Goal: Task Accomplishment & Management: Manage account settings

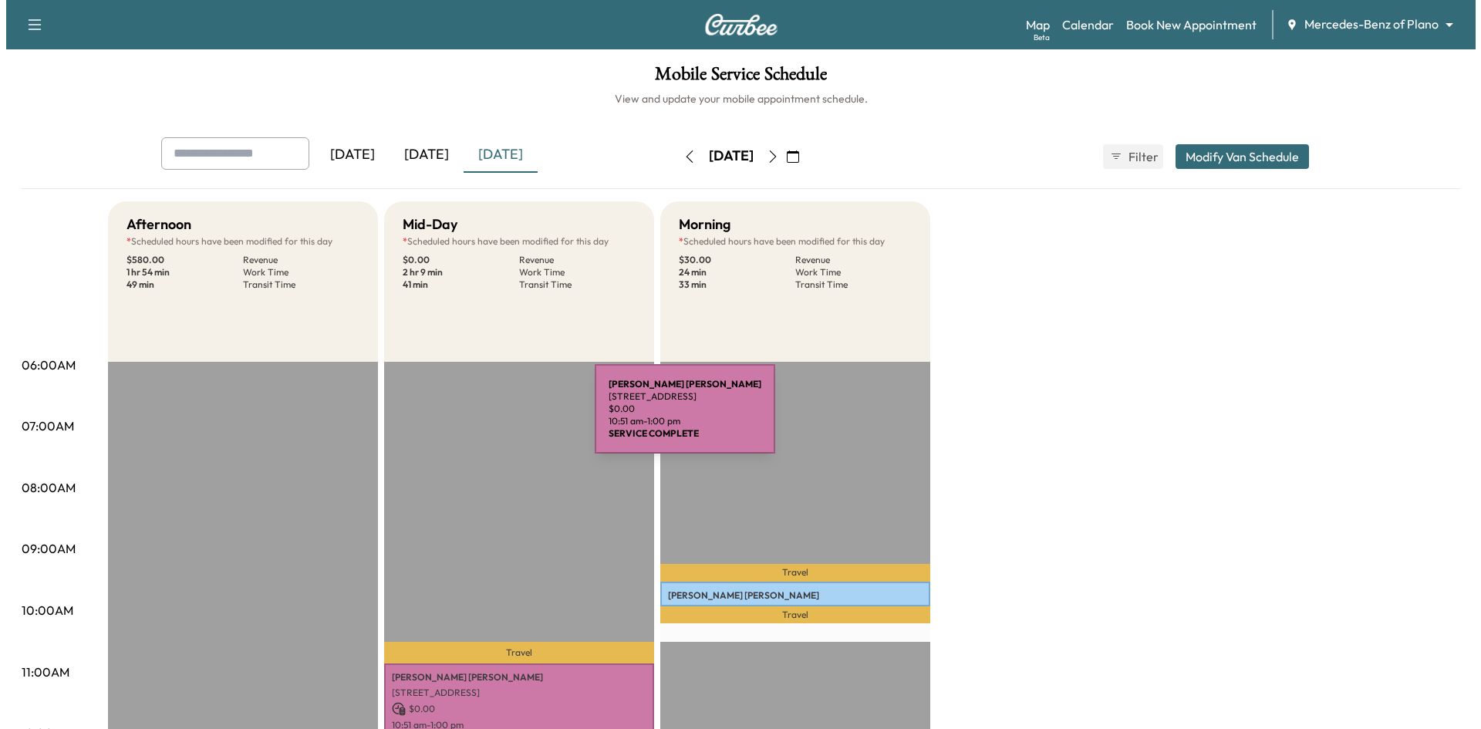
scroll to position [308, 0]
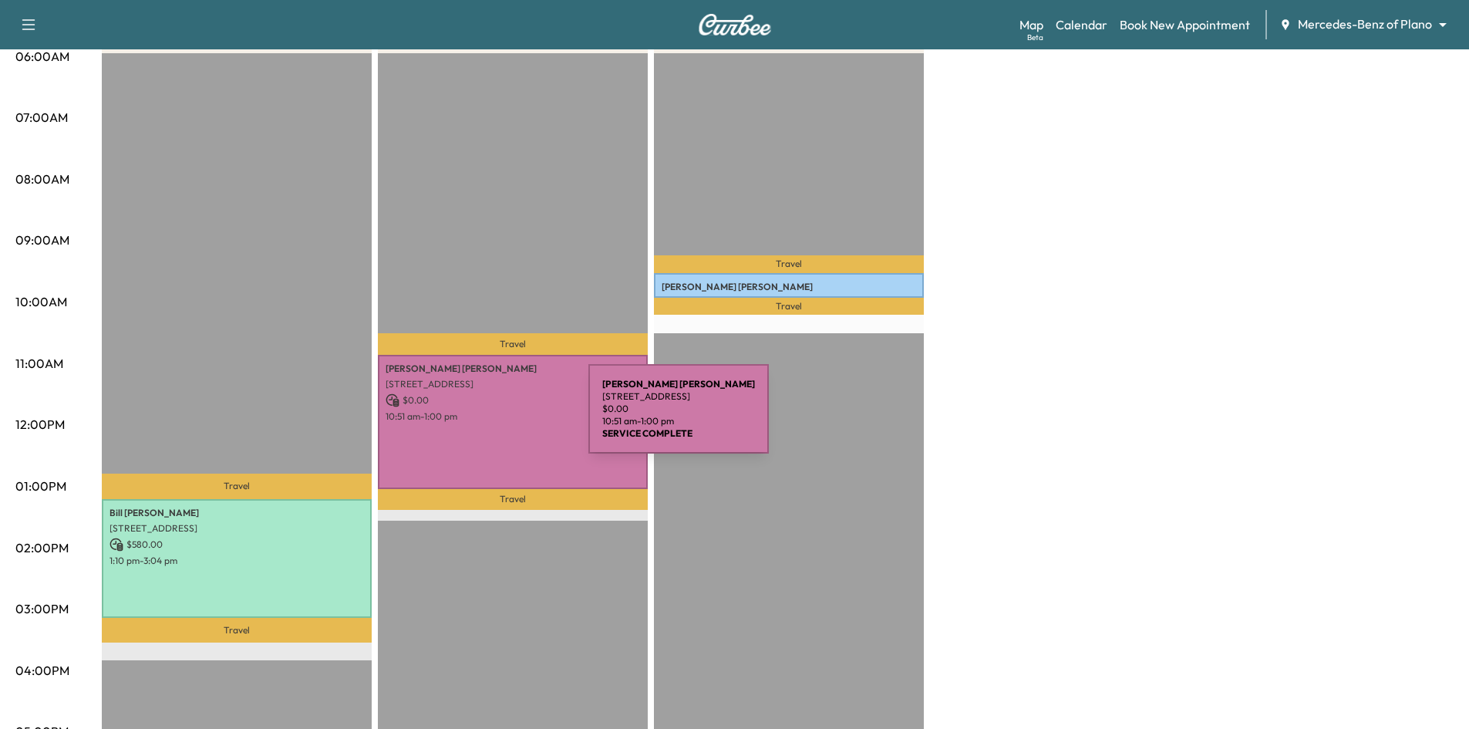
drag, startPoint x: 0, startPoint y: 0, endPoint x: 474, endPoint y: 418, distance: 631.6
click at [474, 418] on p "10:51 am - 1:00 pm" at bounding box center [513, 416] width 254 height 12
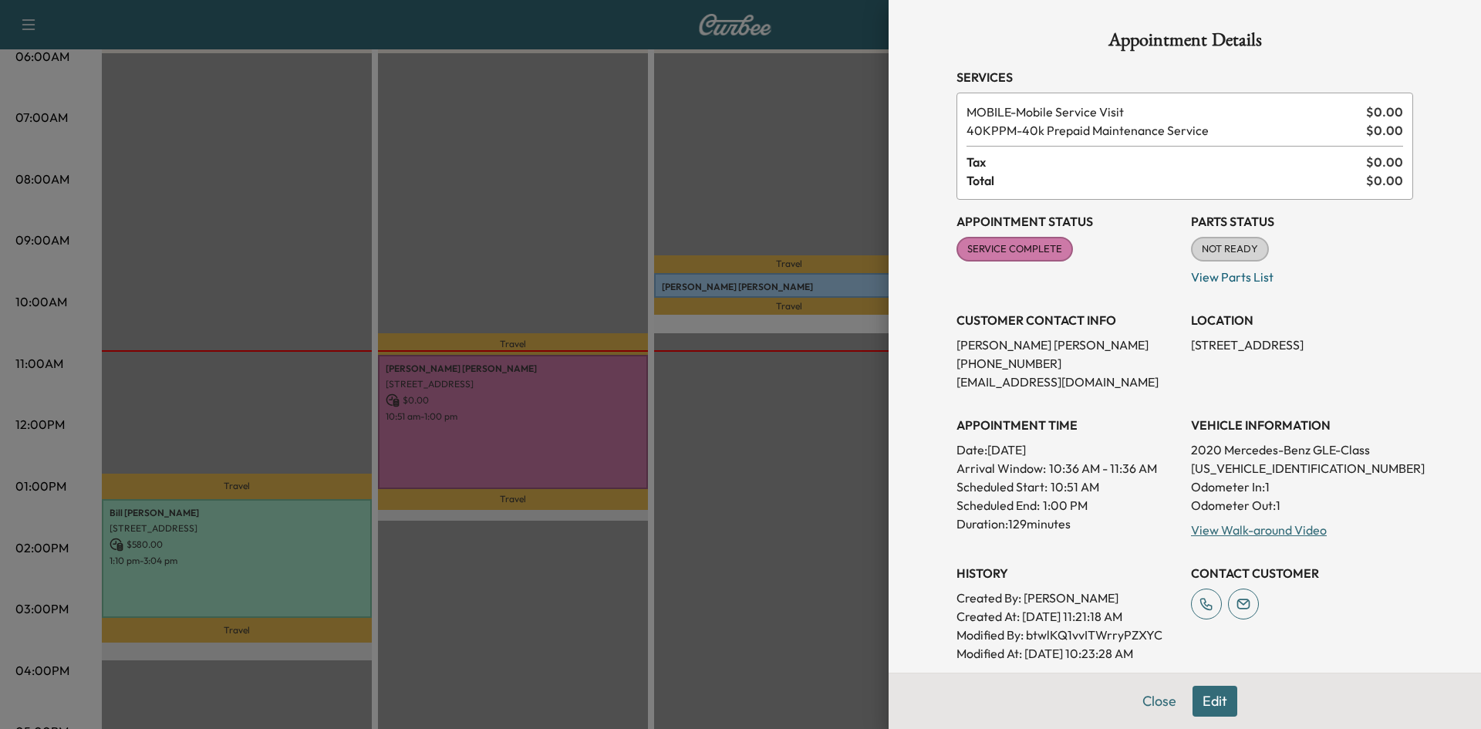
click at [1278, 470] on p "4JGFB4JB5LA209708" at bounding box center [1302, 468] width 222 height 19
copy p "4JGFB4JB5LA209708"
click at [583, 180] on div at bounding box center [740, 364] width 1481 height 729
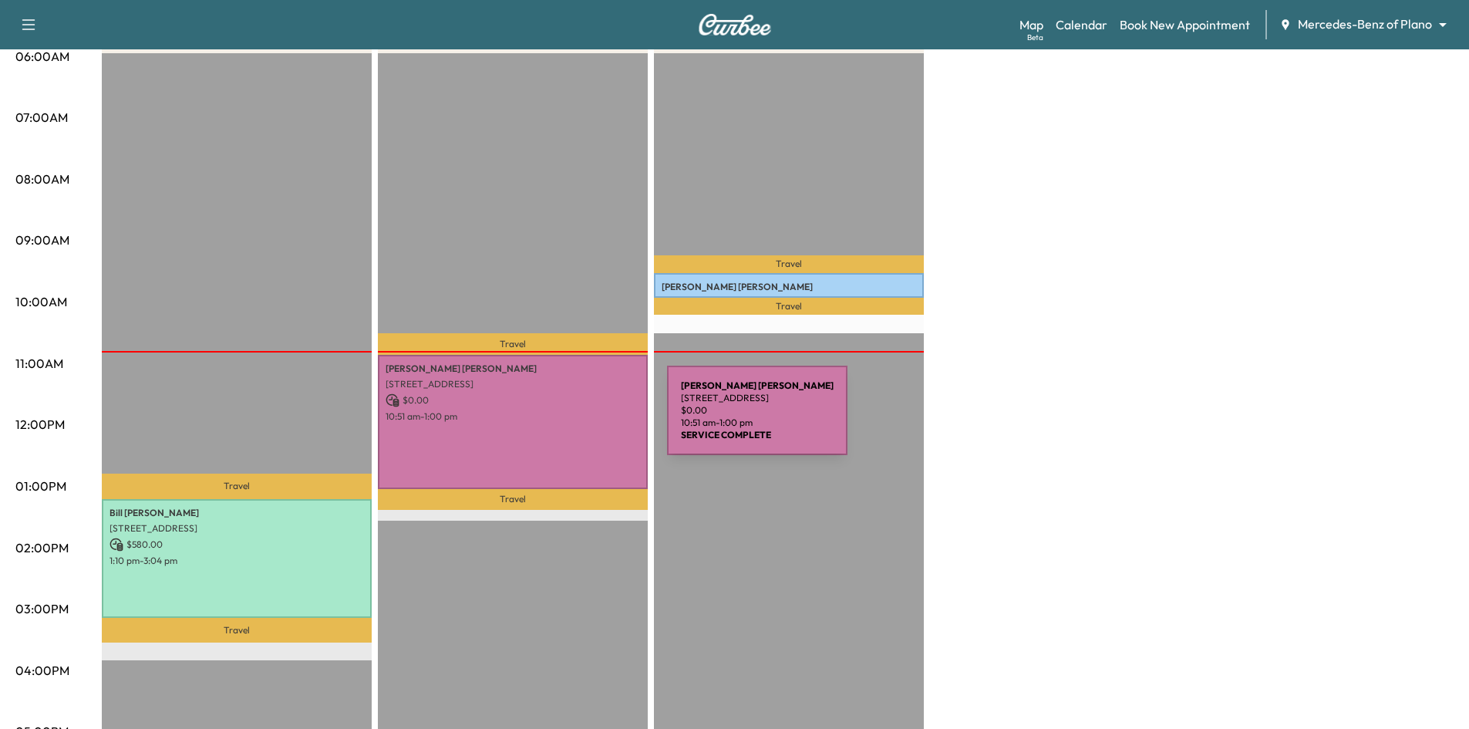
click at [554, 431] on div "Nancy McQuiddy 7357 Rustling Oaks Rd, Frisco, TX 75036, USA $ 0.00 10:51 am - 1…" at bounding box center [513, 422] width 270 height 134
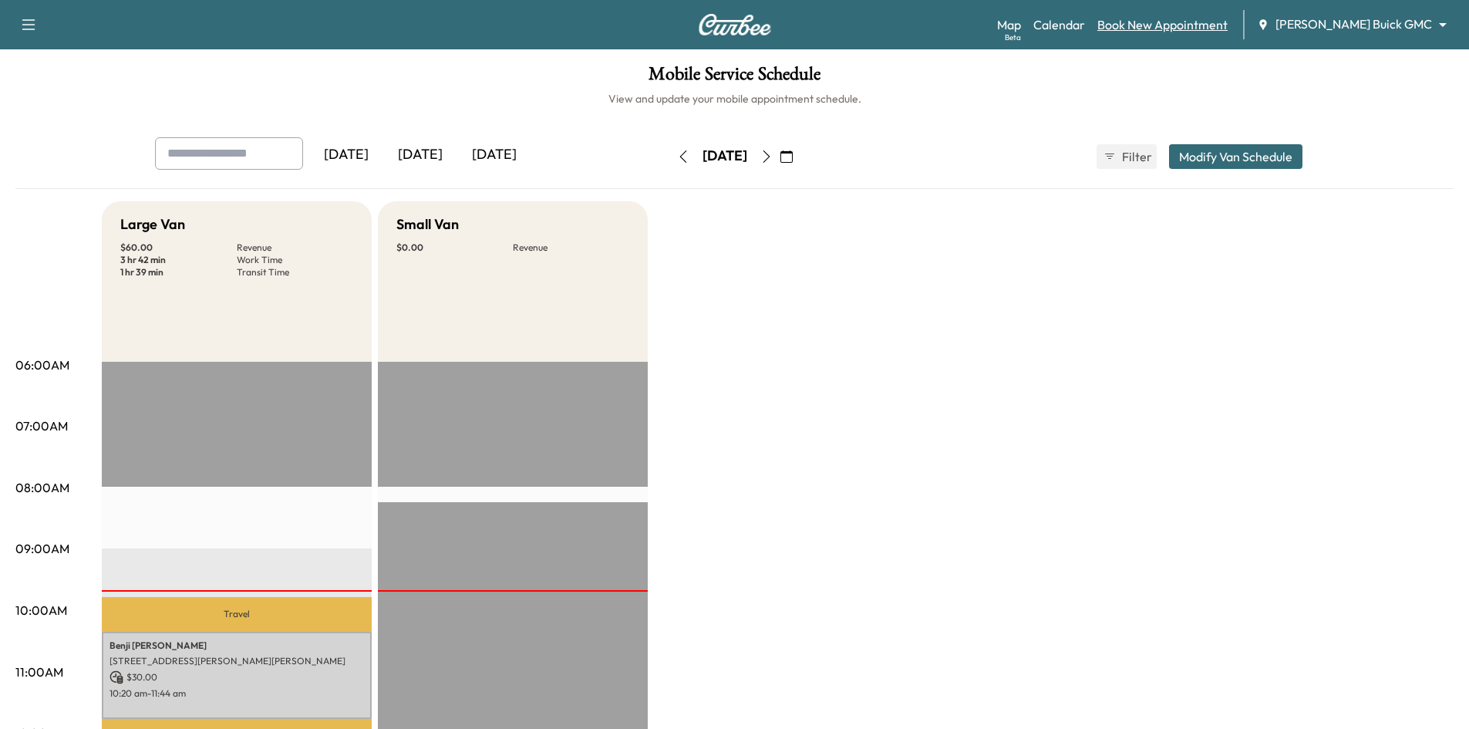
click at [1215, 28] on link "Book New Appointment" at bounding box center [1162, 24] width 130 height 19
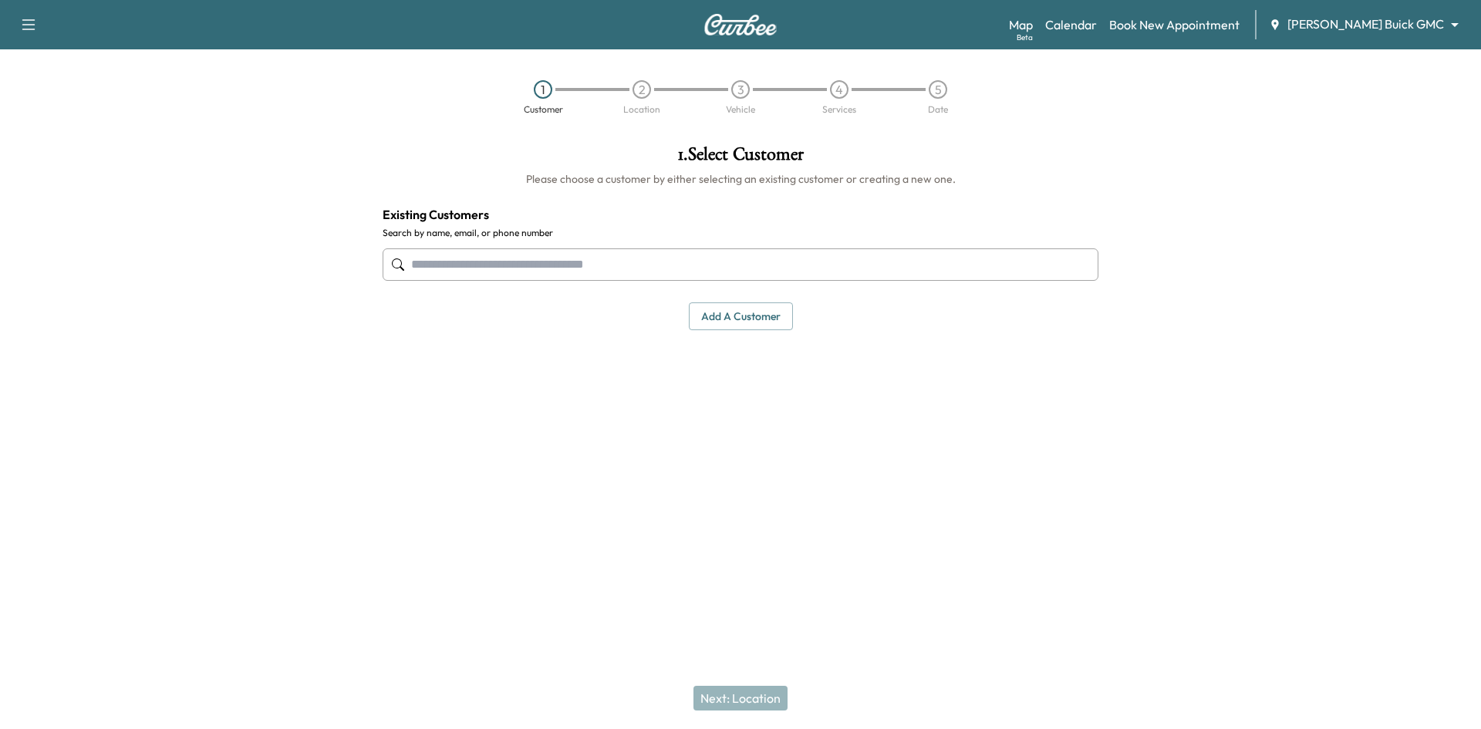
drag, startPoint x: 416, startPoint y: 78, endPoint x: 418, endPoint y: 69, distance: 9.4
click at [416, 78] on div "1 Customer 2 Location 3 Vehicle 4 Services 5 Date" at bounding box center [740, 97] width 1481 height 71
click at [1097, 29] on link "Calendar" at bounding box center [1071, 24] width 52 height 19
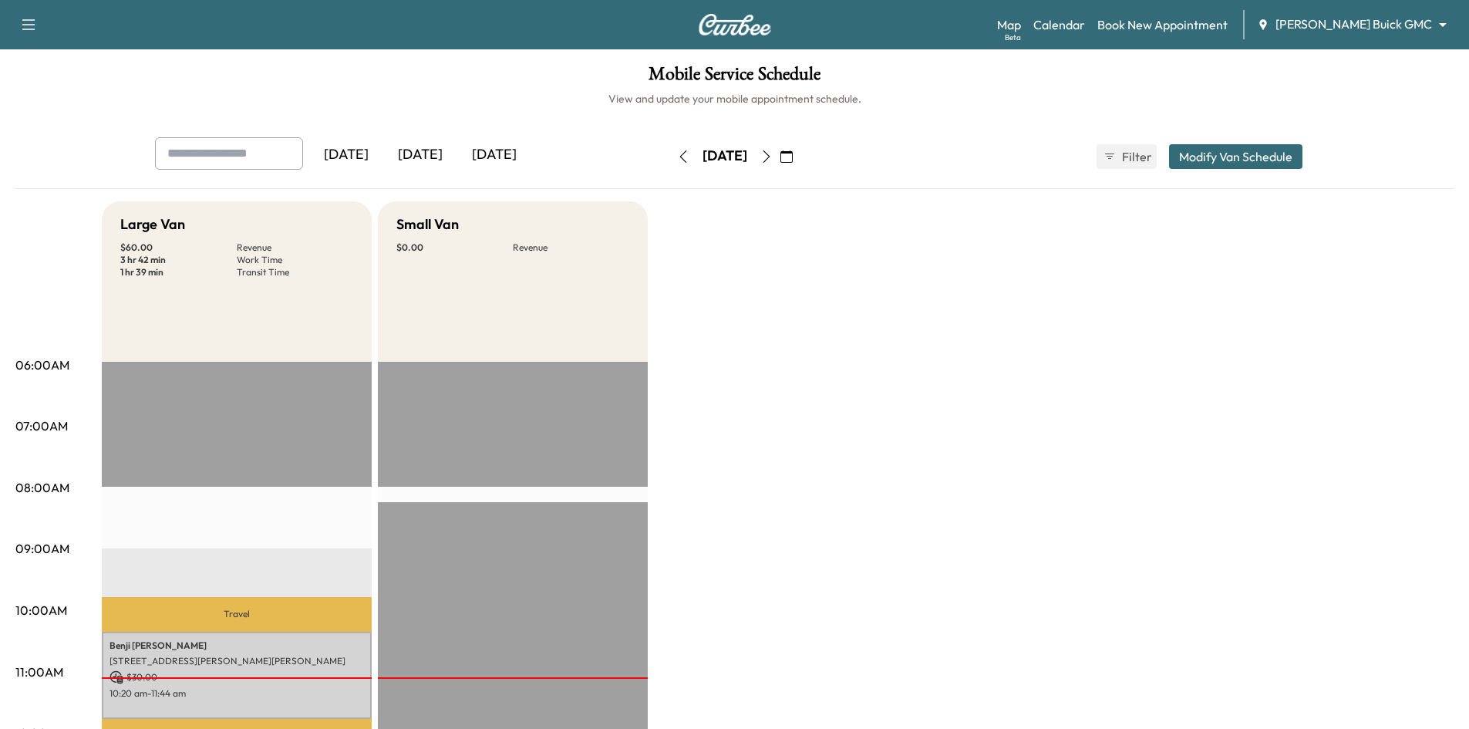
click at [793, 156] on icon "button" at bounding box center [786, 156] width 12 height 12
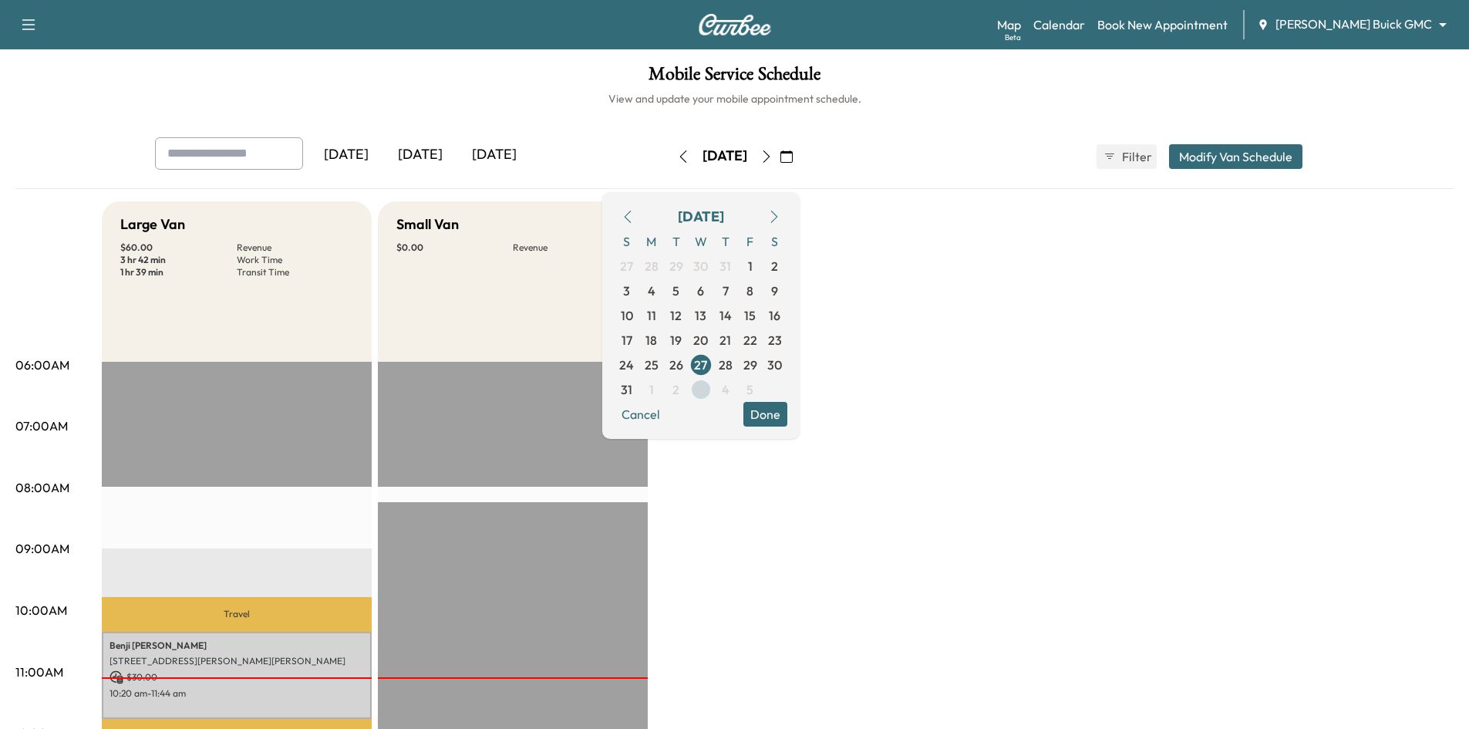
click at [713, 391] on span "3" at bounding box center [701, 389] width 25 height 25
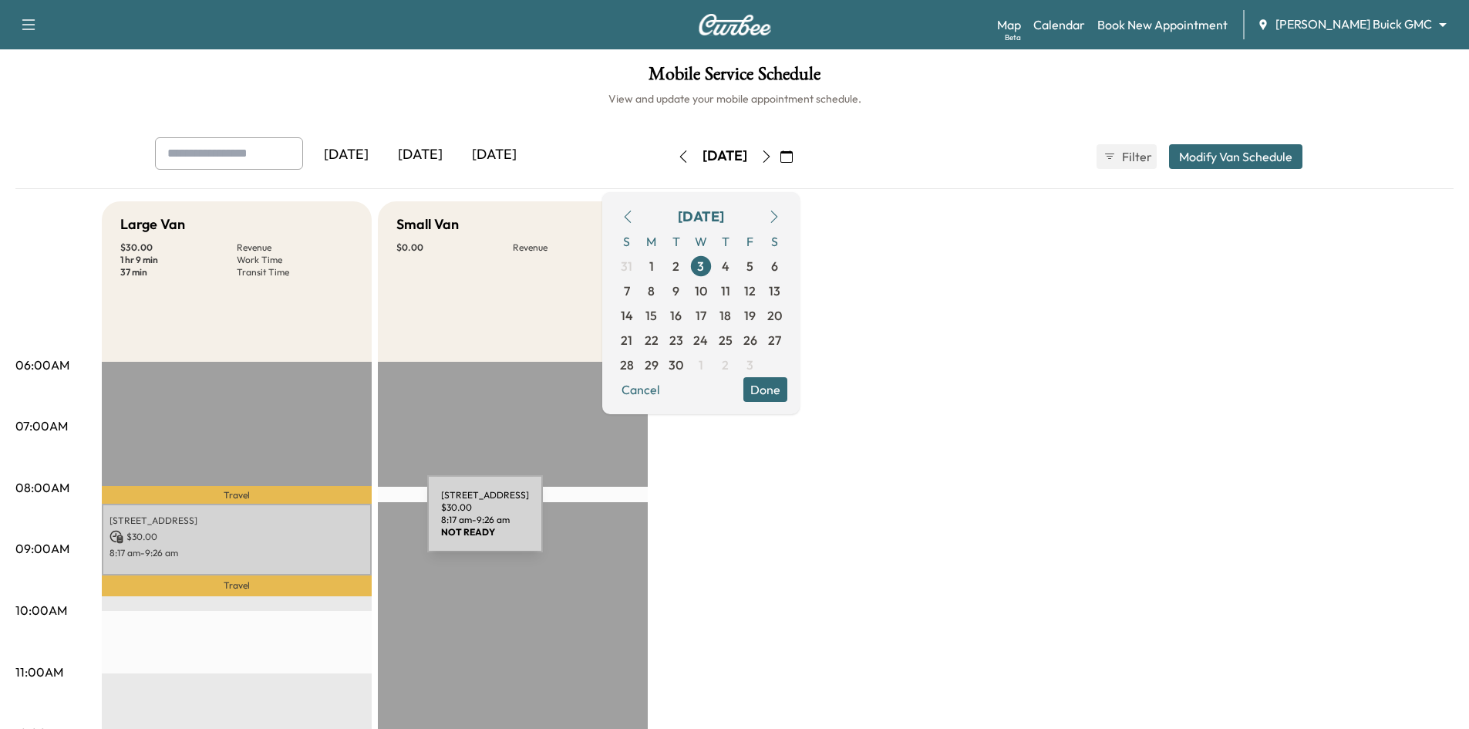
click at [312, 530] on p "$ 30.00" at bounding box center [237, 537] width 254 height 14
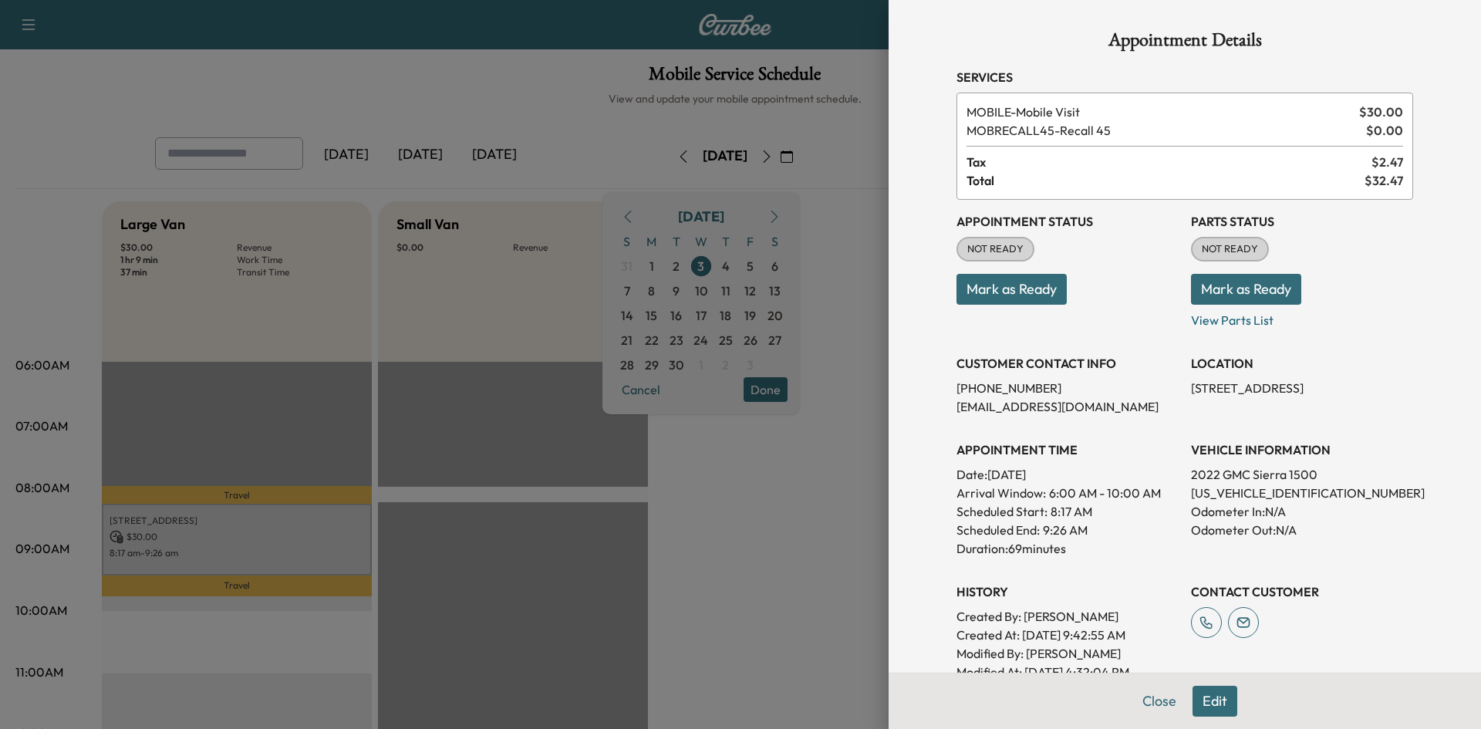
click at [1215, 708] on button "Edit" at bounding box center [1214, 701] width 45 height 31
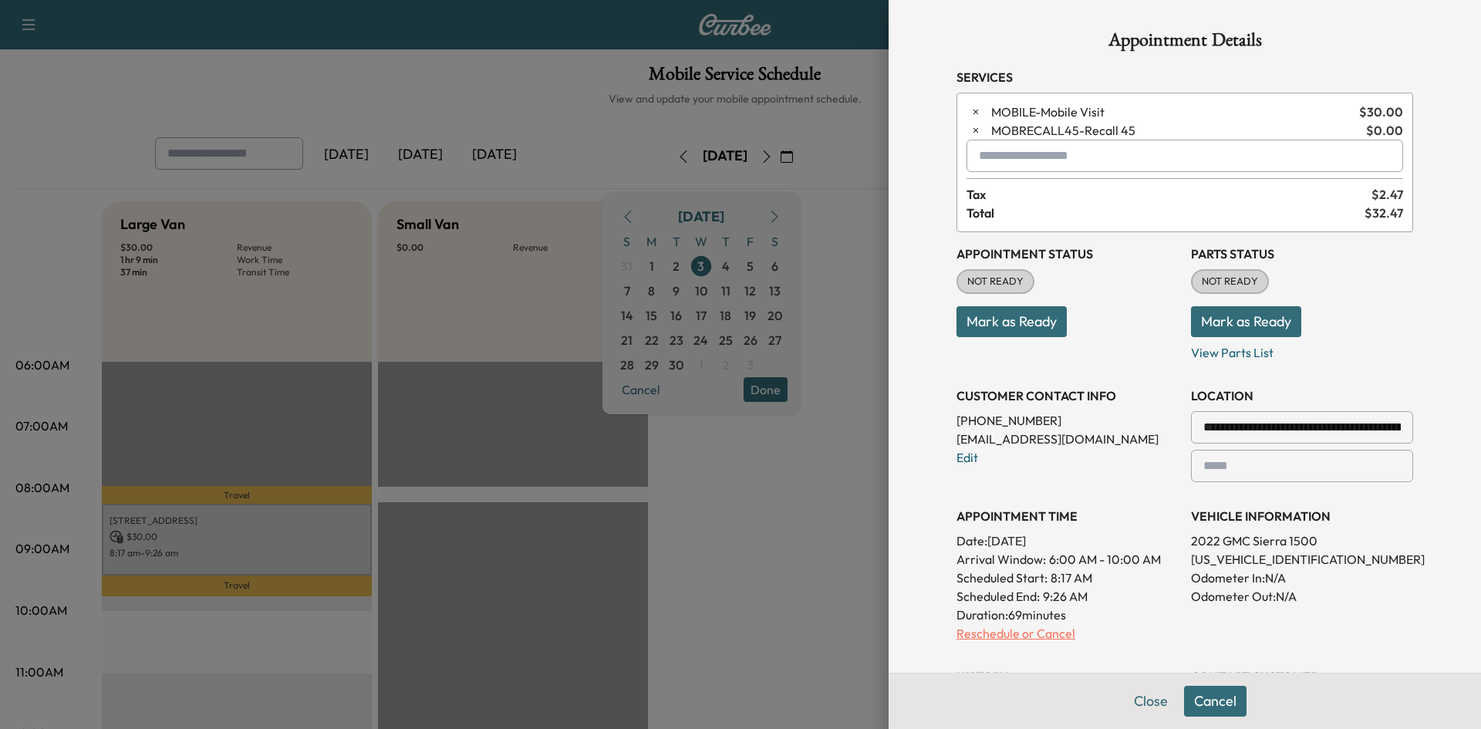
click at [1023, 635] on p "Reschedule or Cancel" at bounding box center [1067, 633] width 222 height 19
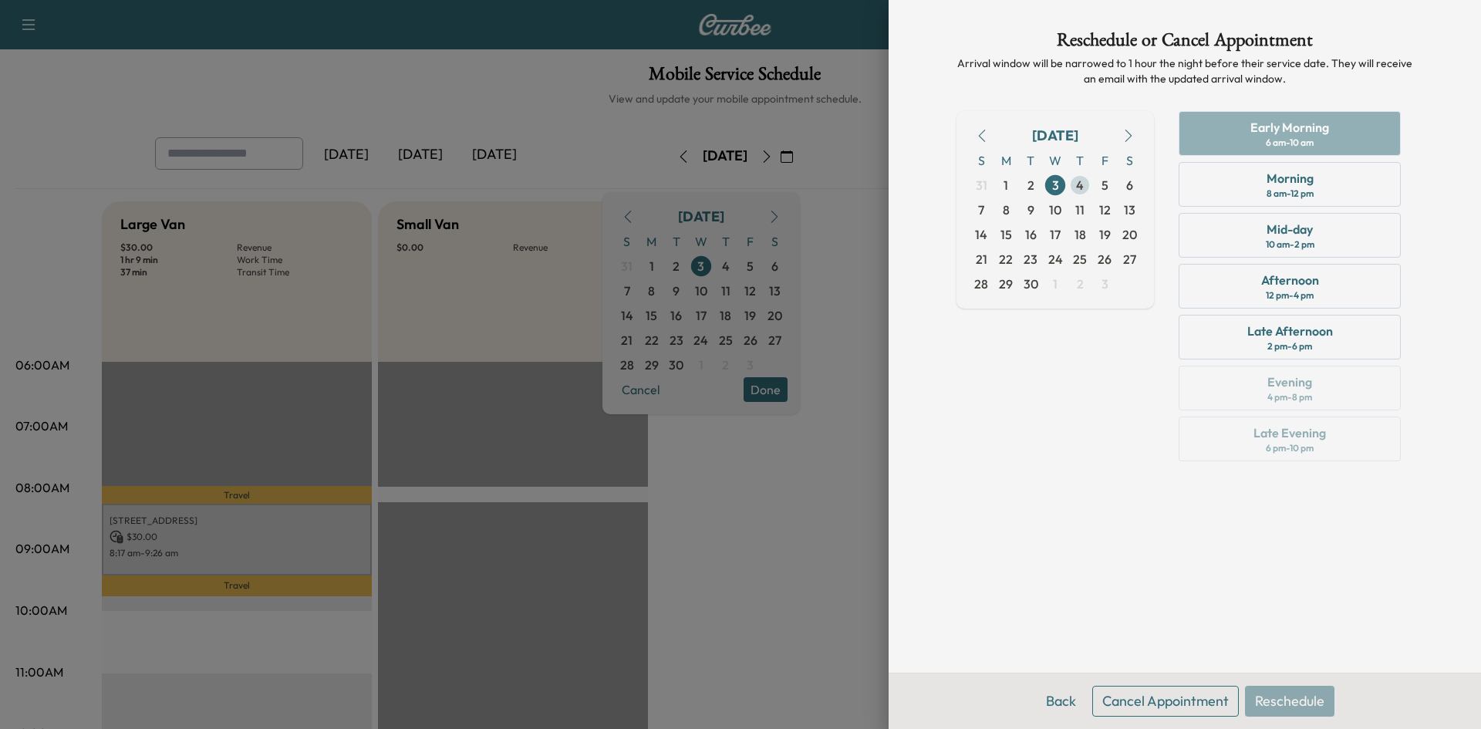
click at [1086, 185] on span "4" at bounding box center [1079, 185] width 25 height 25
click at [1249, 224] on div "Mid-day 10 am - 2 pm" at bounding box center [1289, 235] width 222 height 45
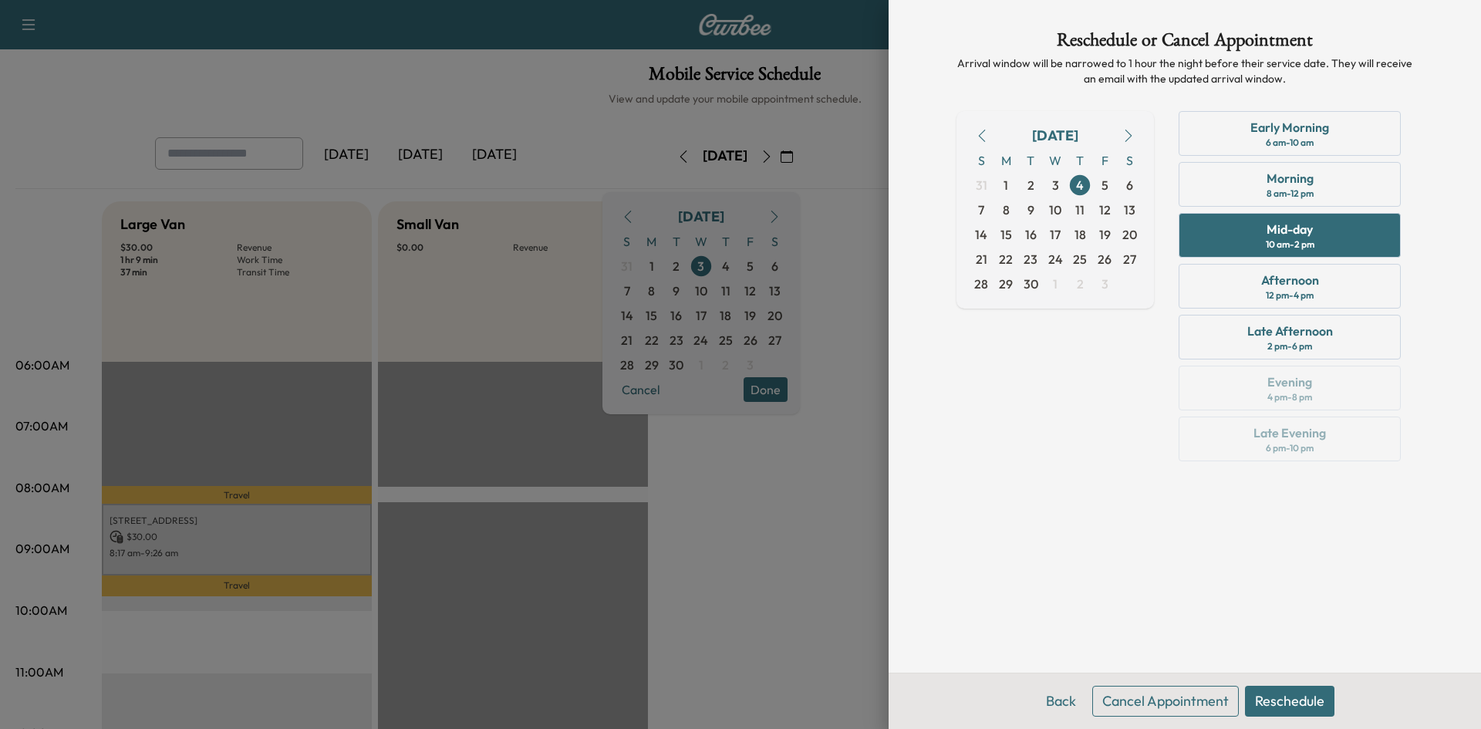
click at [1272, 702] on button "Reschedule" at bounding box center [1289, 701] width 89 height 31
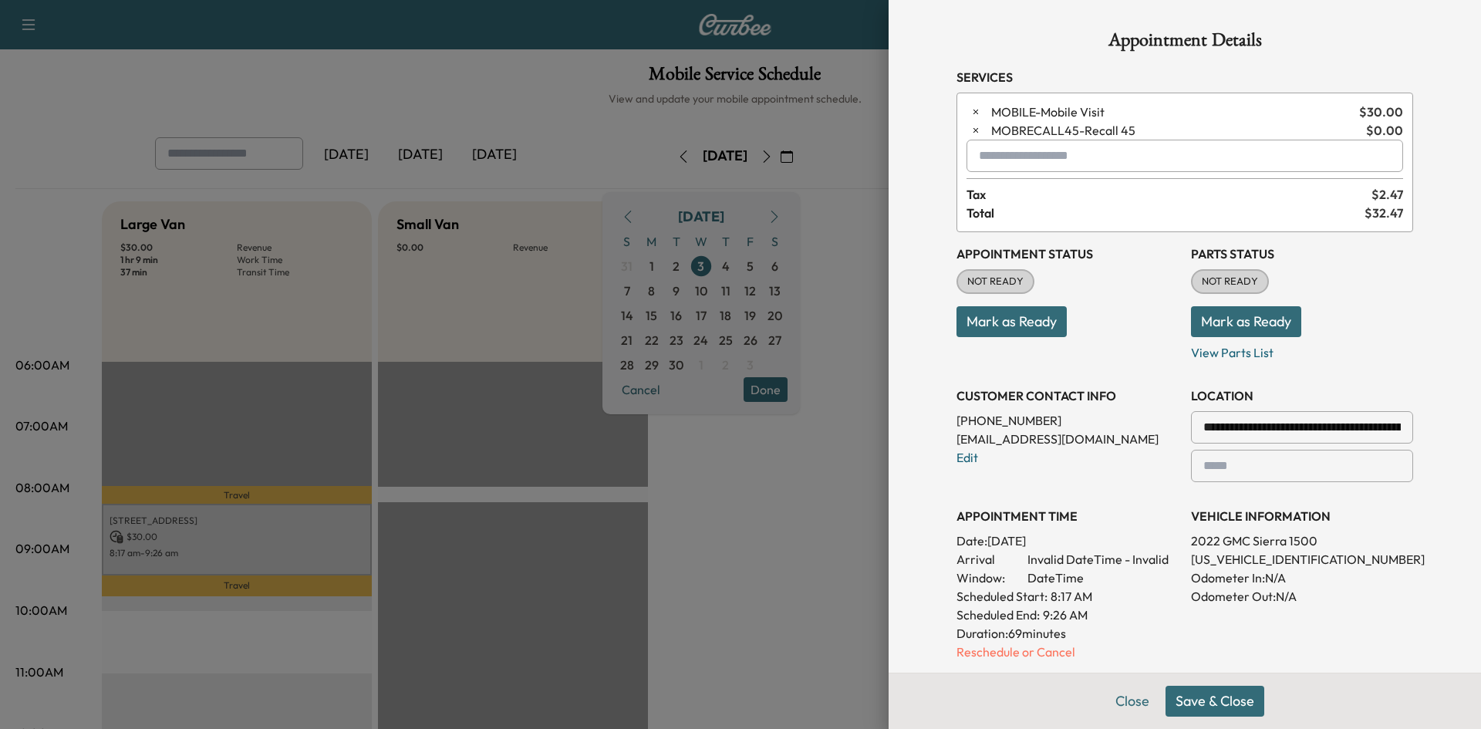
click at [1211, 708] on button "Save & Close" at bounding box center [1214, 701] width 99 height 31
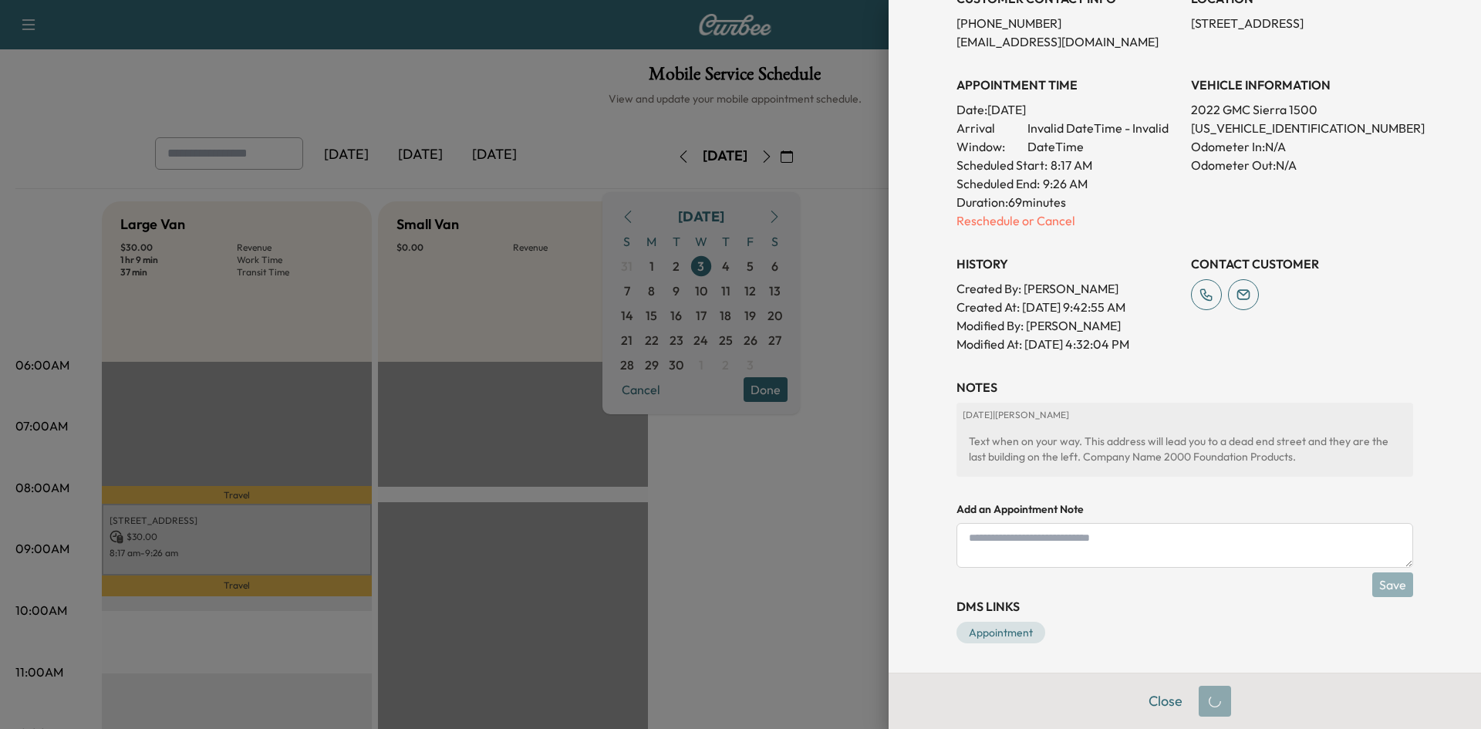
scroll to position [366, 0]
click at [1193, 552] on textarea at bounding box center [1184, 543] width 457 height 45
type textarea "*"
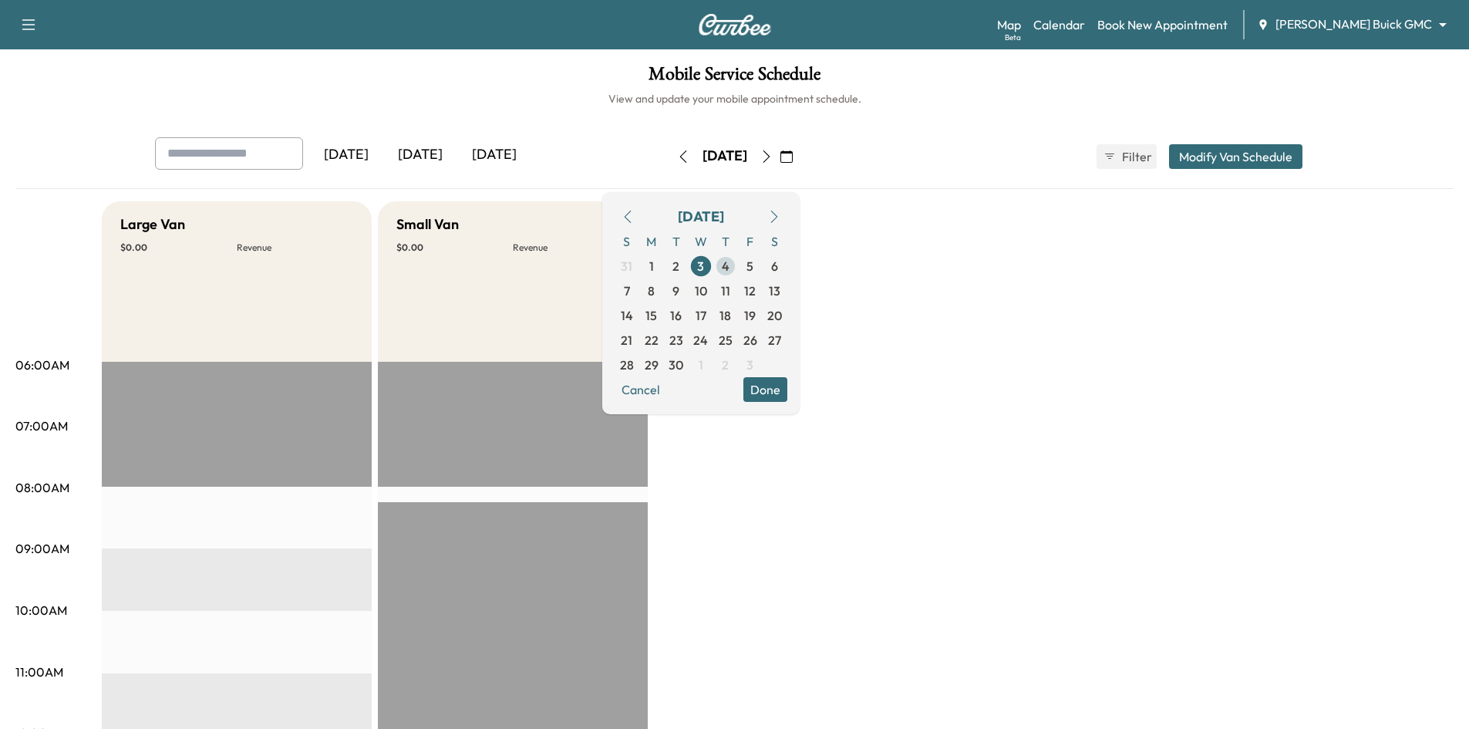
click at [730, 272] on span "4" at bounding box center [726, 266] width 8 height 19
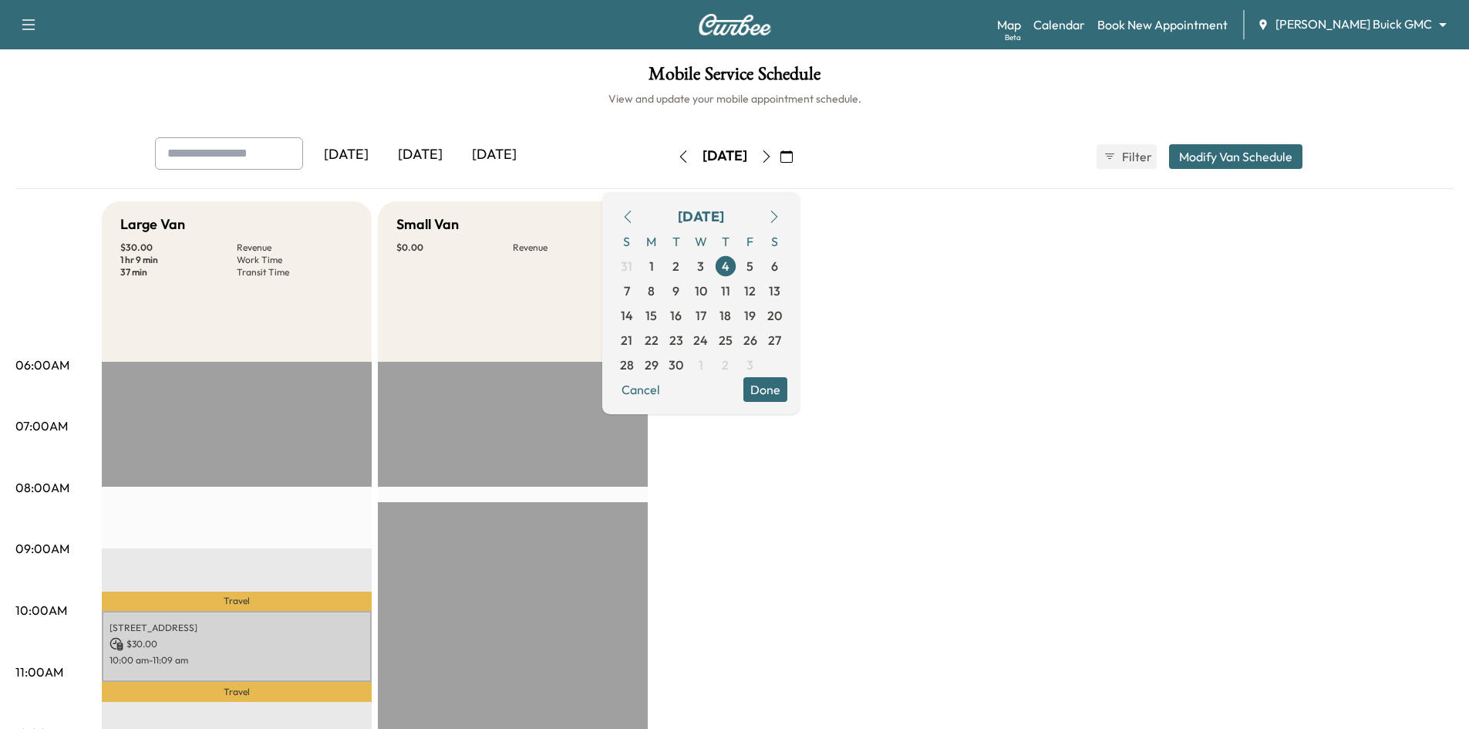
click at [787, 385] on button "Done" at bounding box center [765, 389] width 44 height 25
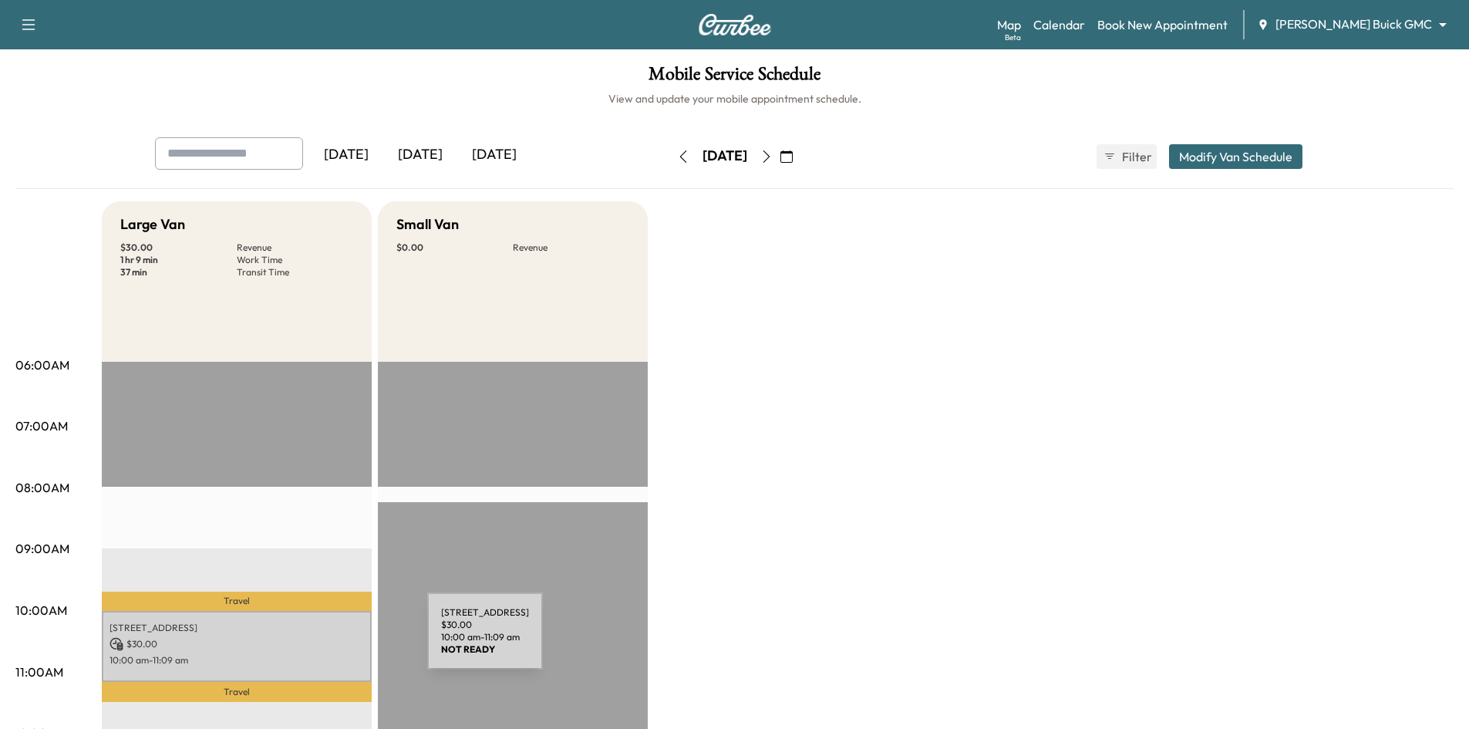
click at [312, 646] on p "$ 30.00" at bounding box center [237, 644] width 254 height 14
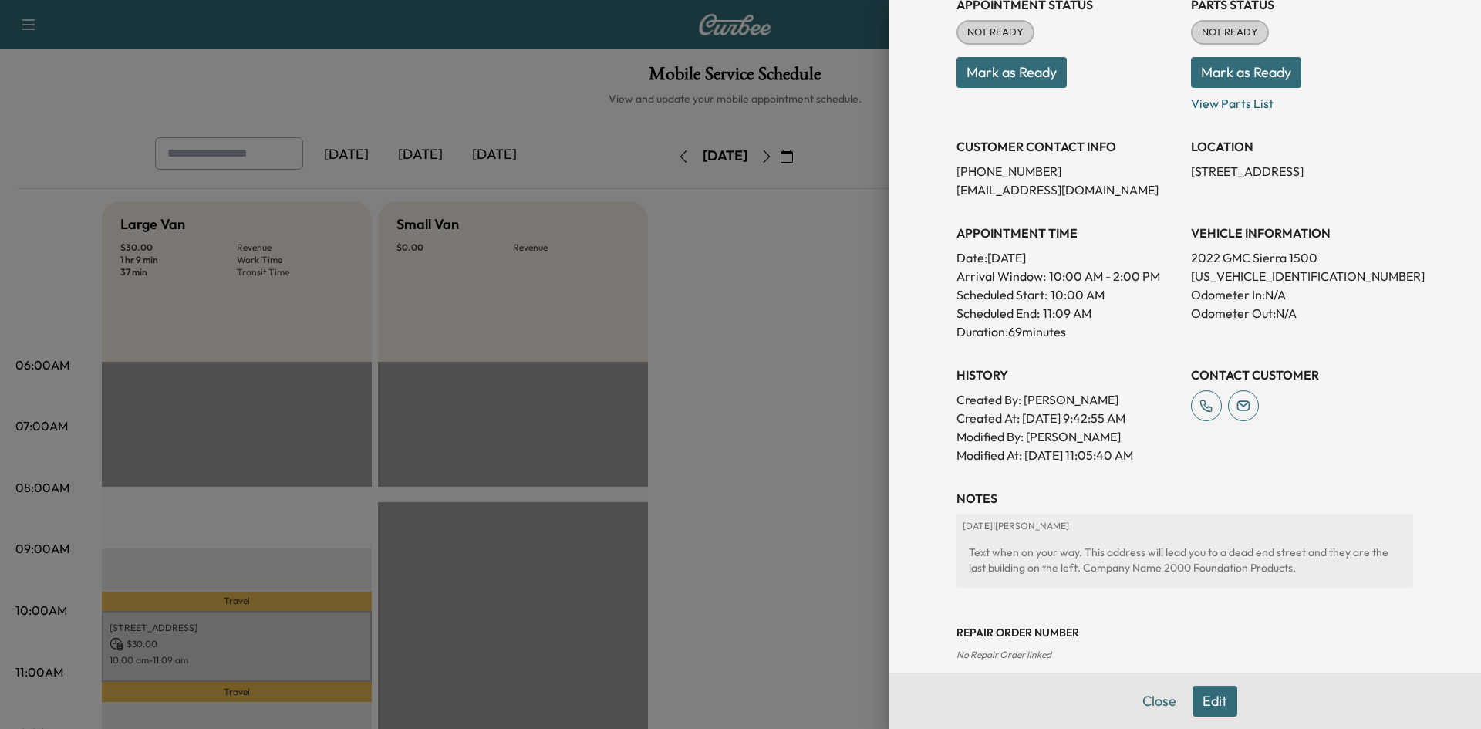
scroll to position [308, 0]
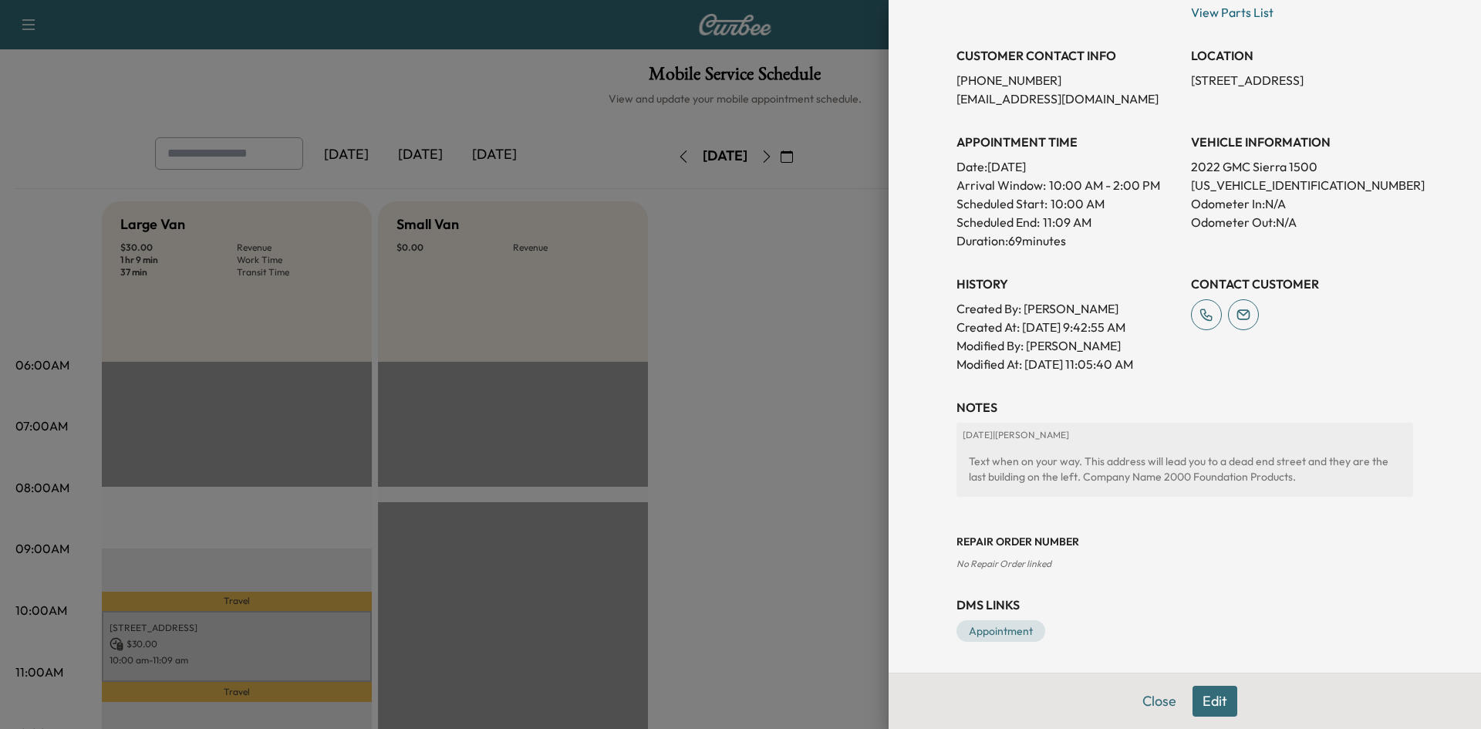
drag, startPoint x: 1197, startPoint y: 709, endPoint x: 1191, endPoint y: 696, distance: 13.8
click at [1198, 709] on button "Edit" at bounding box center [1214, 701] width 45 height 31
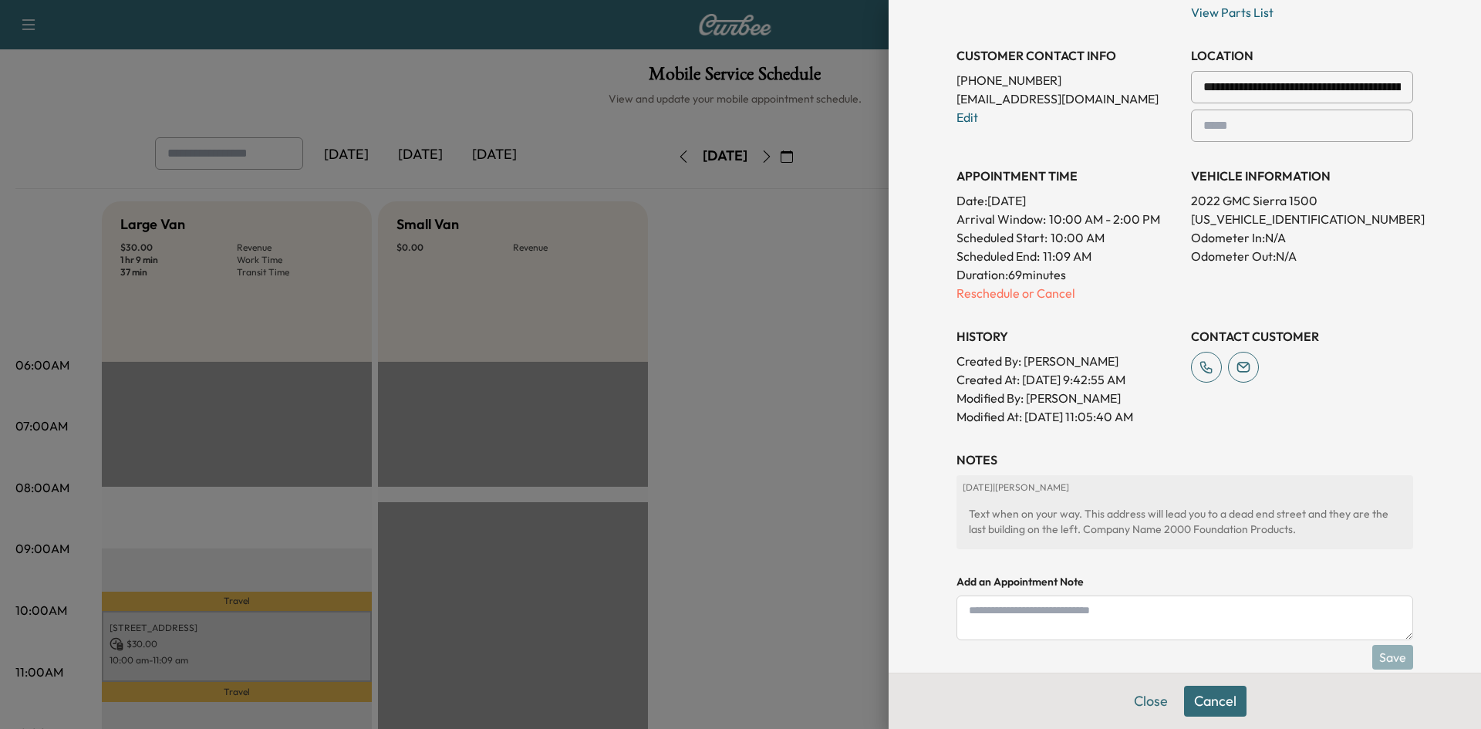
click at [1062, 616] on textarea at bounding box center [1184, 617] width 457 height 45
type textarea "**********"
click at [1377, 660] on button "Save" at bounding box center [1392, 657] width 41 height 25
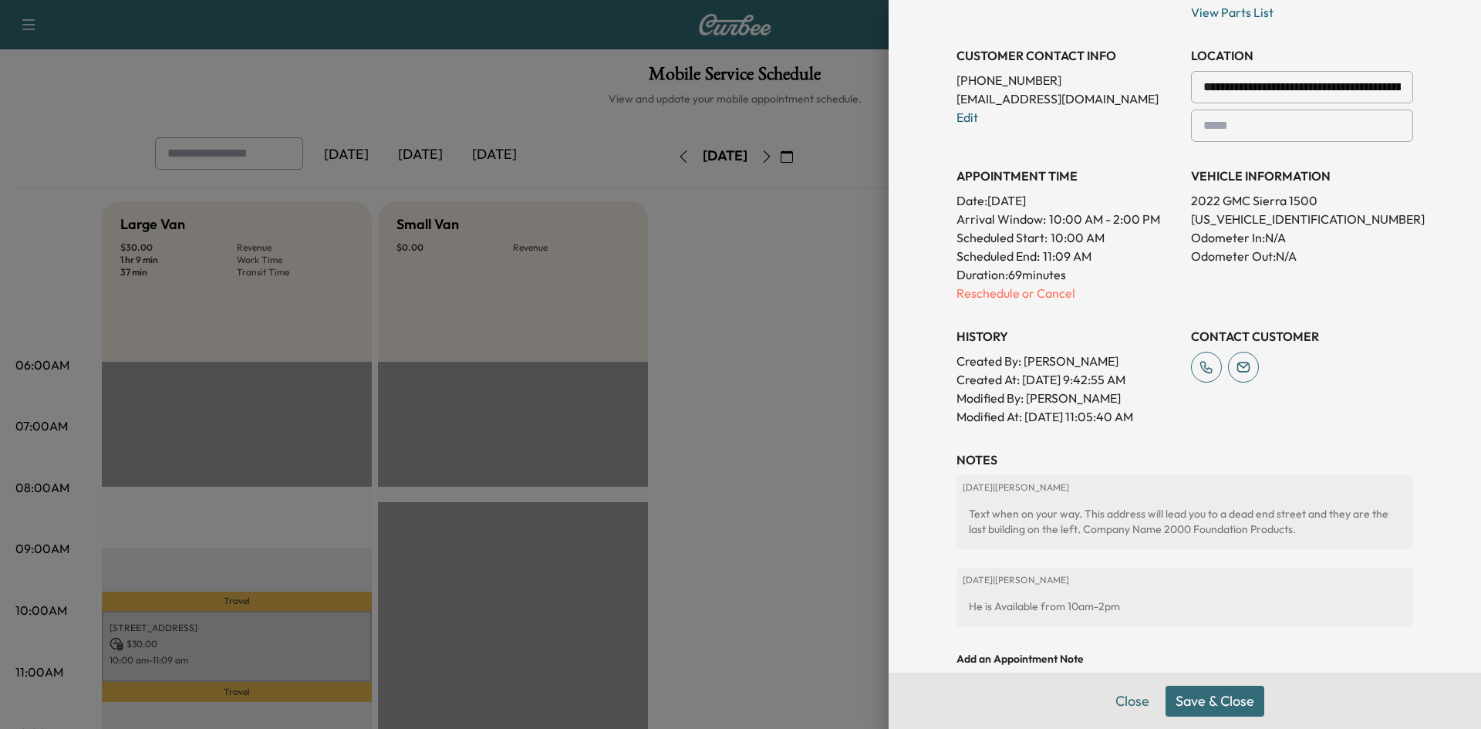
click at [1235, 706] on button "Save & Close" at bounding box center [1214, 701] width 99 height 31
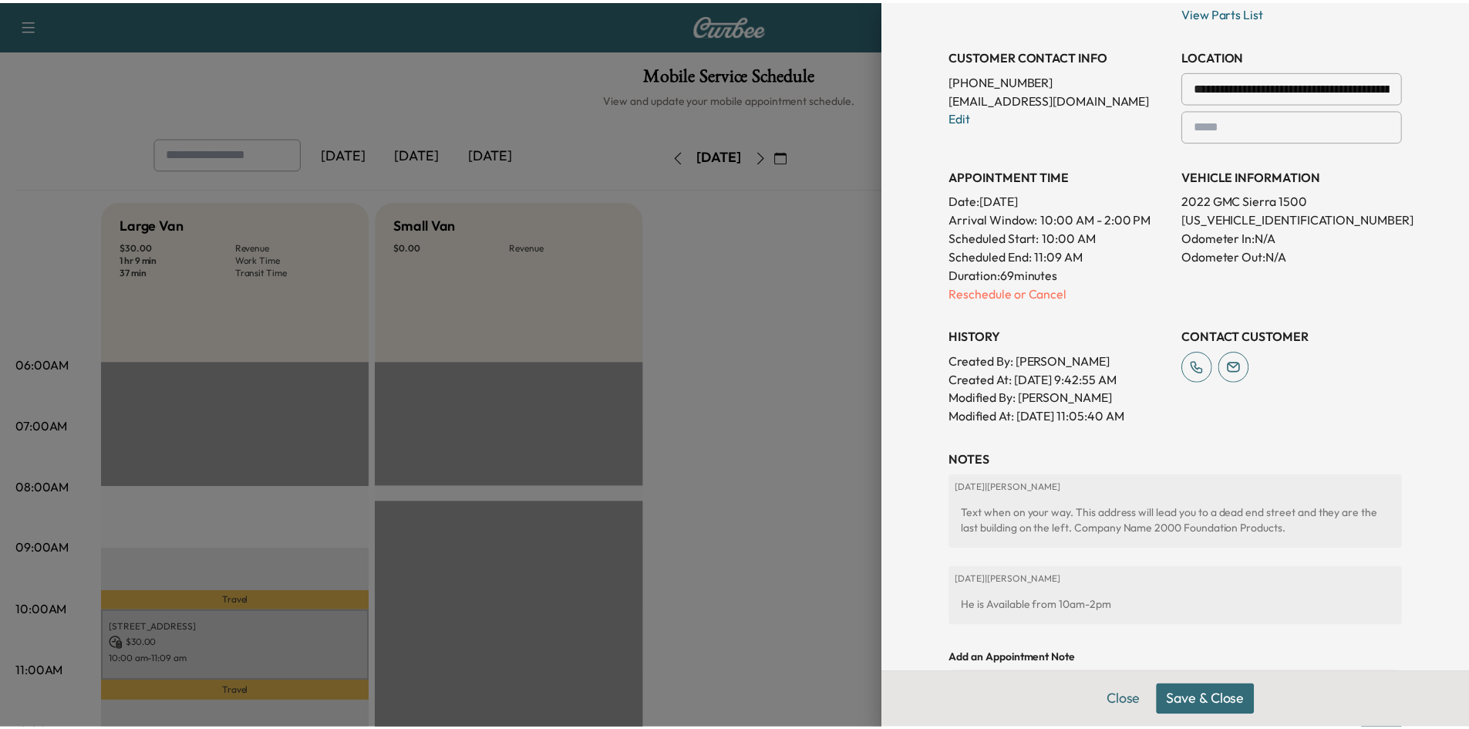
scroll to position [308, 0]
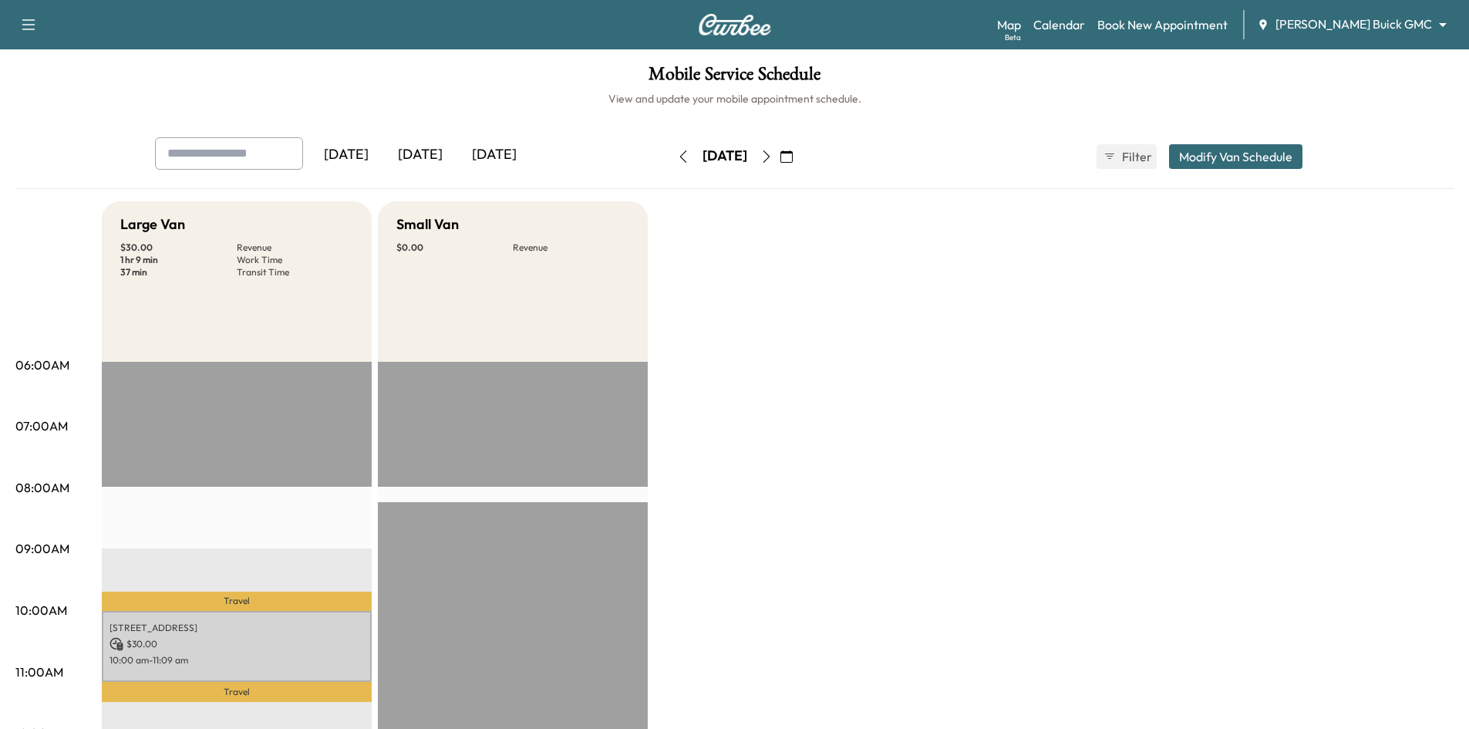
click at [436, 153] on div "[DATE]" at bounding box center [420, 154] width 74 height 35
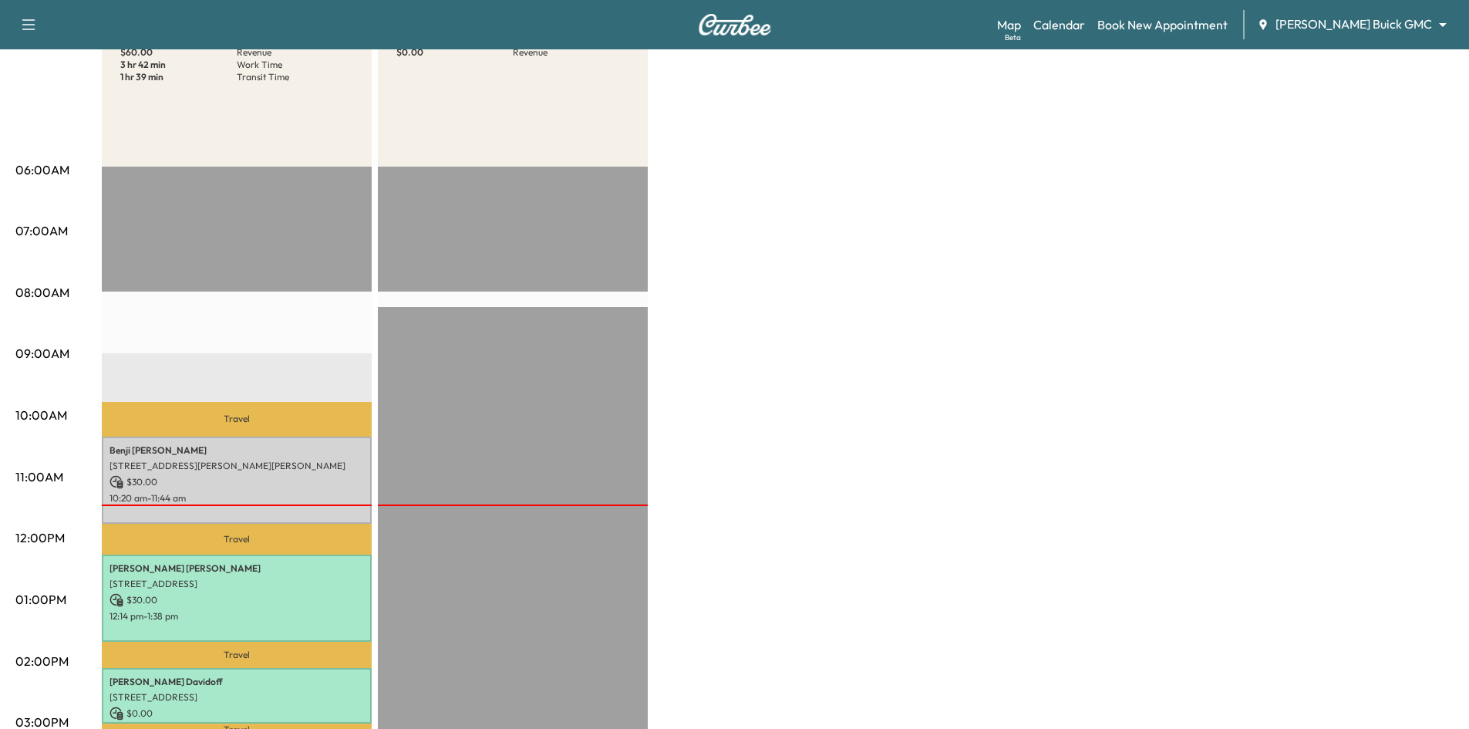
scroll to position [231, 0]
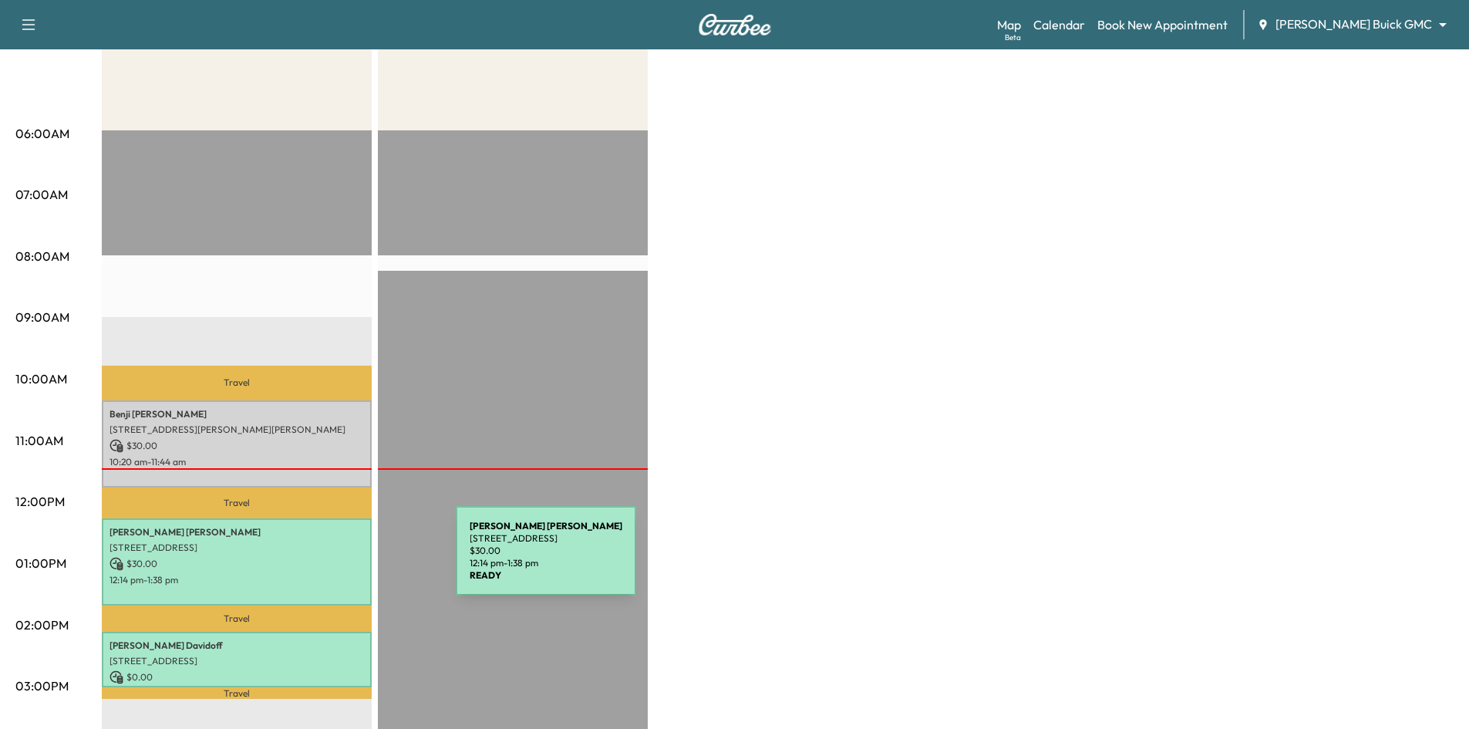
click at [340, 560] on p "$ 30.00" at bounding box center [237, 564] width 254 height 14
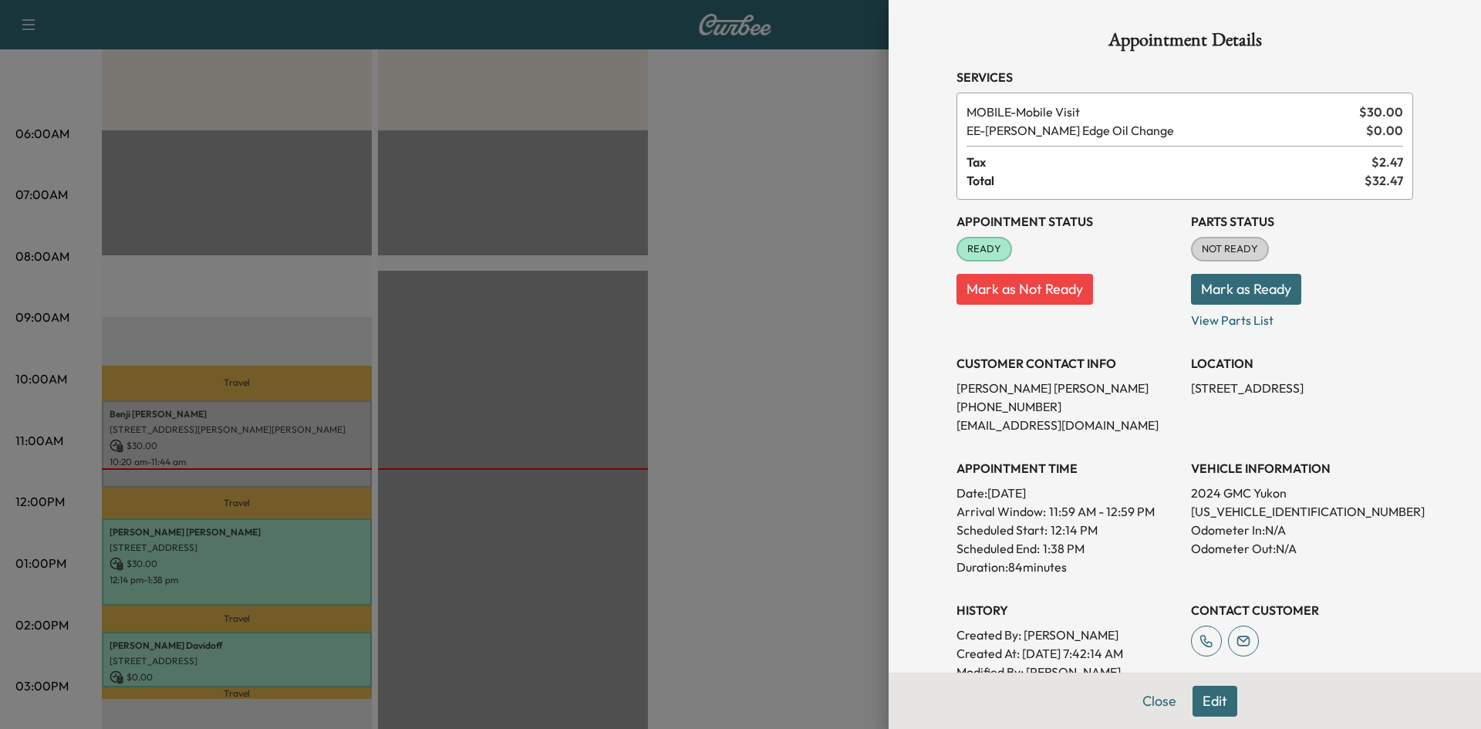
click at [1209, 699] on button "Edit" at bounding box center [1214, 701] width 45 height 31
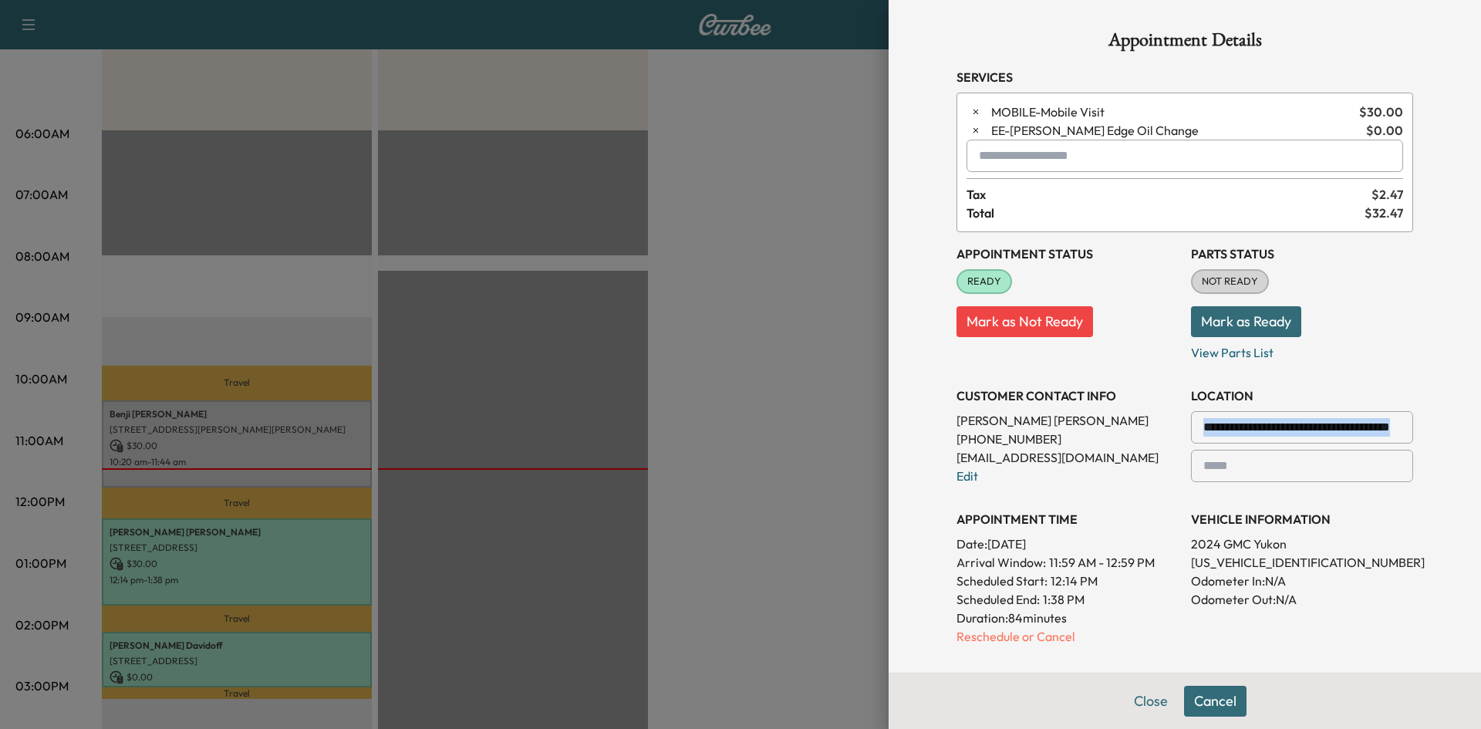
drag, startPoint x: 1392, startPoint y: 423, endPoint x: 1336, endPoint y: 426, distance: 55.6
click at [1336, 426] on div "**********" at bounding box center [1302, 427] width 222 height 32
click at [1316, 441] on input "**********" at bounding box center [1302, 427] width 222 height 32
drag, startPoint x: 1395, startPoint y: 424, endPoint x: 1172, endPoint y: 445, distance: 223.8
click at [1161, 446] on div "**********" at bounding box center [1184, 500] width 457 height 537
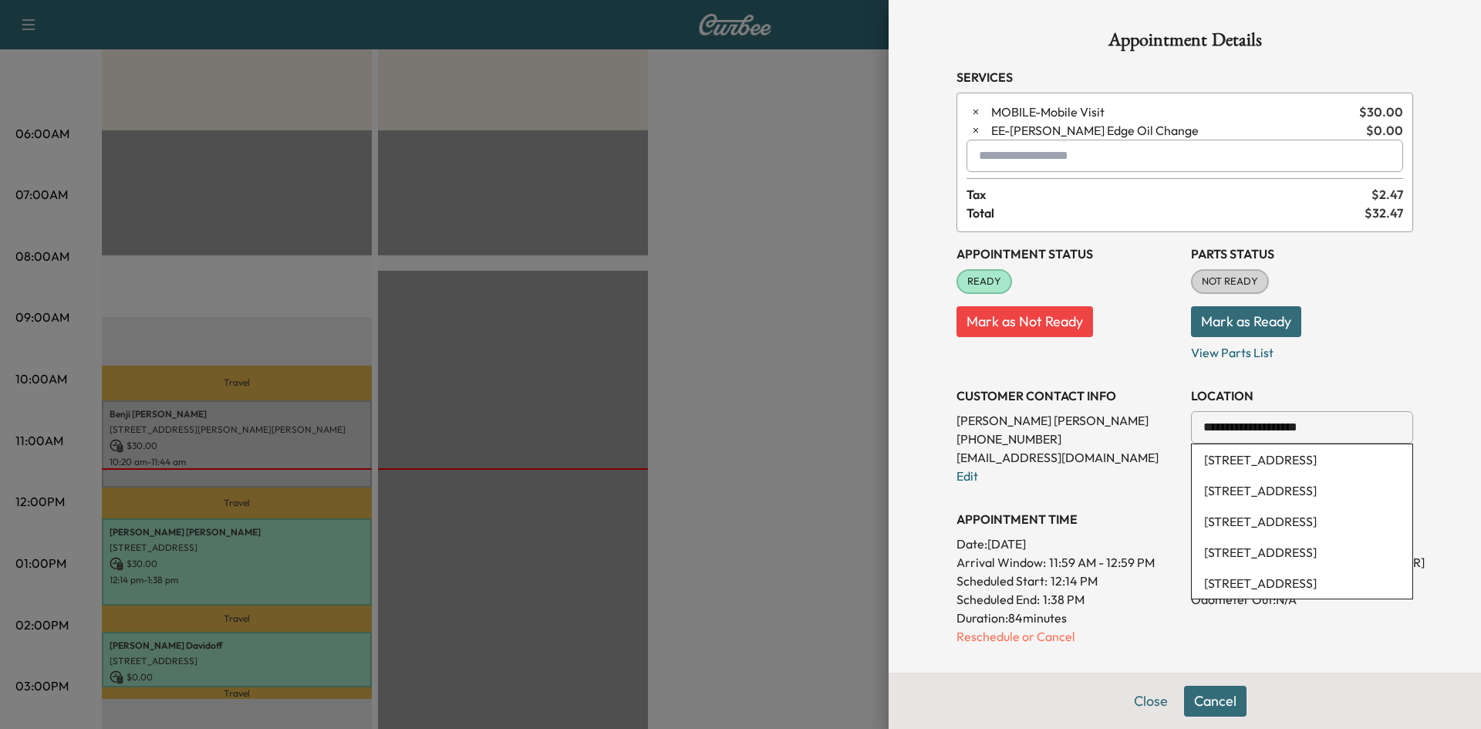
click at [1266, 460] on li "1640 Kingsbridge Lane, Prosper, TX, USA" at bounding box center [1301, 459] width 221 height 31
type input "**********"
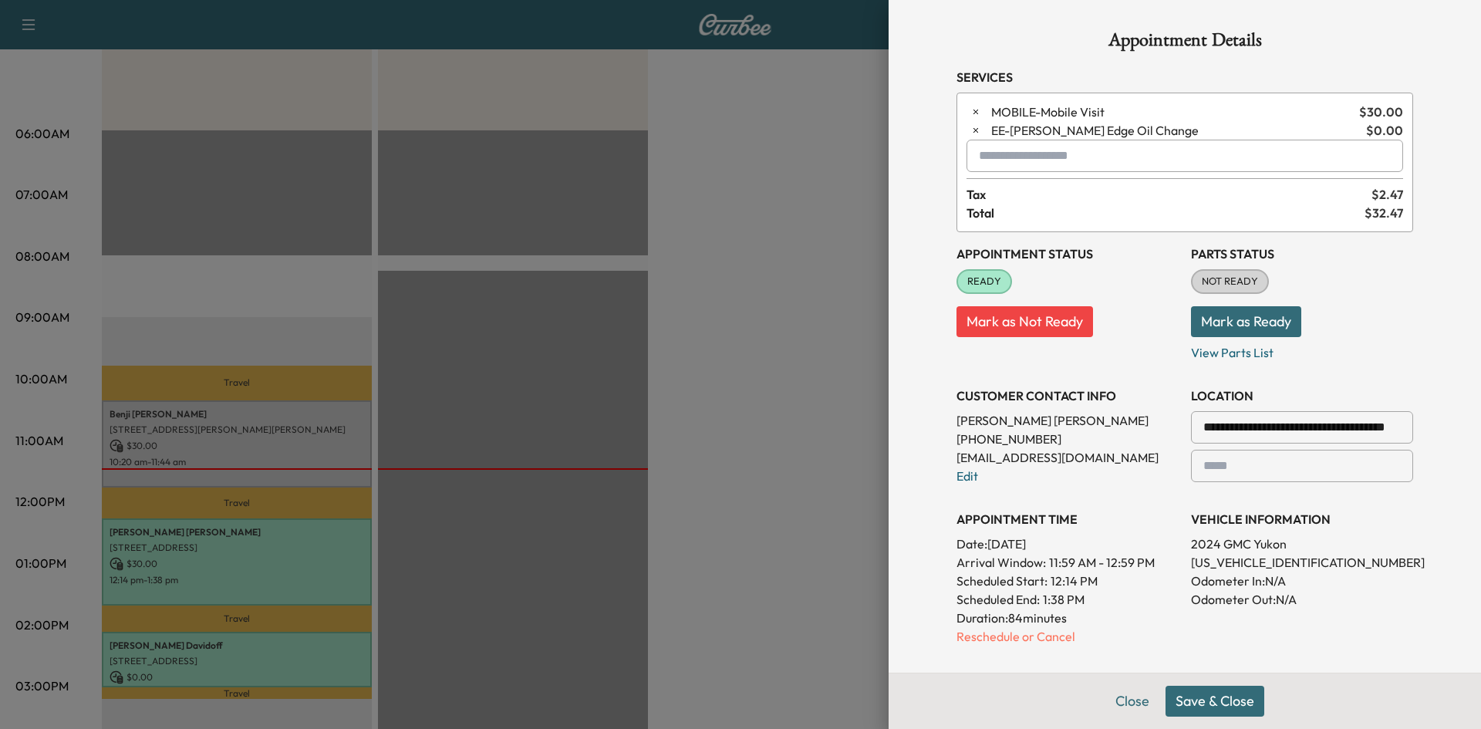
click at [1208, 707] on button "Save & Close" at bounding box center [1214, 701] width 99 height 31
click at [1212, 696] on button "Cancel" at bounding box center [1215, 701] width 62 height 31
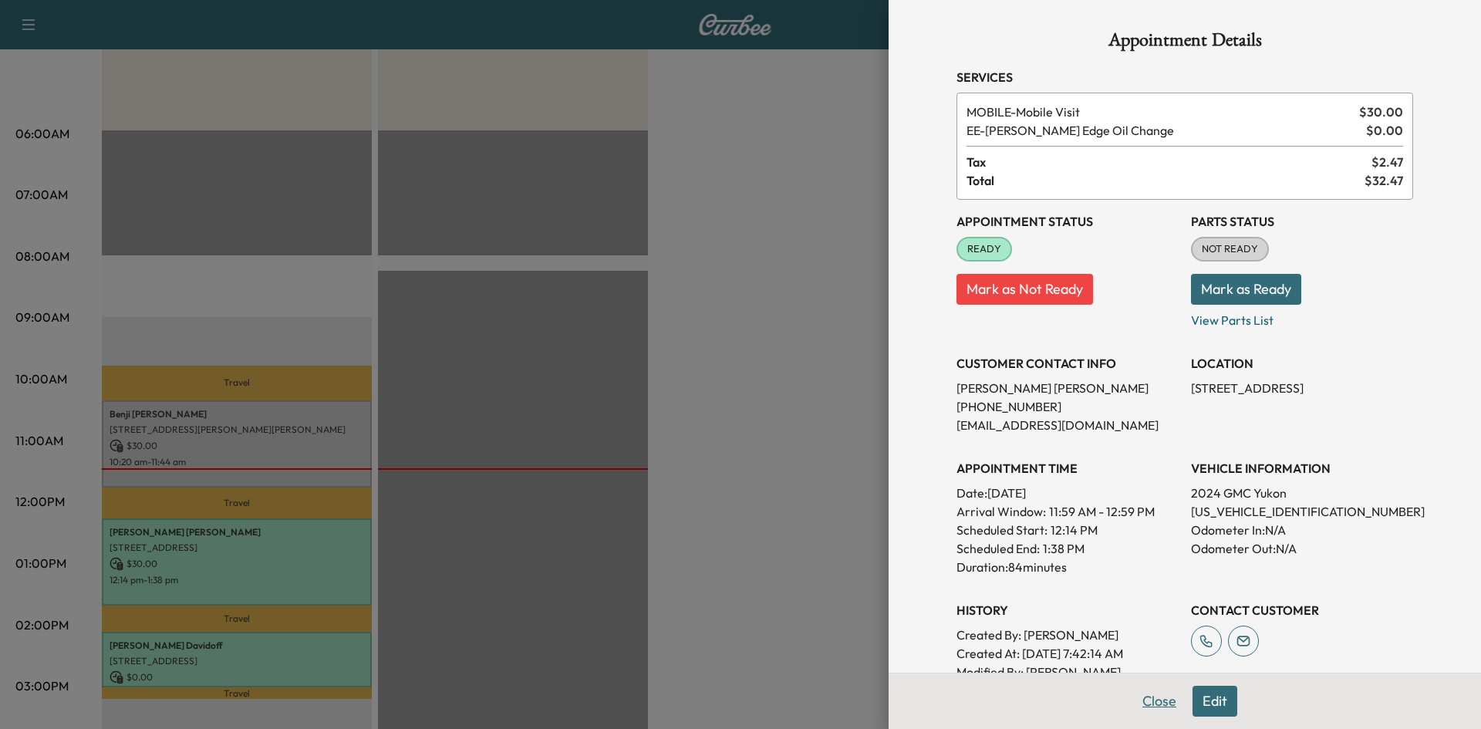
click at [1154, 703] on button "Close" at bounding box center [1159, 701] width 54 height 31
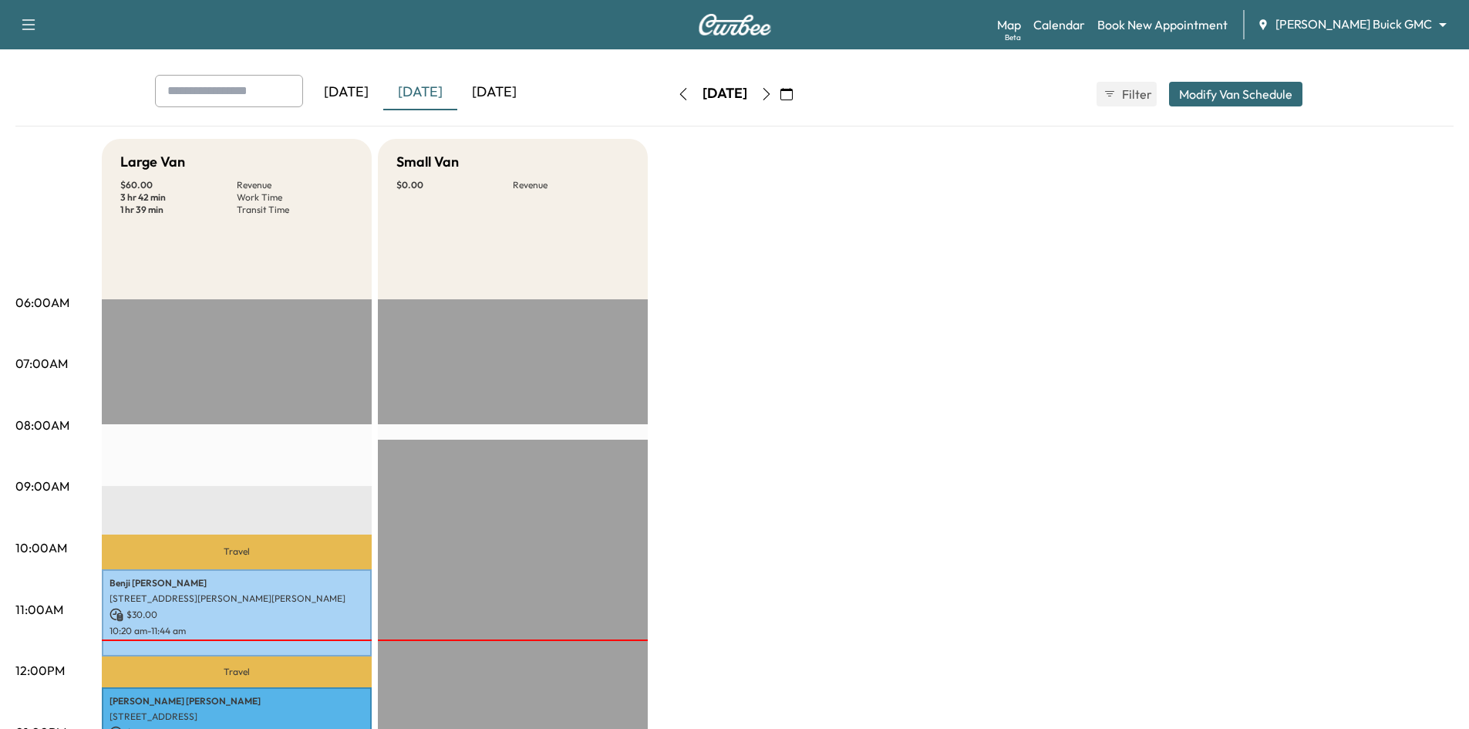
scroll to position [0, 0]
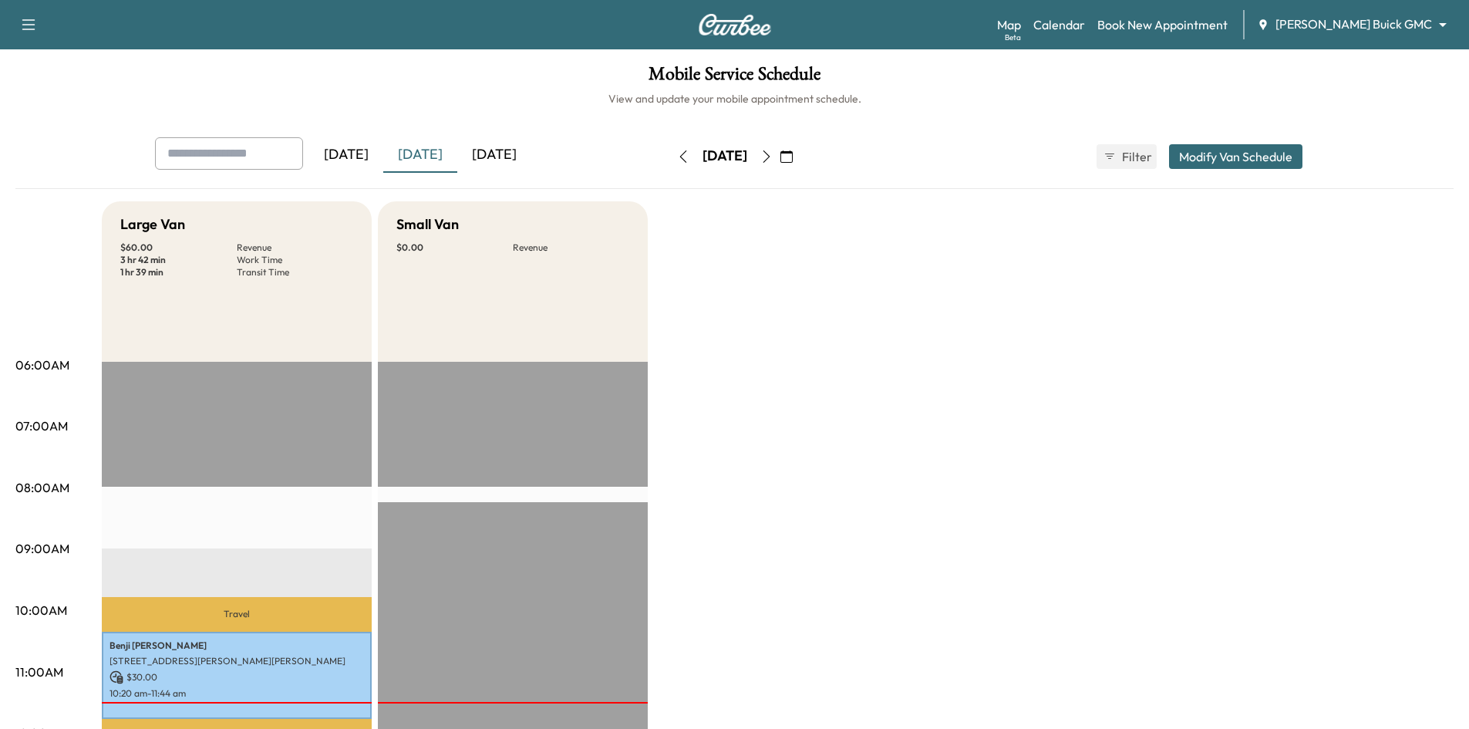
click at [780, 158] on button "button" at bounding box center [766, 156] width 26 height 25
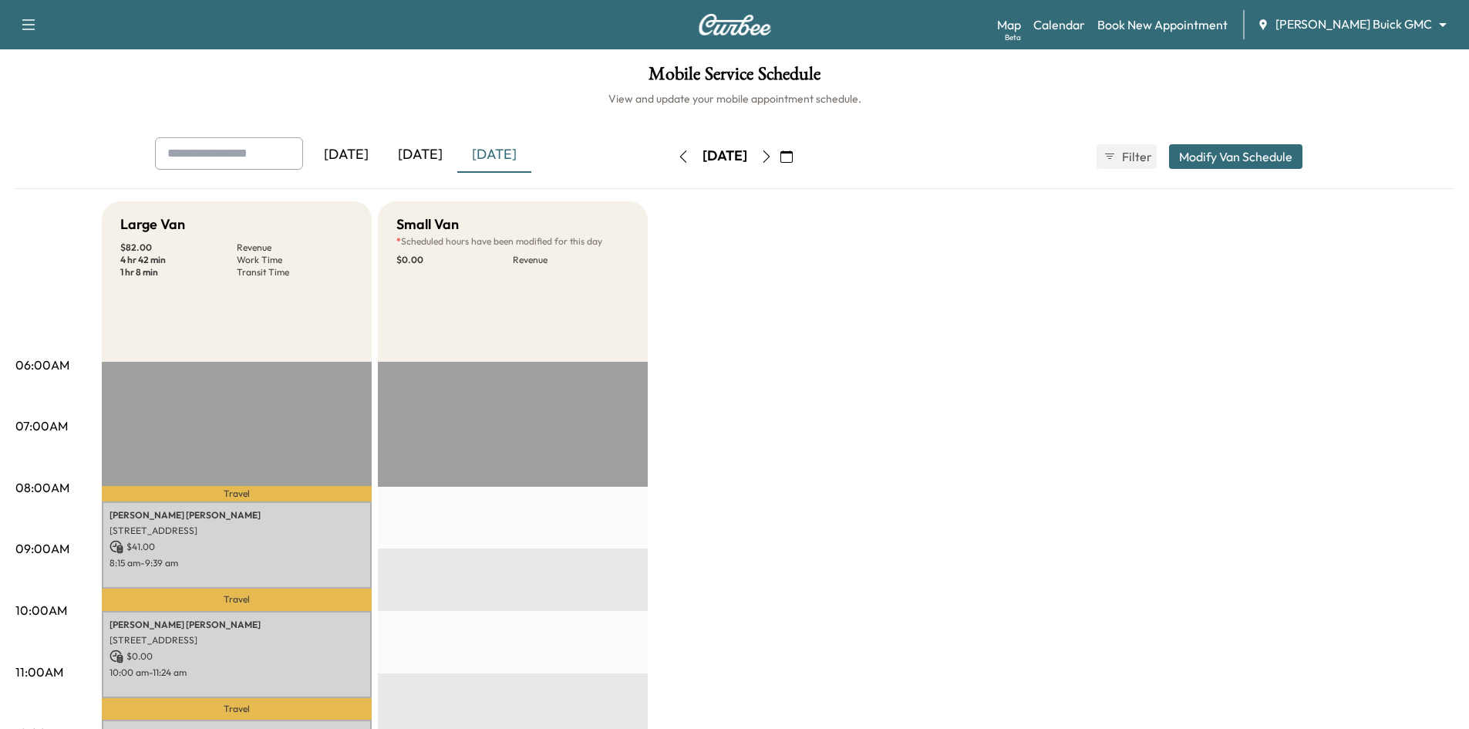
click at [670, 160] on button "button" at bounding box center [683, 156] width 26 height 25
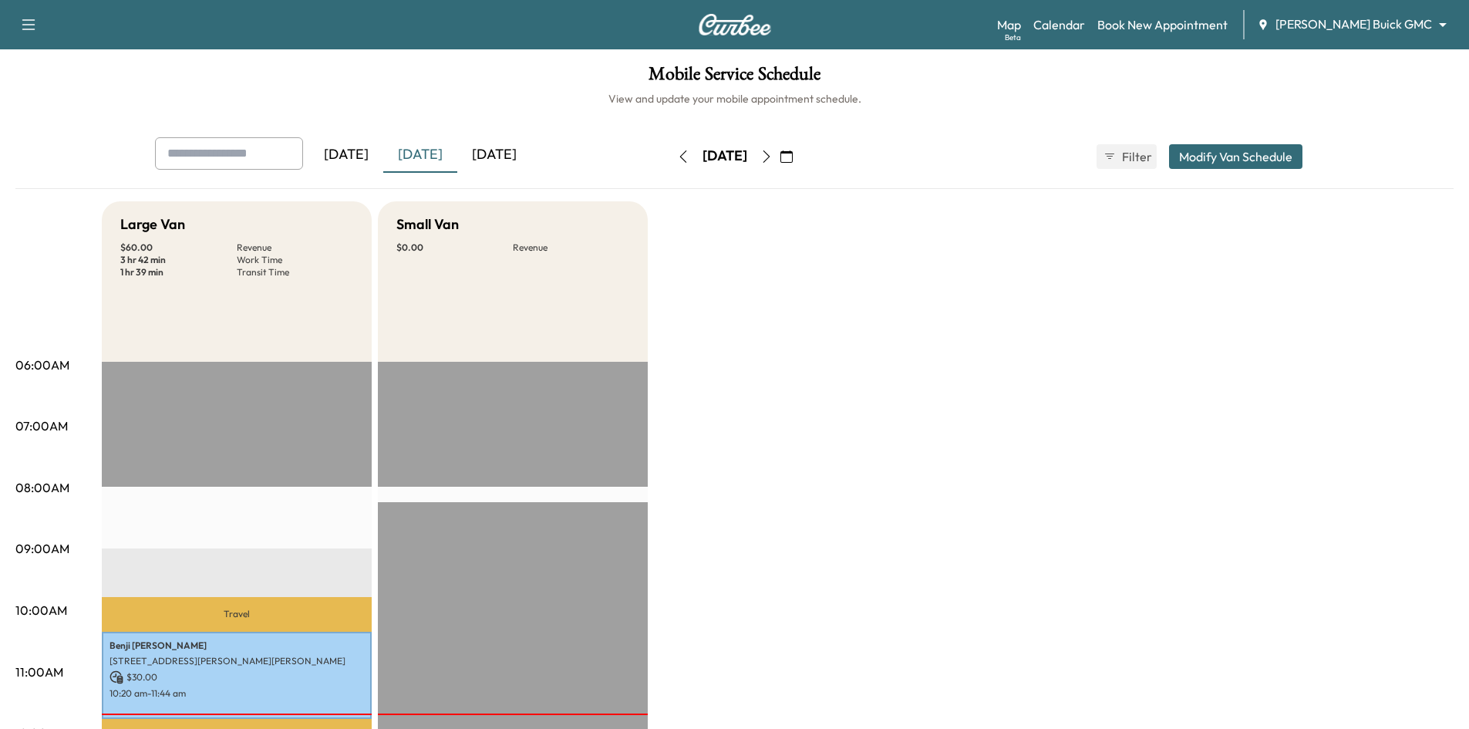
click at [773, 157] on icon "button" at bounding box center [766, 156] width 12 height 12
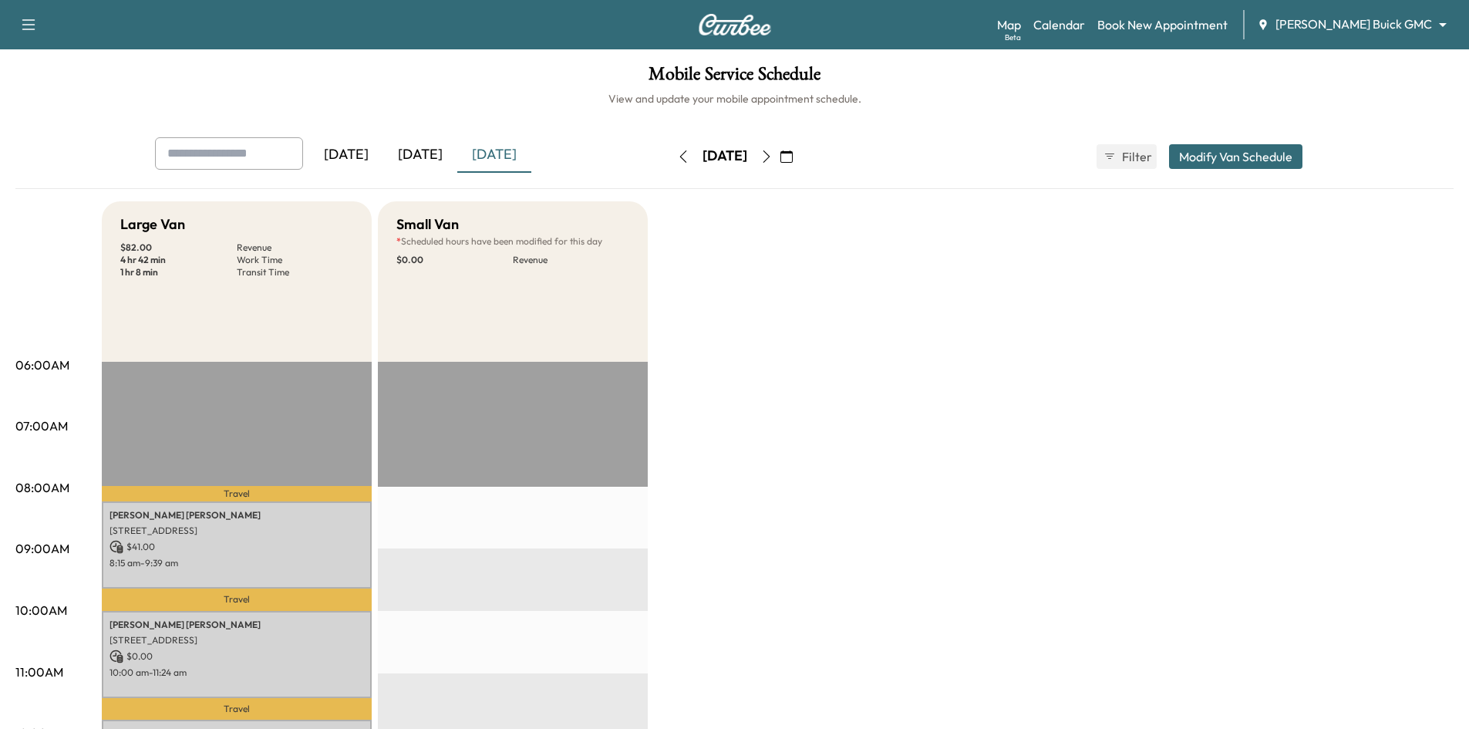
click at [432, 148] on div "[DATE]" at bounding box center [420, 154] width 74 height 35
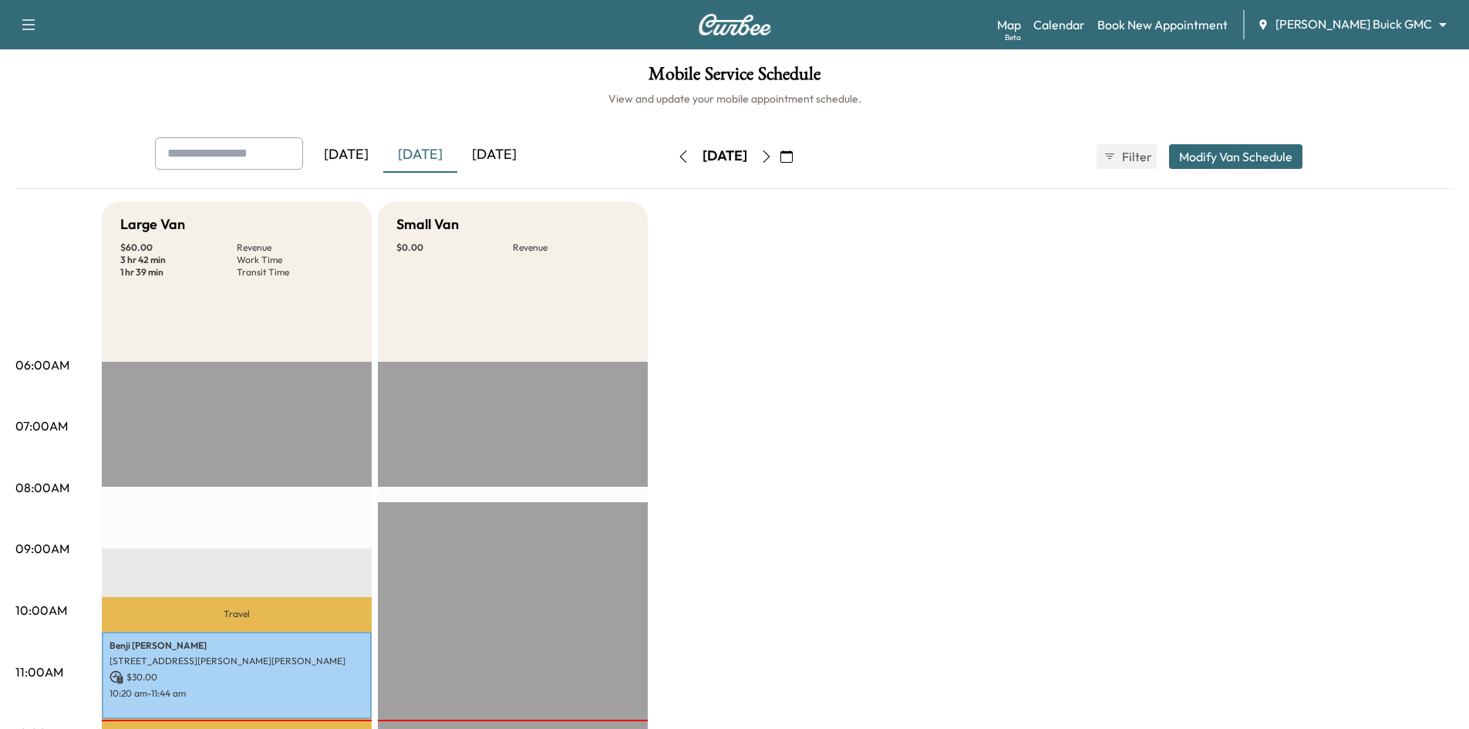
click at [504, 155] on div "[DATE]" at bounding box center [494, 154] width 74 height 35
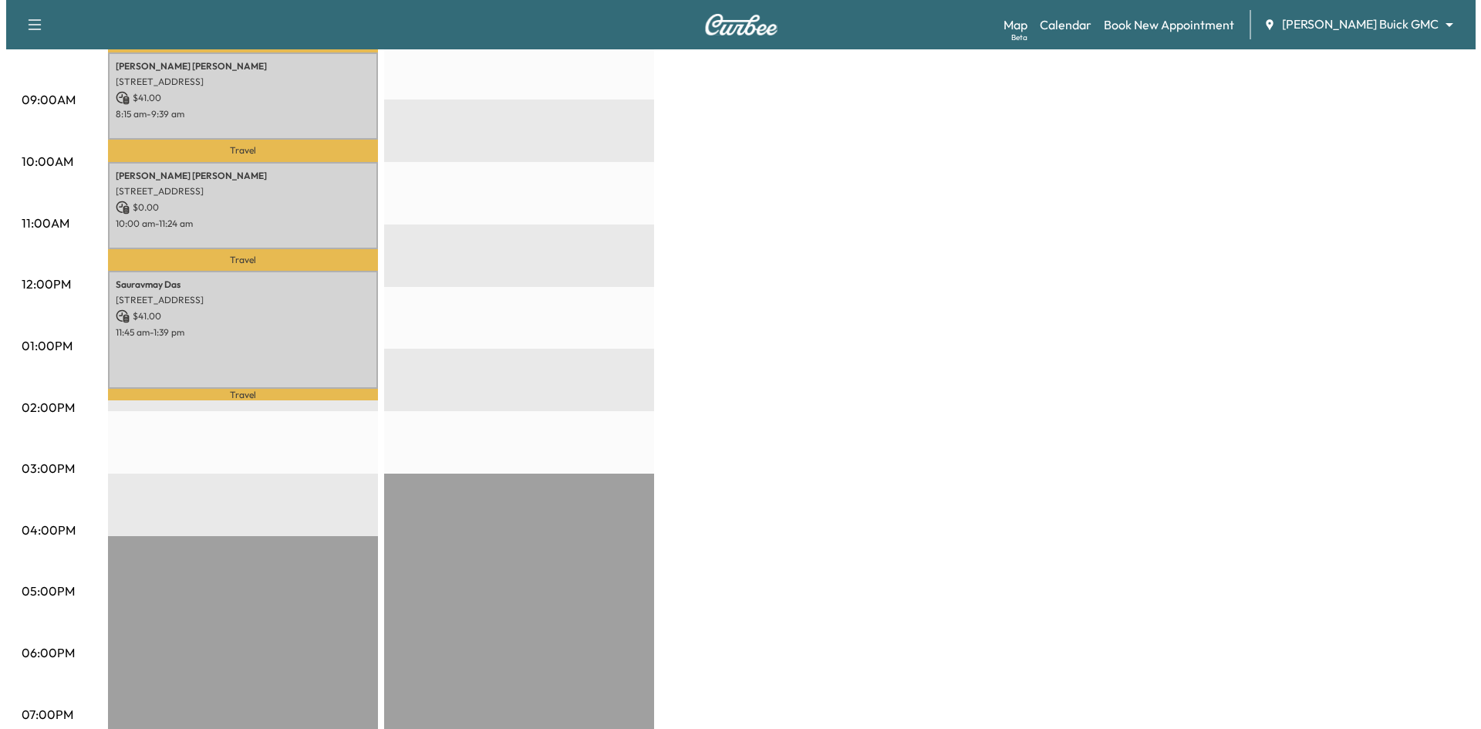
scroll to position [308, 0]
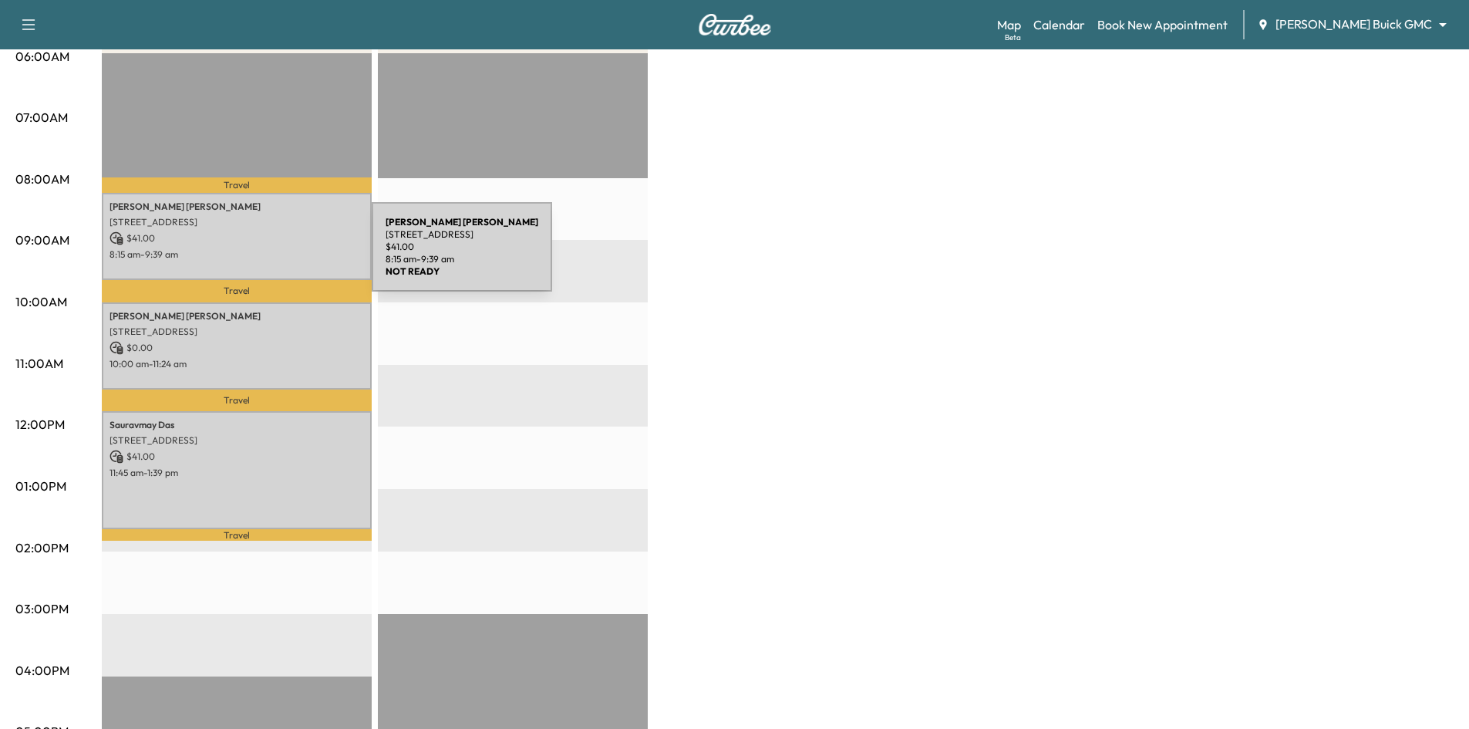
click at [256, 256] on p "8:15 am - 9:39 am" at bounding box center [237, 254] width 254 height 12
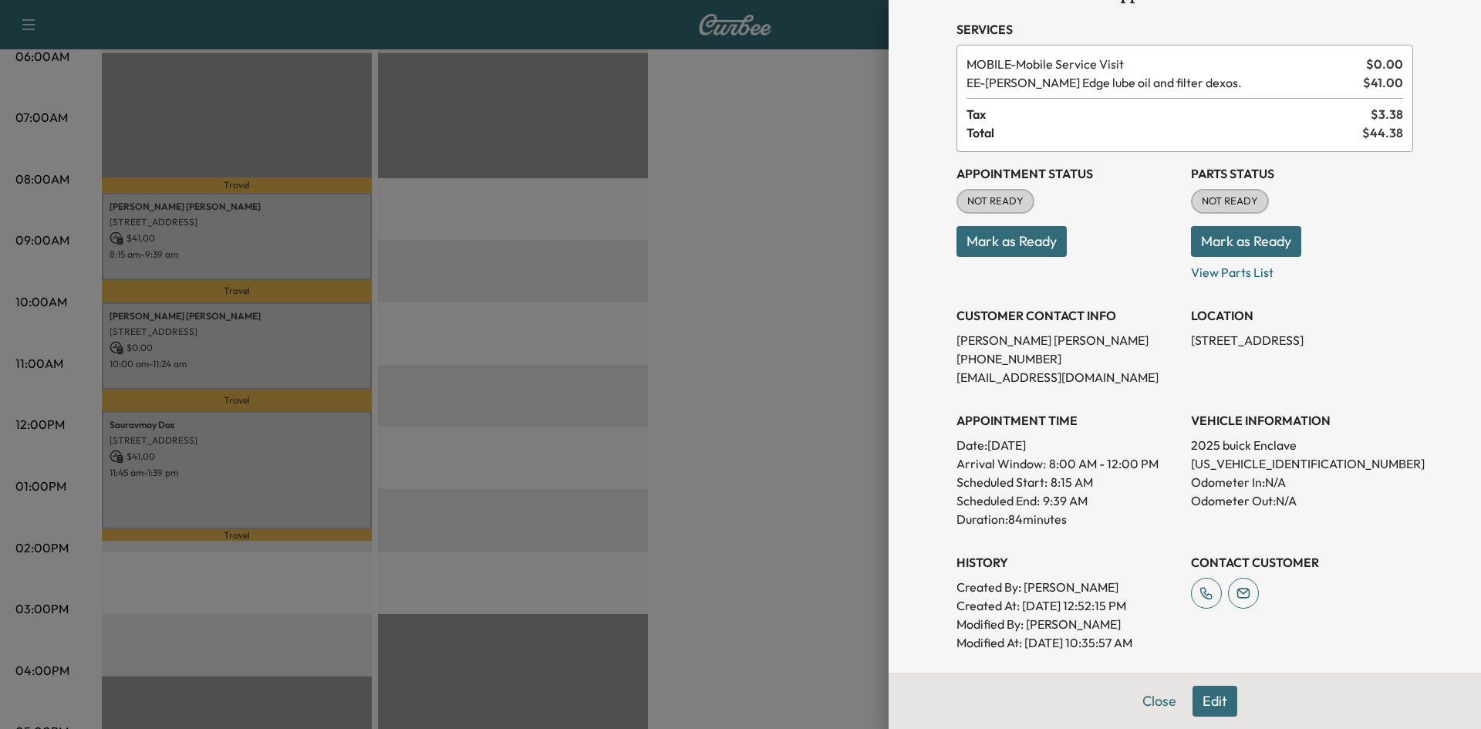
scroll to position [21, 0]
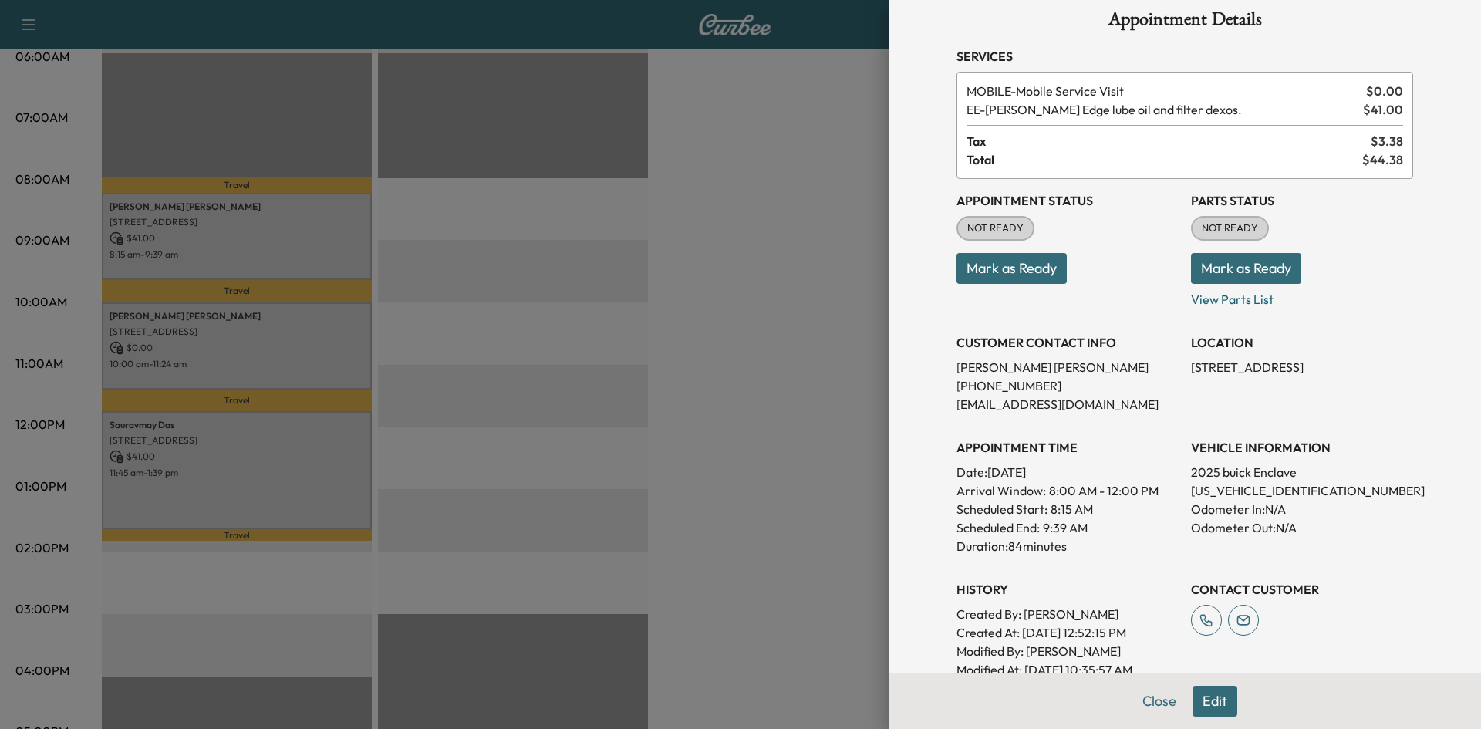
drag, startPoint x: 640, startPoint y: 359, endPoint x: 339, endPoint y: 340, distance: 302.1
click at [638, 359] on div at bounding box center [740, 364] width 1481 height 729
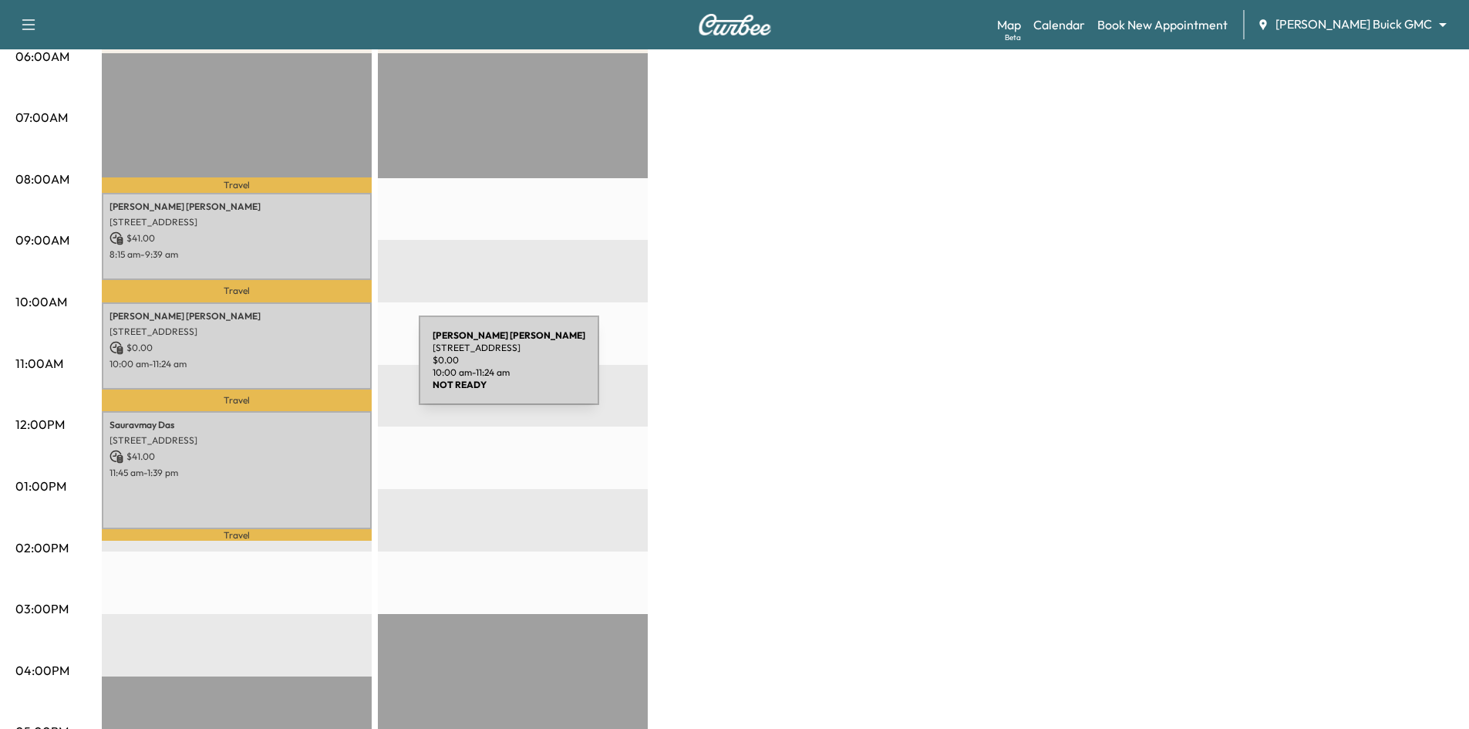
click at [303, 369] on div "Robert Hawkins 7701 Turnberry Ln, Dallas, TX 75248, USA $ 0.00 10:00 am - 11:24…" at bounding box center [237, 345] width 270 height 87
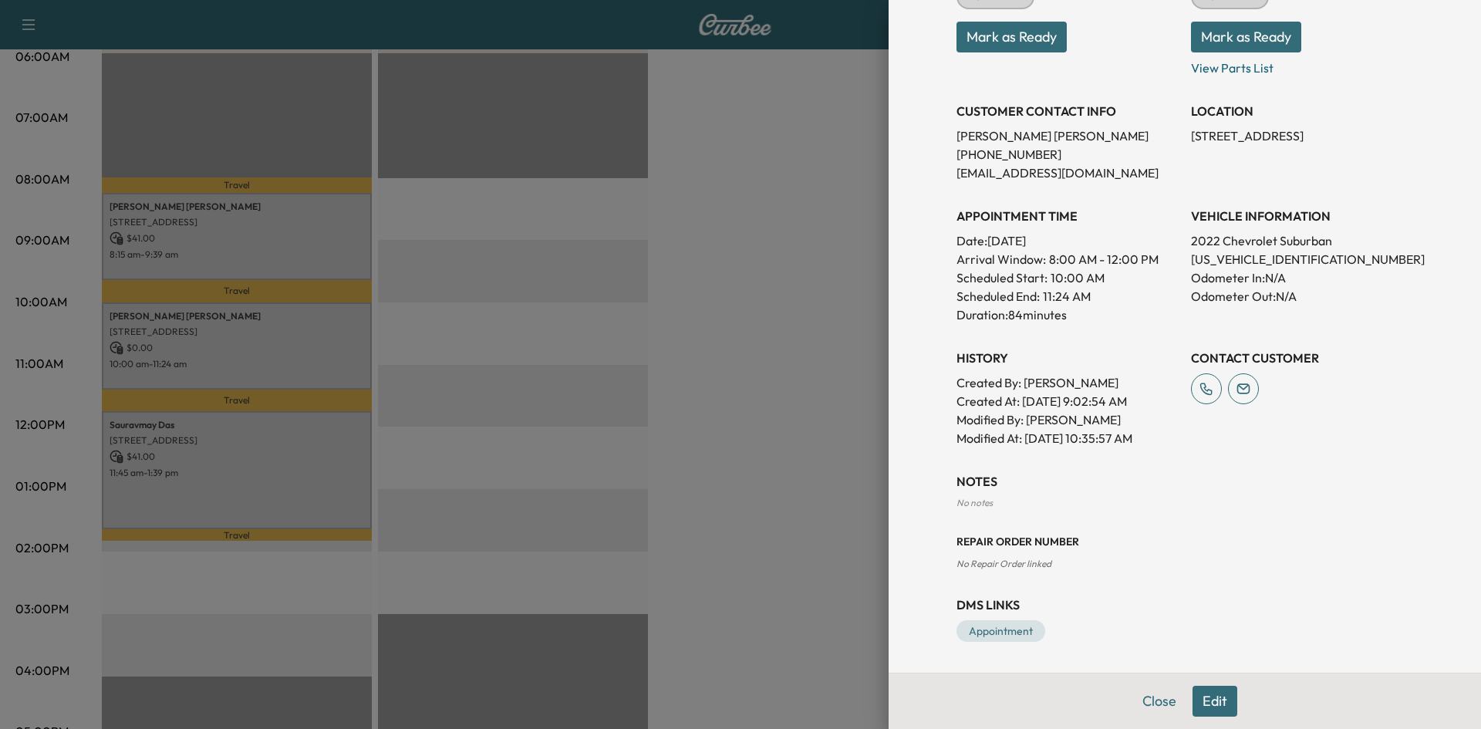
scroll to position [0, 0]
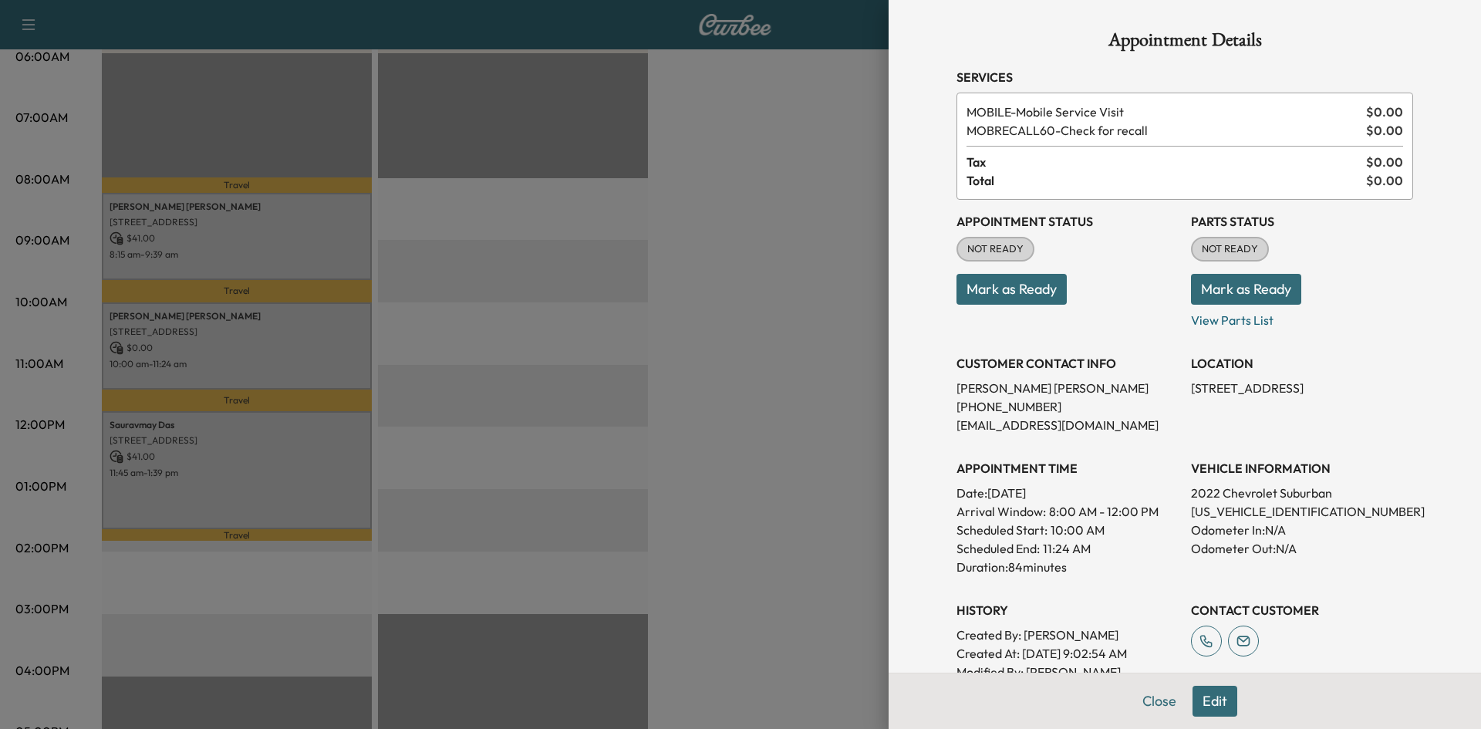
click at [286, 411] on div at bounding box center [740, 364] width 1481 height 729
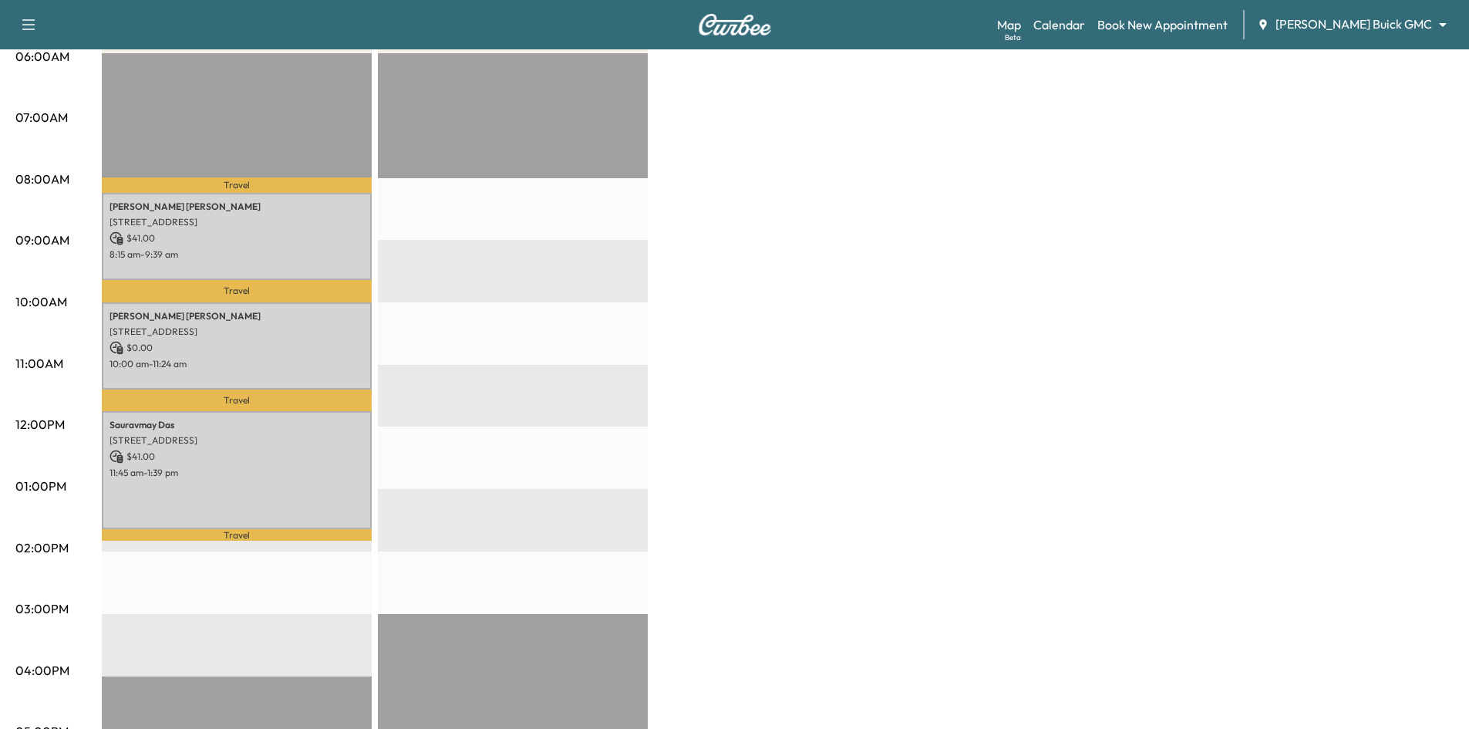
click at [391, 457] on div "EST Start" at bounding box center [513, 551] width 270 height 996
click at [318, 475] on div "Sauravmay Das 4525 Avebury Drive, Plano, TX 75024, United States of America $ 4…" at bounding box center [237, 470] width 270 height 118
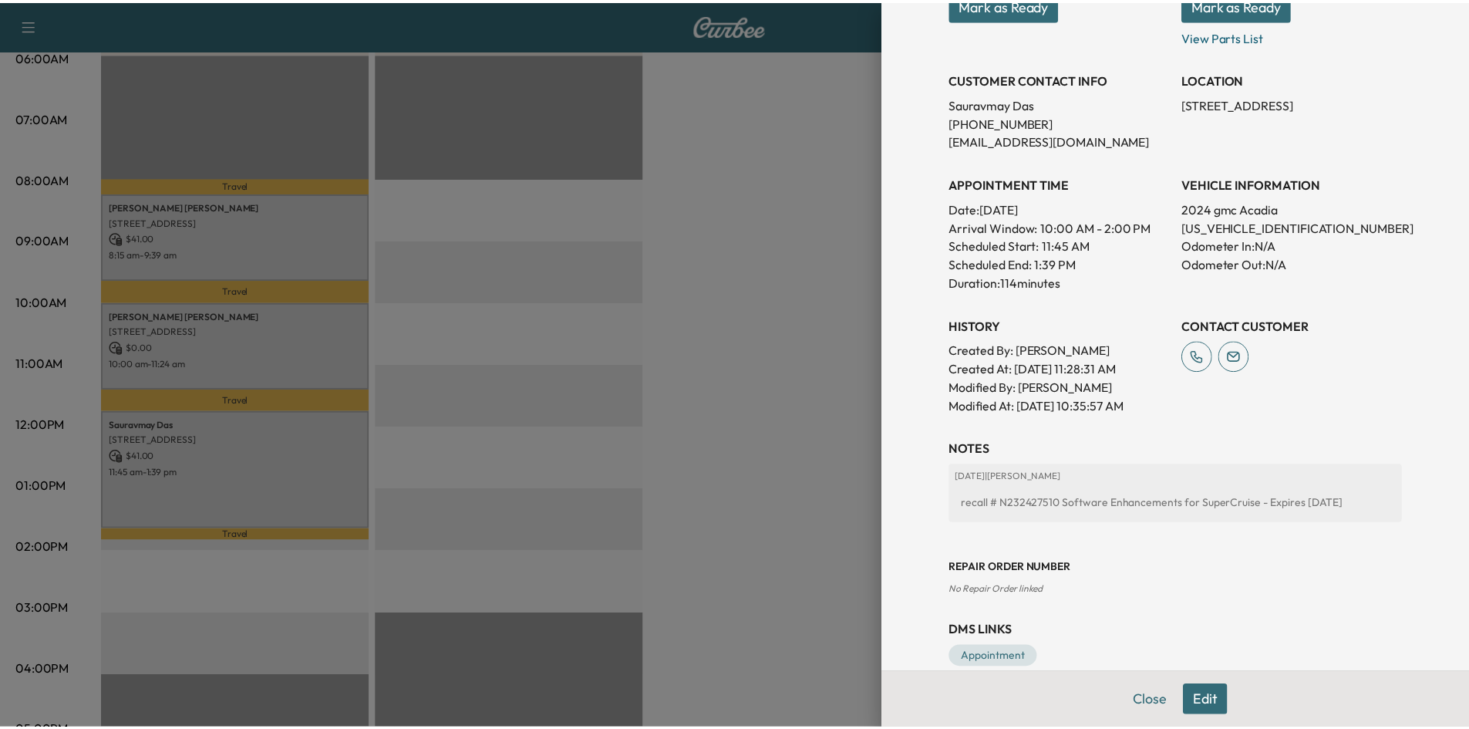
scroll to position [329, 0]
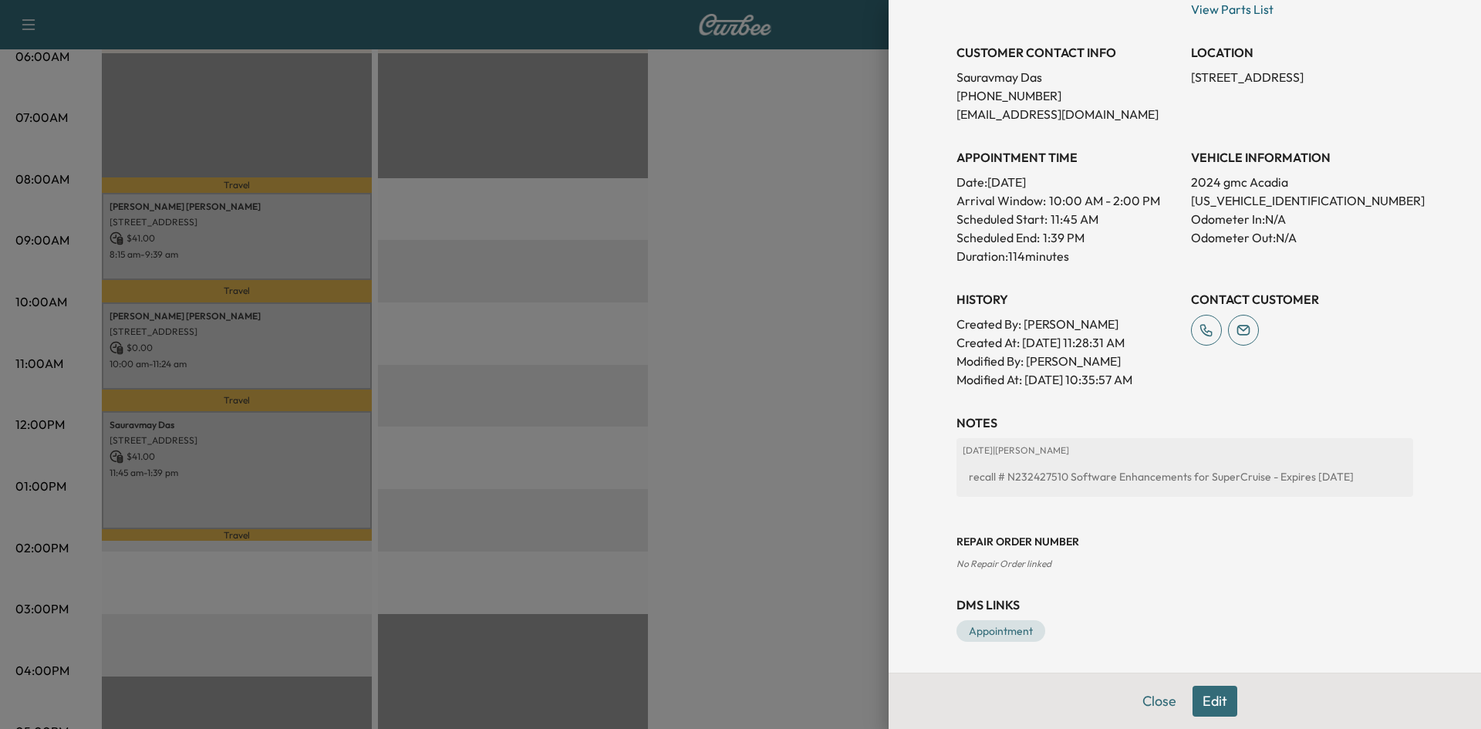
click at [297, 464] on div at bounding box center [740, 364] width 1481 height 729
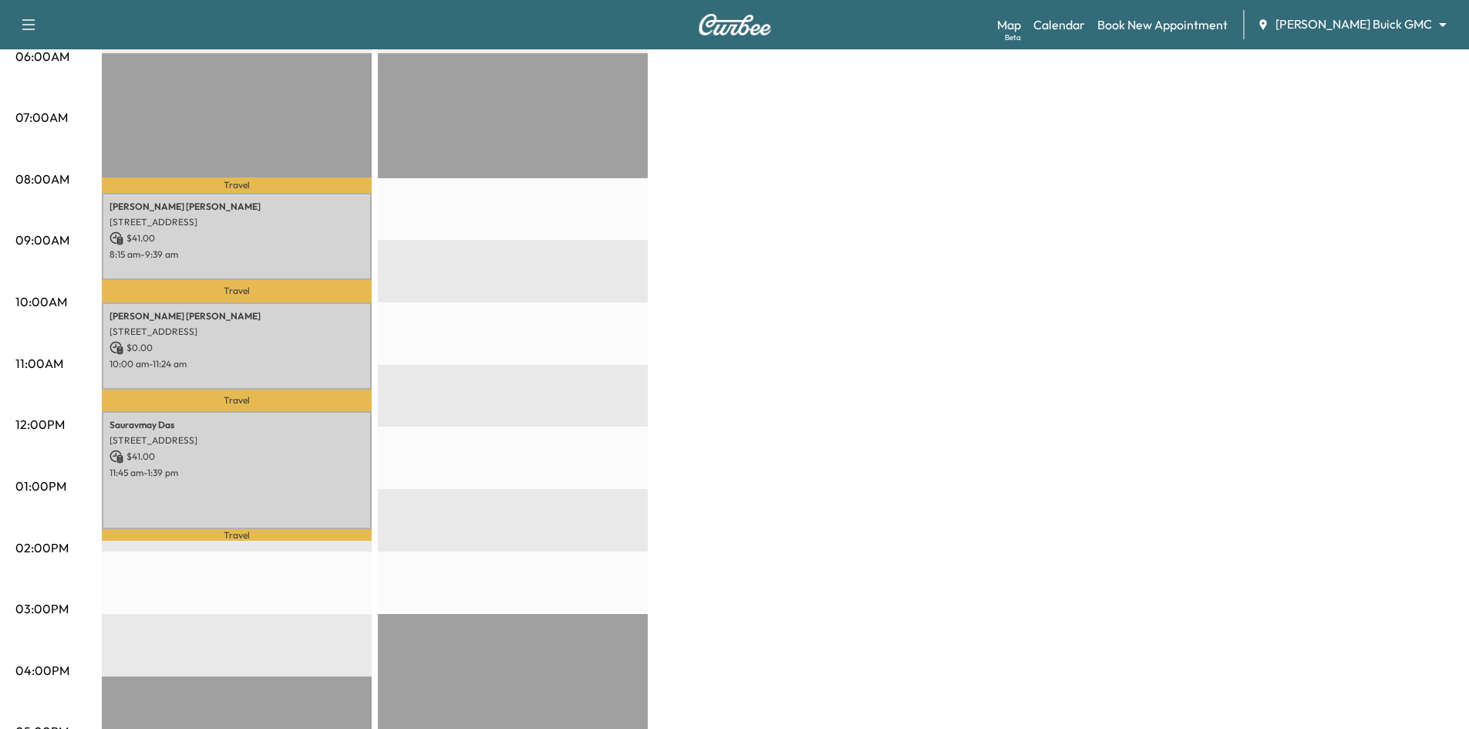
scroll to position [0, 0]
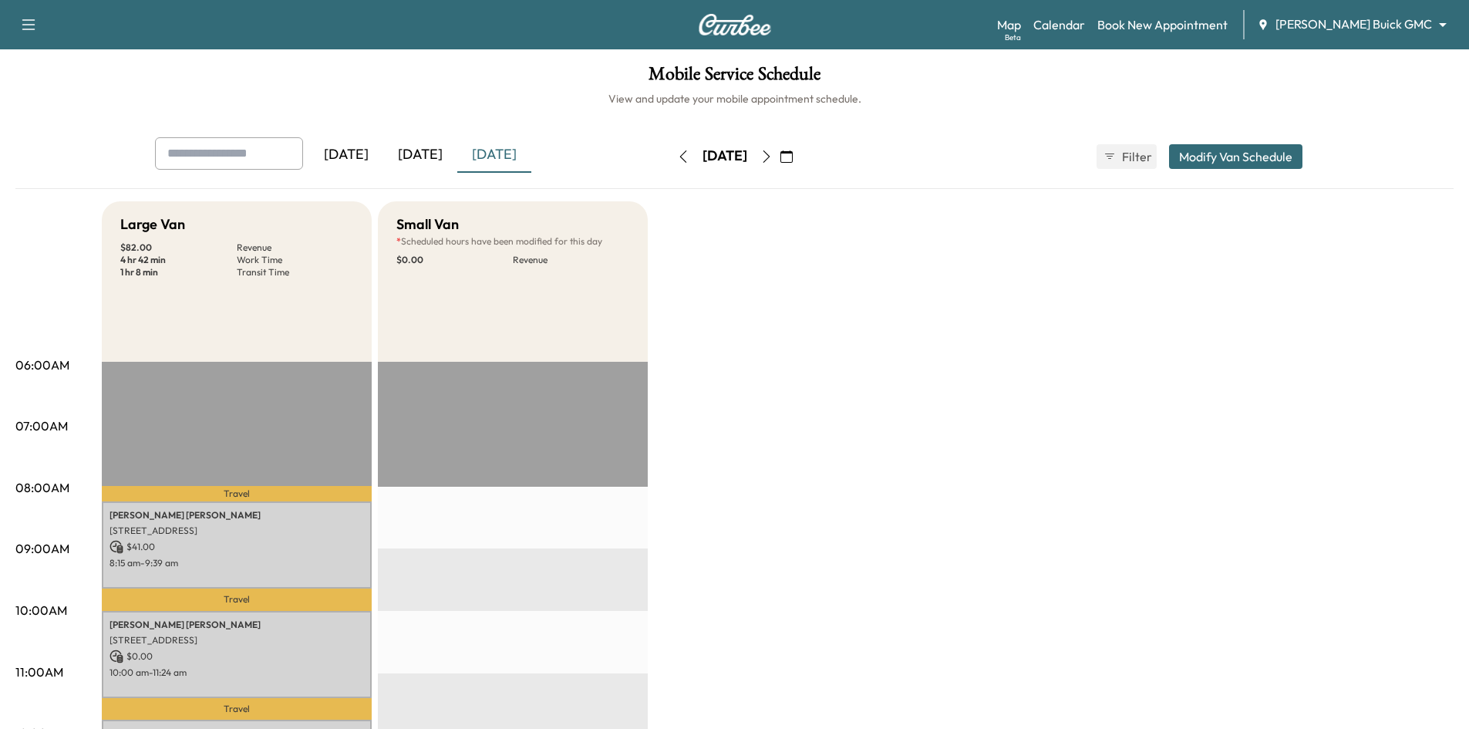
drag, startPoint x: 407, startPoint y: 149, endPoint x: 394, endPoint y: 119, distance: 32.8
click at [407, 145] on div "[DATE]" at bounding box center [420, 154] width 74 height 35
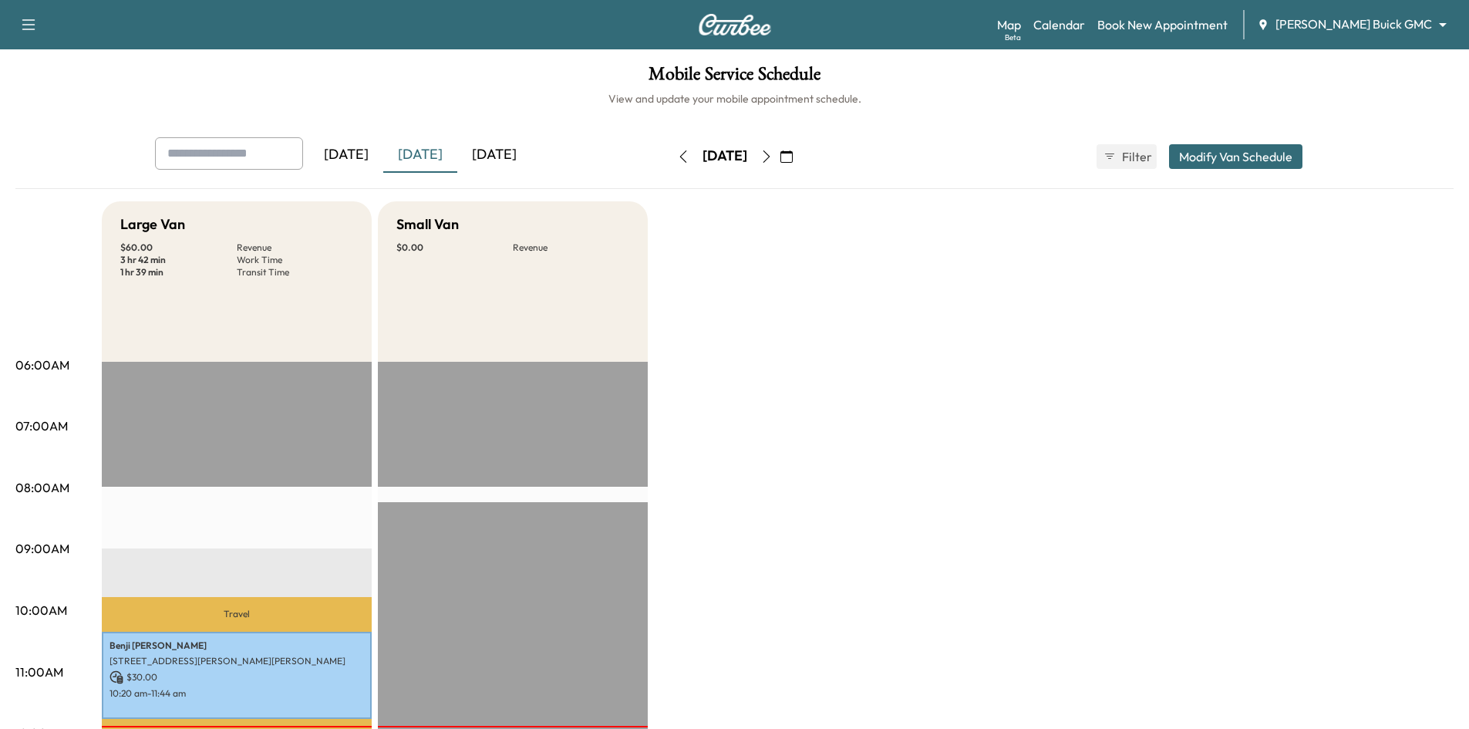
click at [793, 156] on icon "button" at bounding box center [786, 156] width 12 height 12
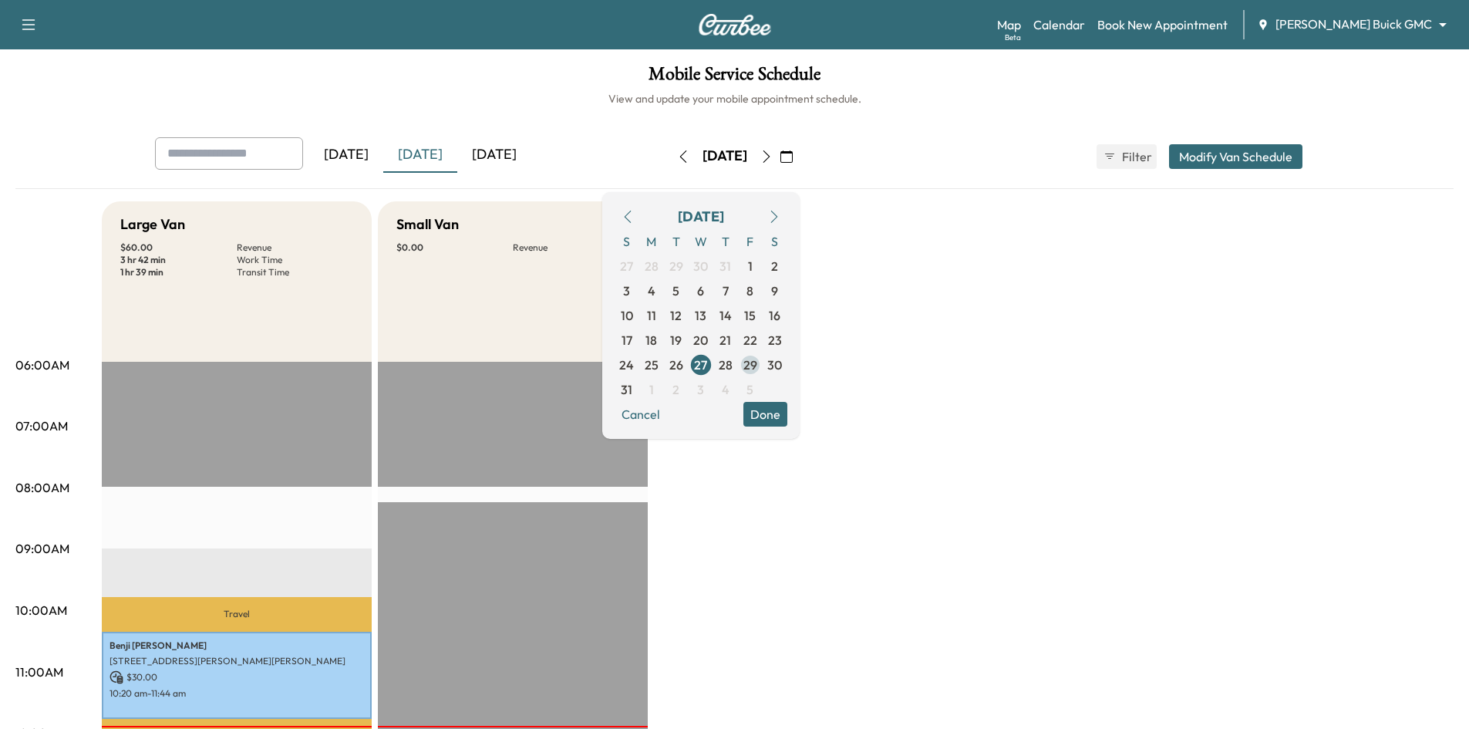
click at [757, 370] on span "29" at bounding box center [750, 365] width 14 height 19
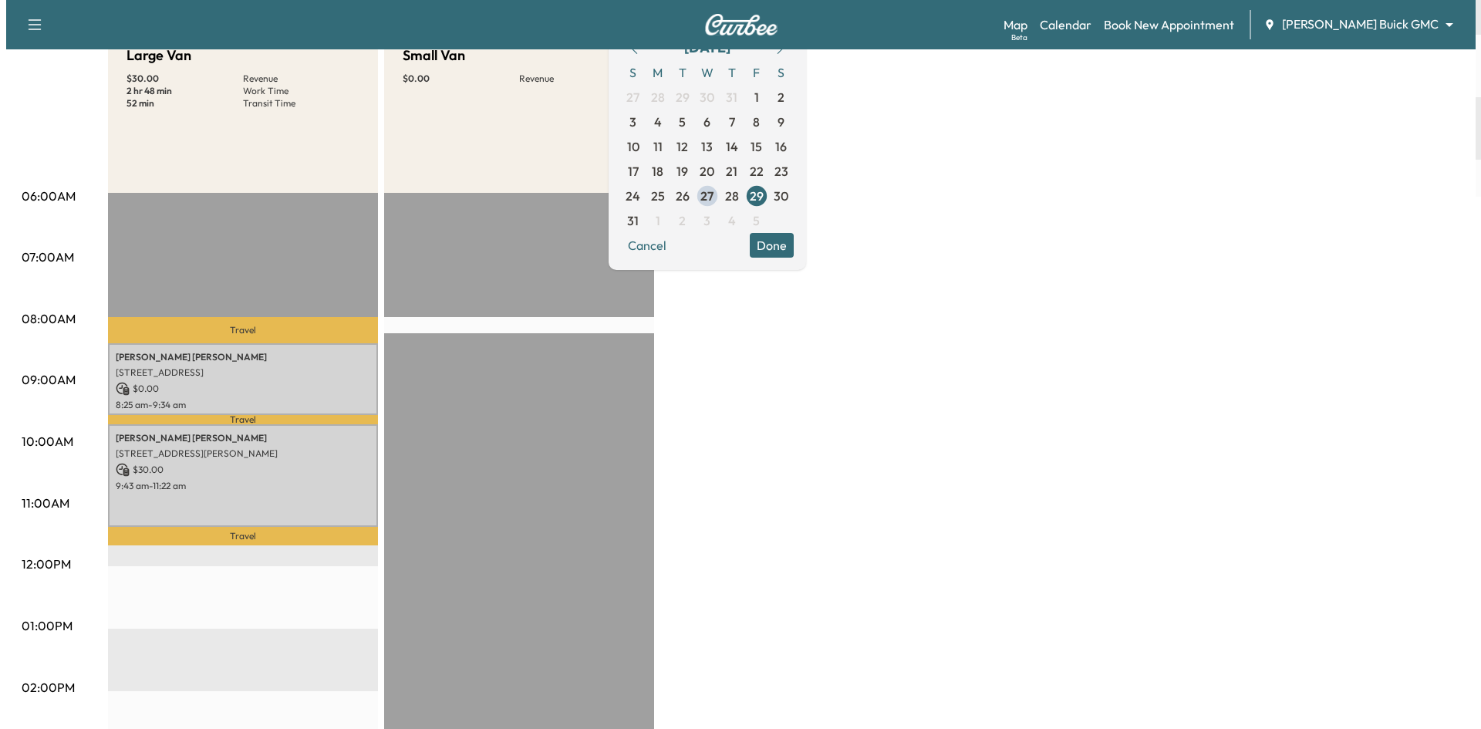
scroll to position [308, 0]
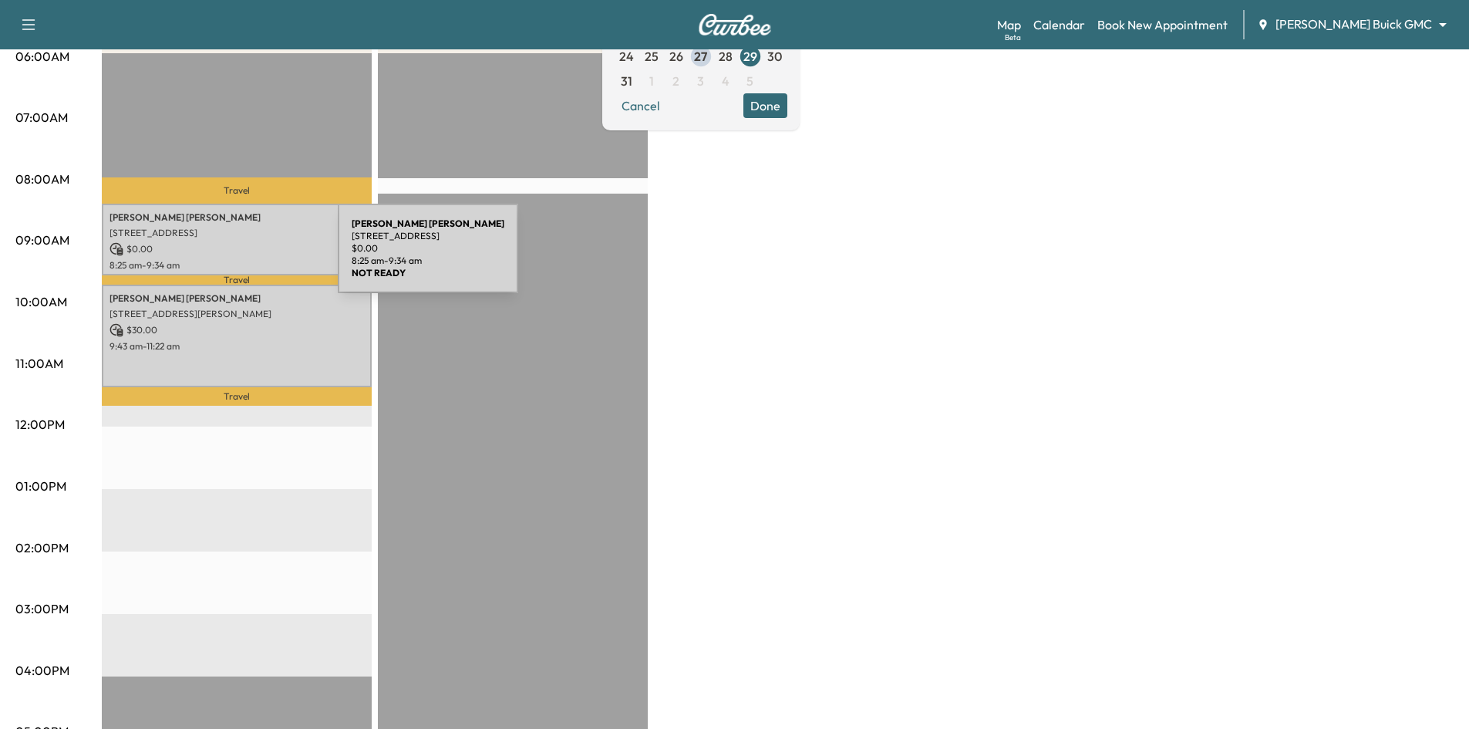
click at [223, 259] on p "8:25 am - 9:34 am" at bounding box center [237, 265] width 254 height 12
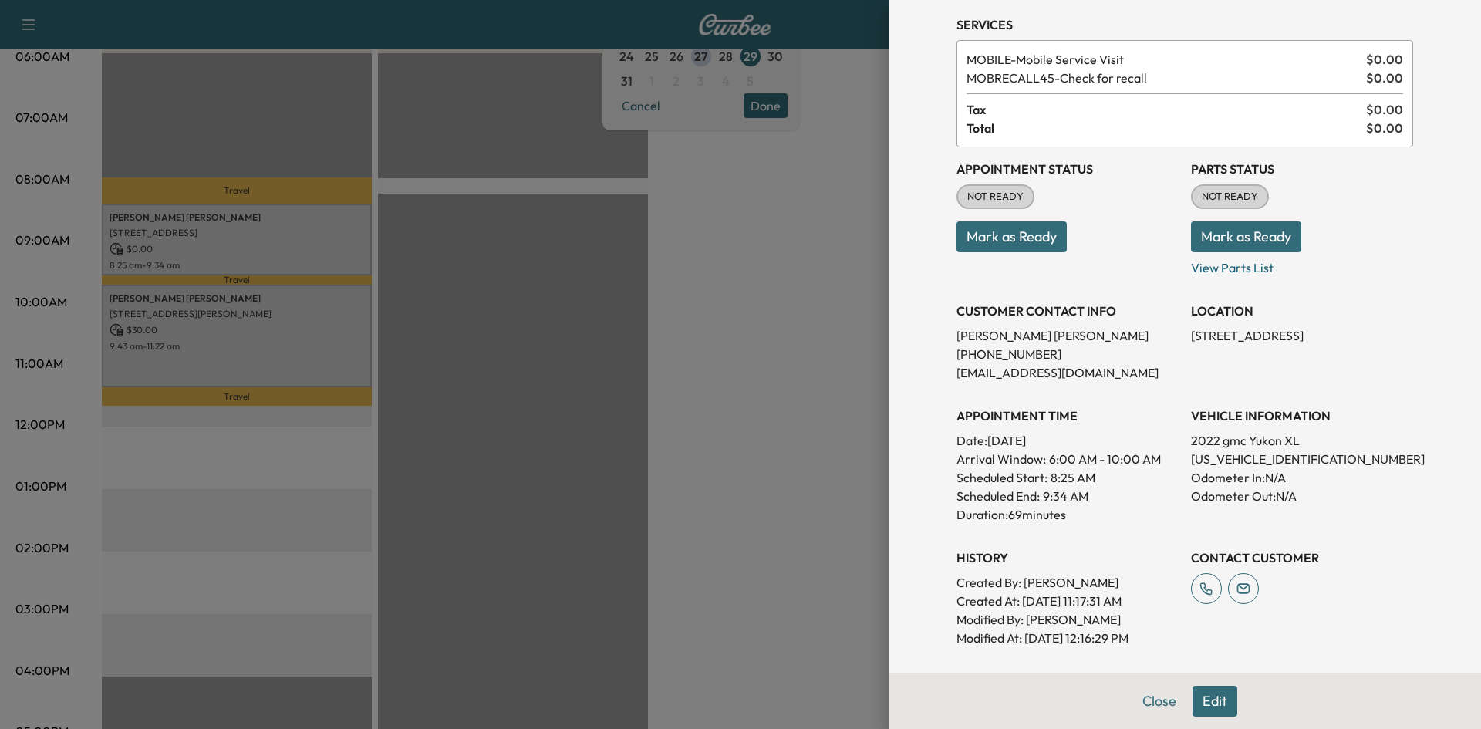
scroll to position [0, 0]
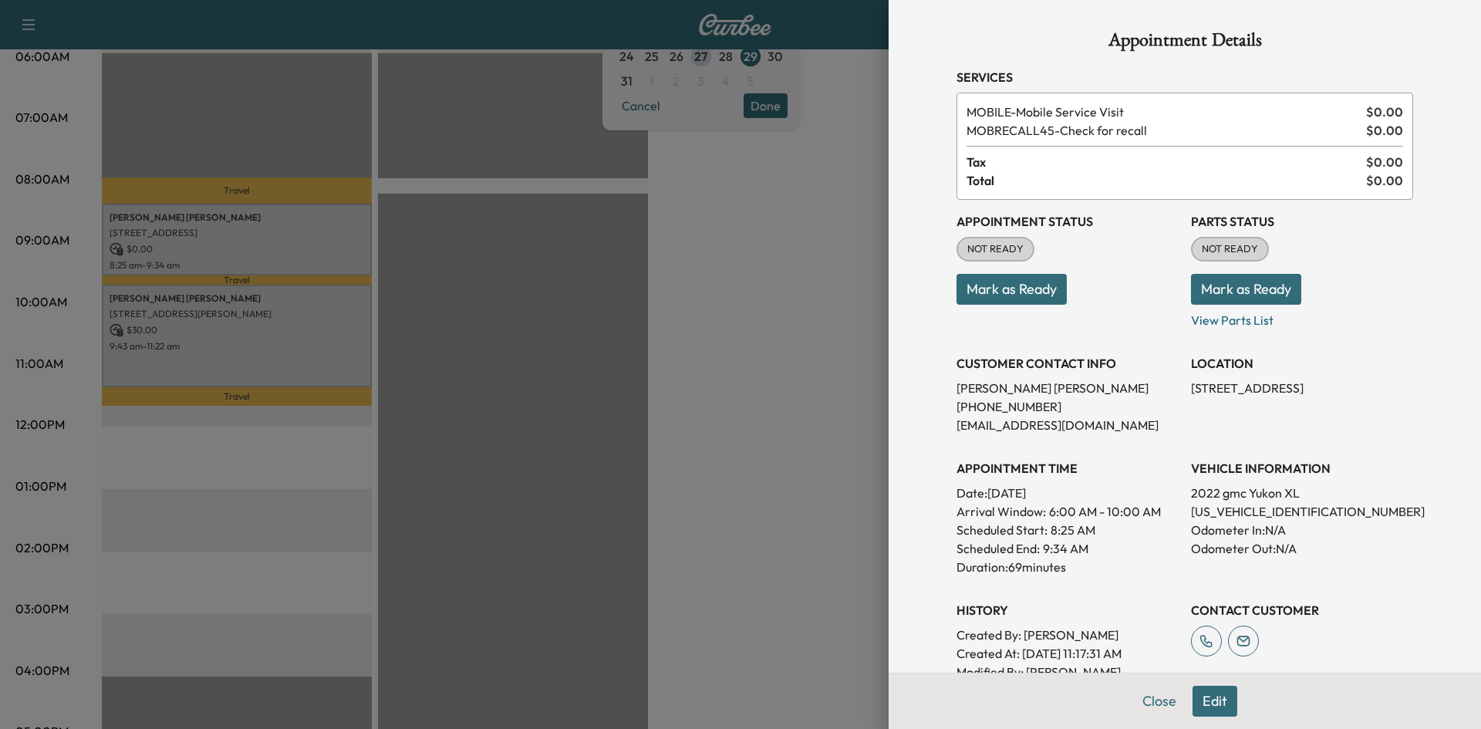
click at [729, 453] on div at bounding box center [740, 364] width 1481 height 729
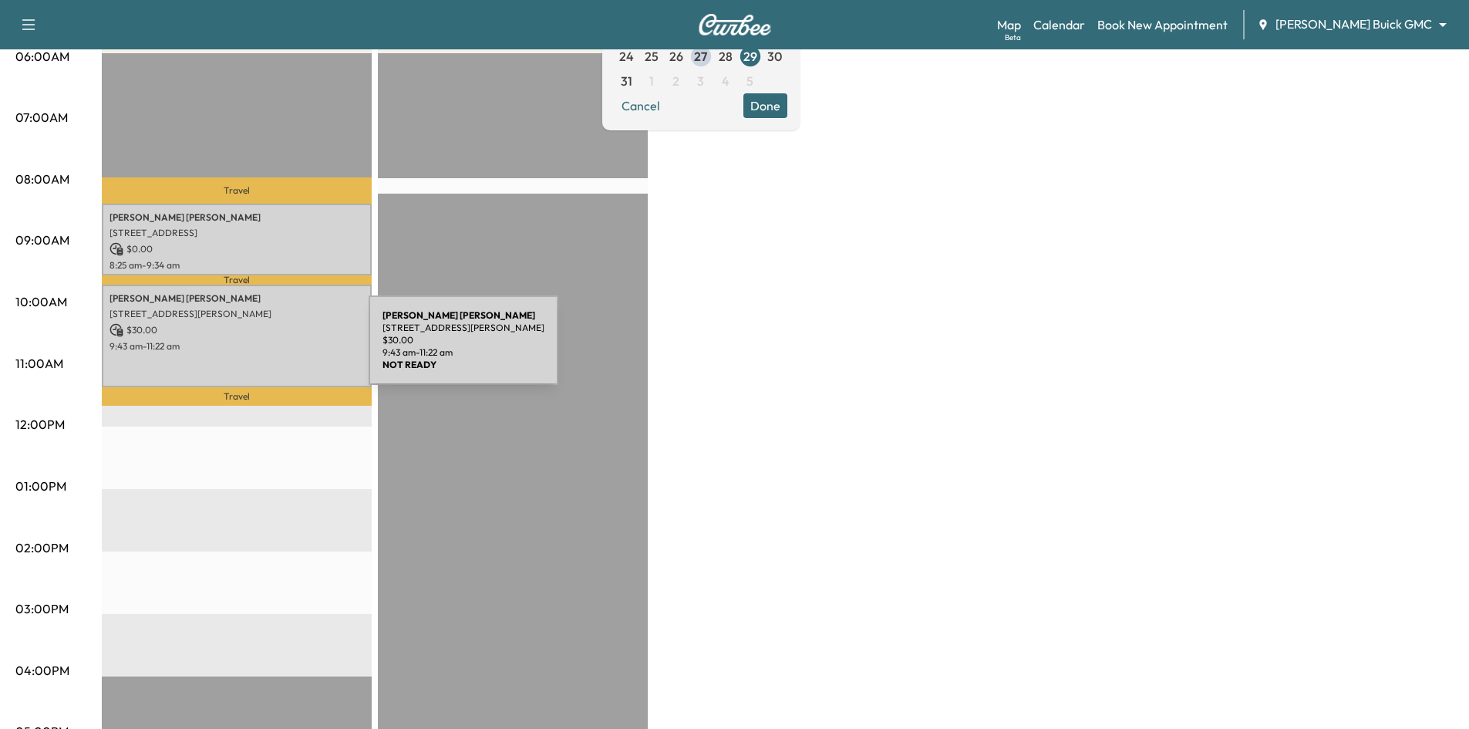
click at [239, 345] on p "9:43 am - 11:22 am" at bounding box center [237, 346] width 254 height 12
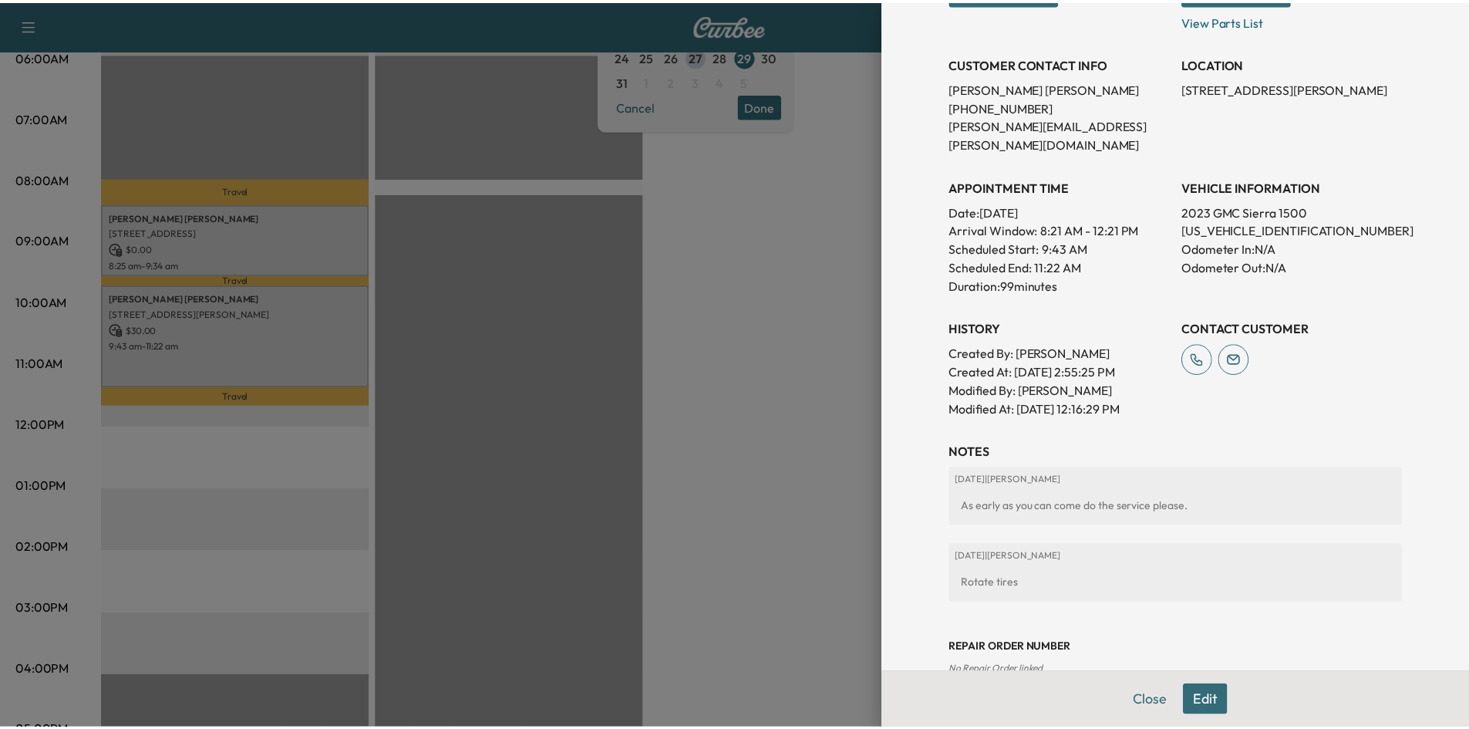
scroll to position [386, 0]
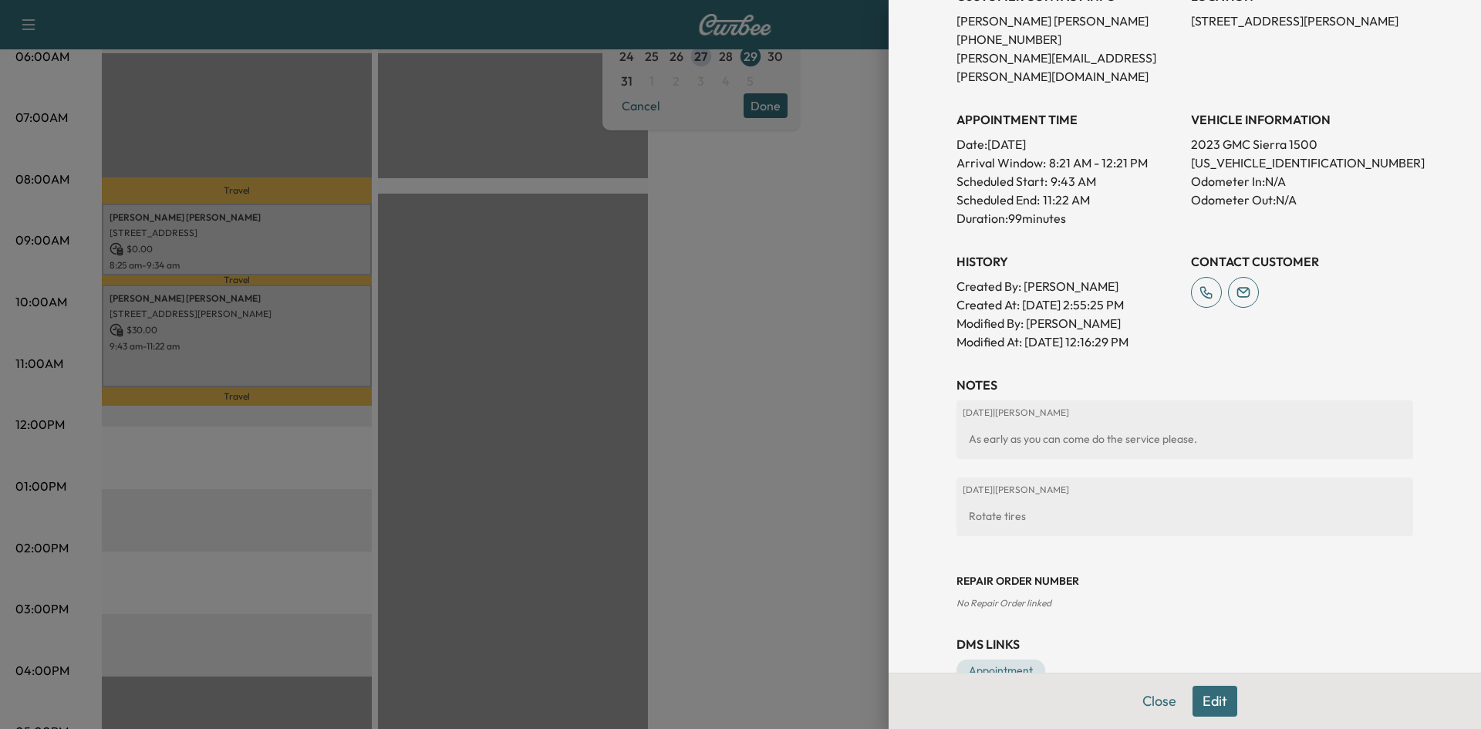
click at [777, 478] on div at bounding box center [740, 364] width 1481 height 729
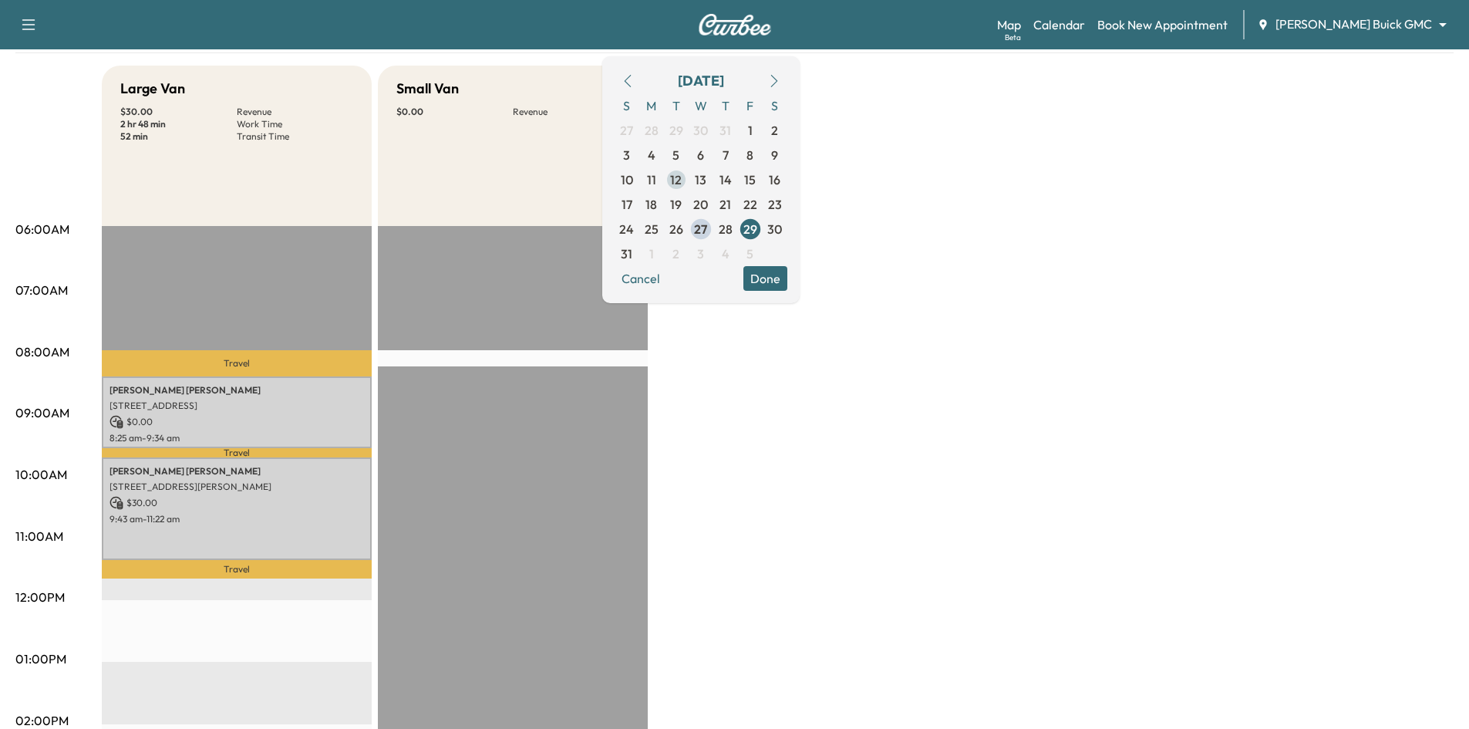
scroll to position [0, 0]
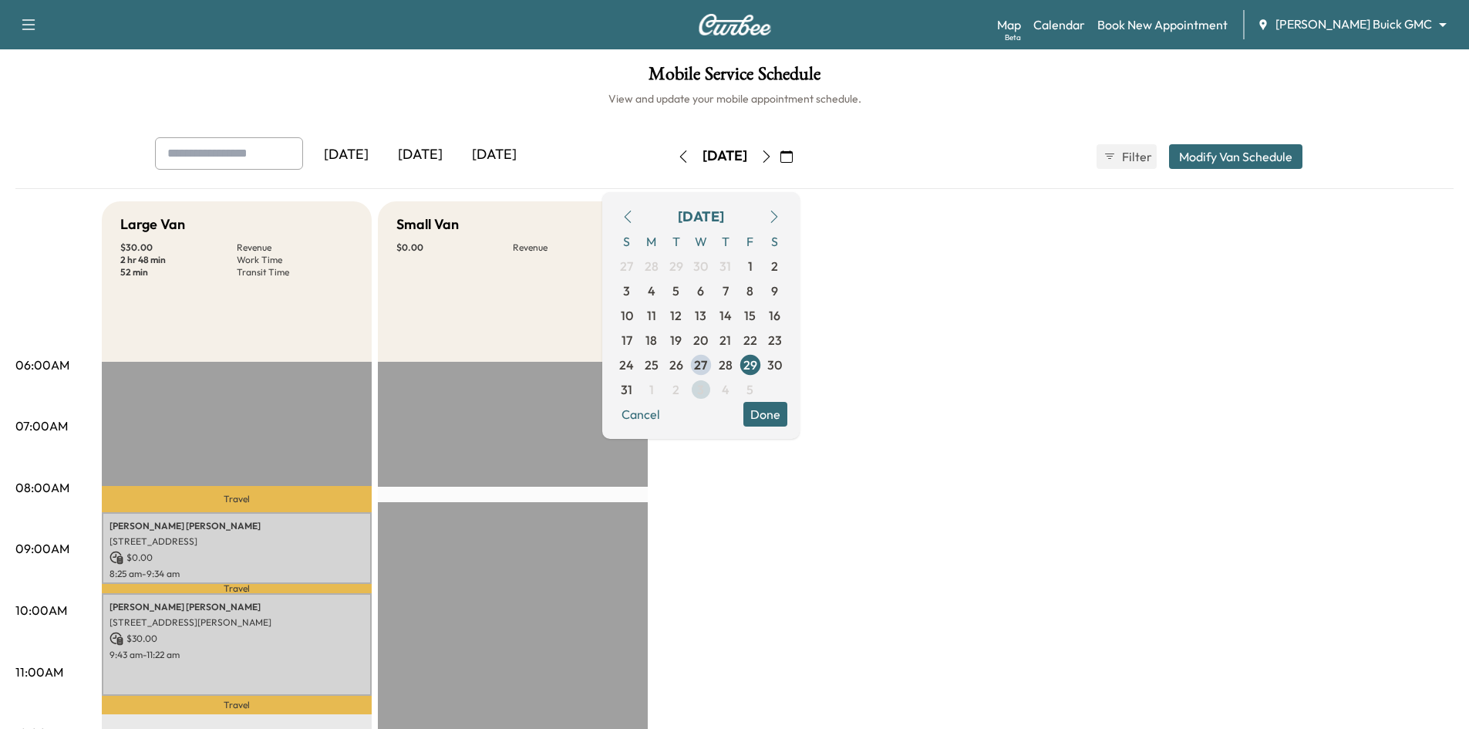
drag, startPoint x: 729, startPoint y: 369, endPoint x: 755, endPoint y: 396, distance: 37.1
click at [707, 371] on span "27" at bounding box center [700, 365] width 13 height 19
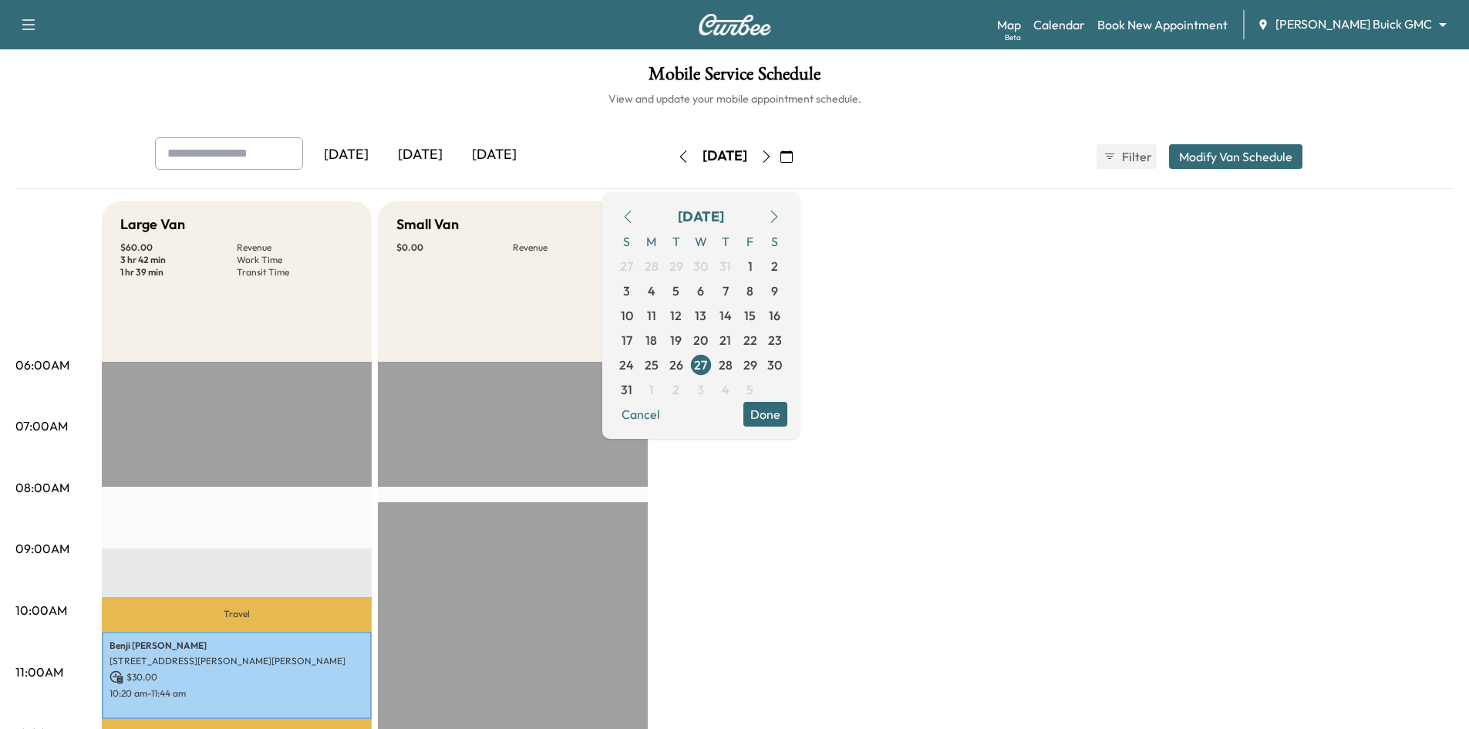
click at [787, 418] on button "Done" at bounding box center [765, 414] width 44 height 25
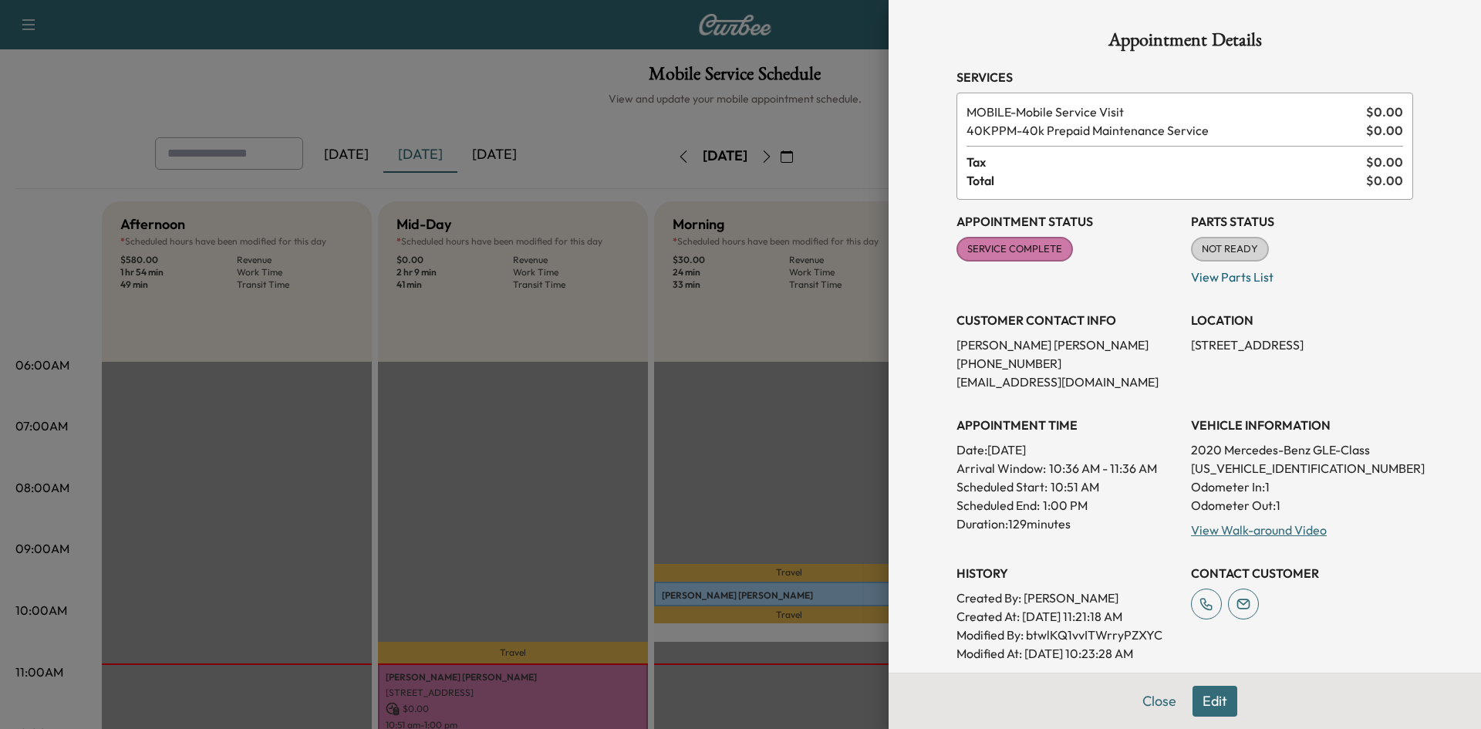
scroll to position [308, 0]
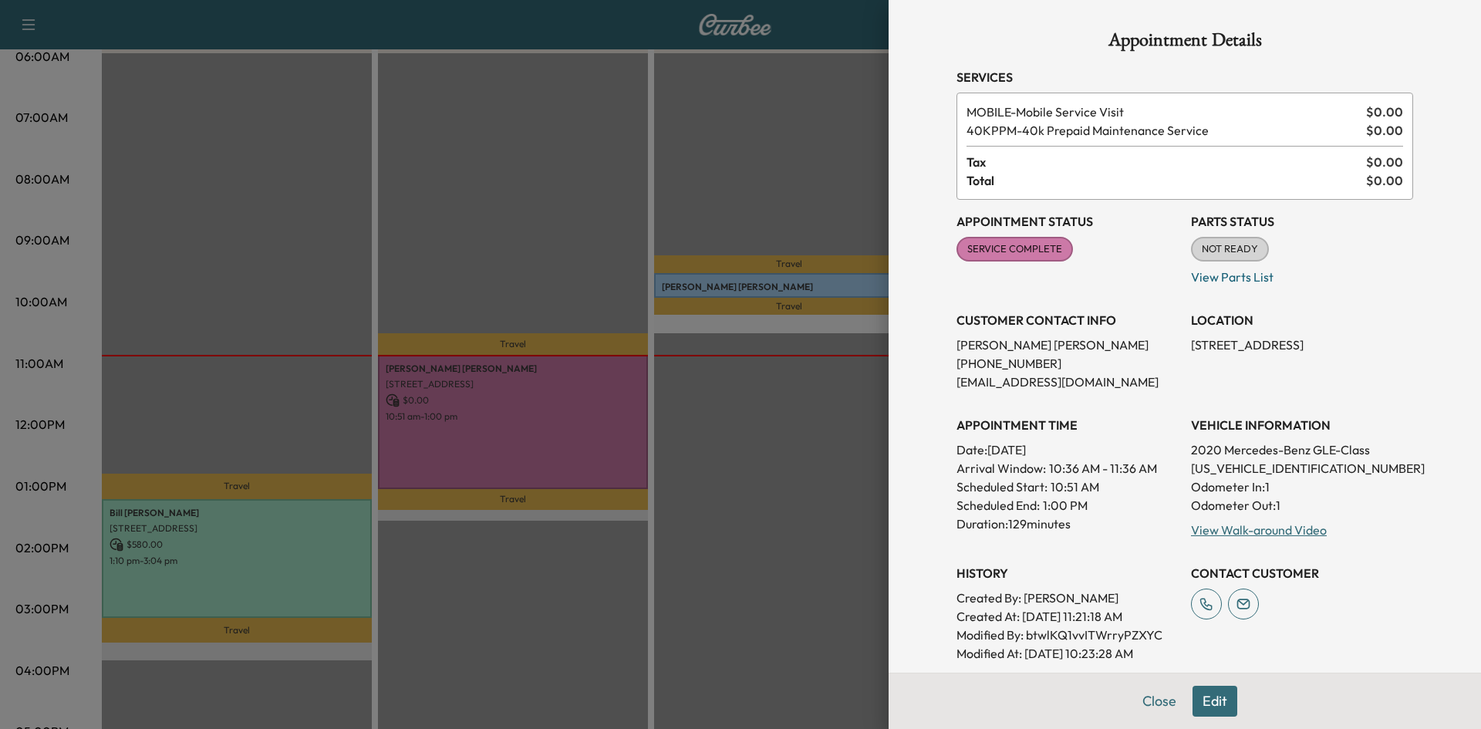
click at [662, 165] on div at bounding box center [740, 364] width 1481 height 729
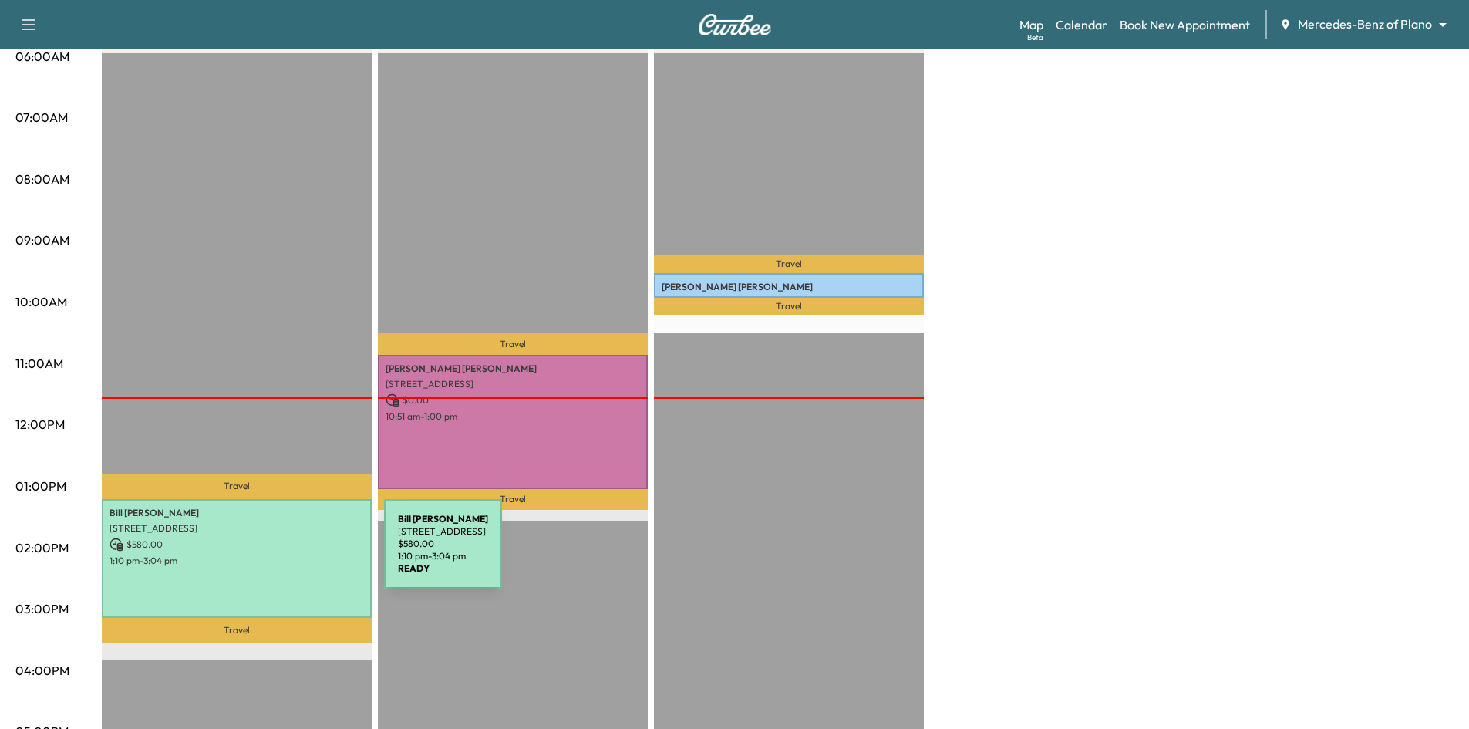
click at [268, 554] on p "1:10 pm - 3:04 pm" at bounding box center [237, 560] width 254 height 12
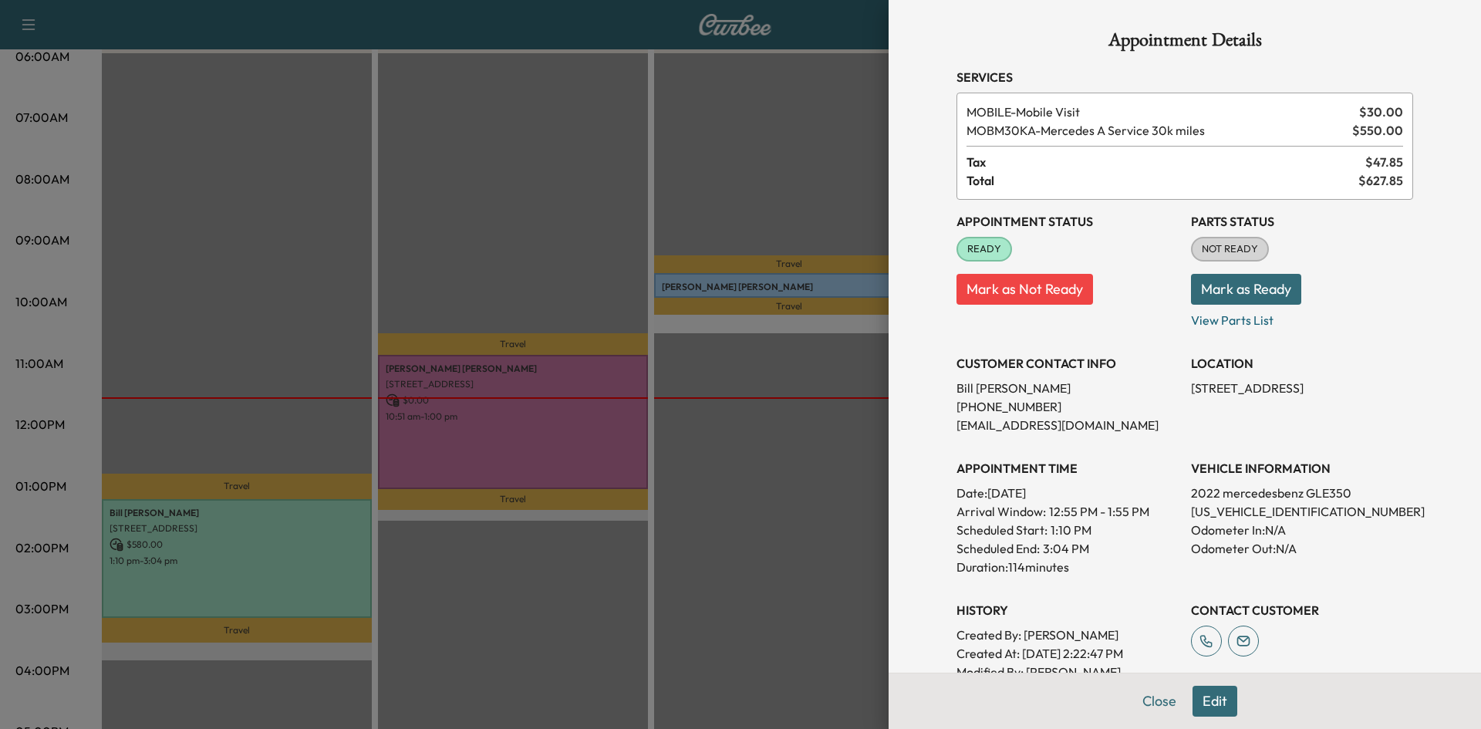
click at [339, 537] on div at bounding box center [740, 364] width 1481 height 729
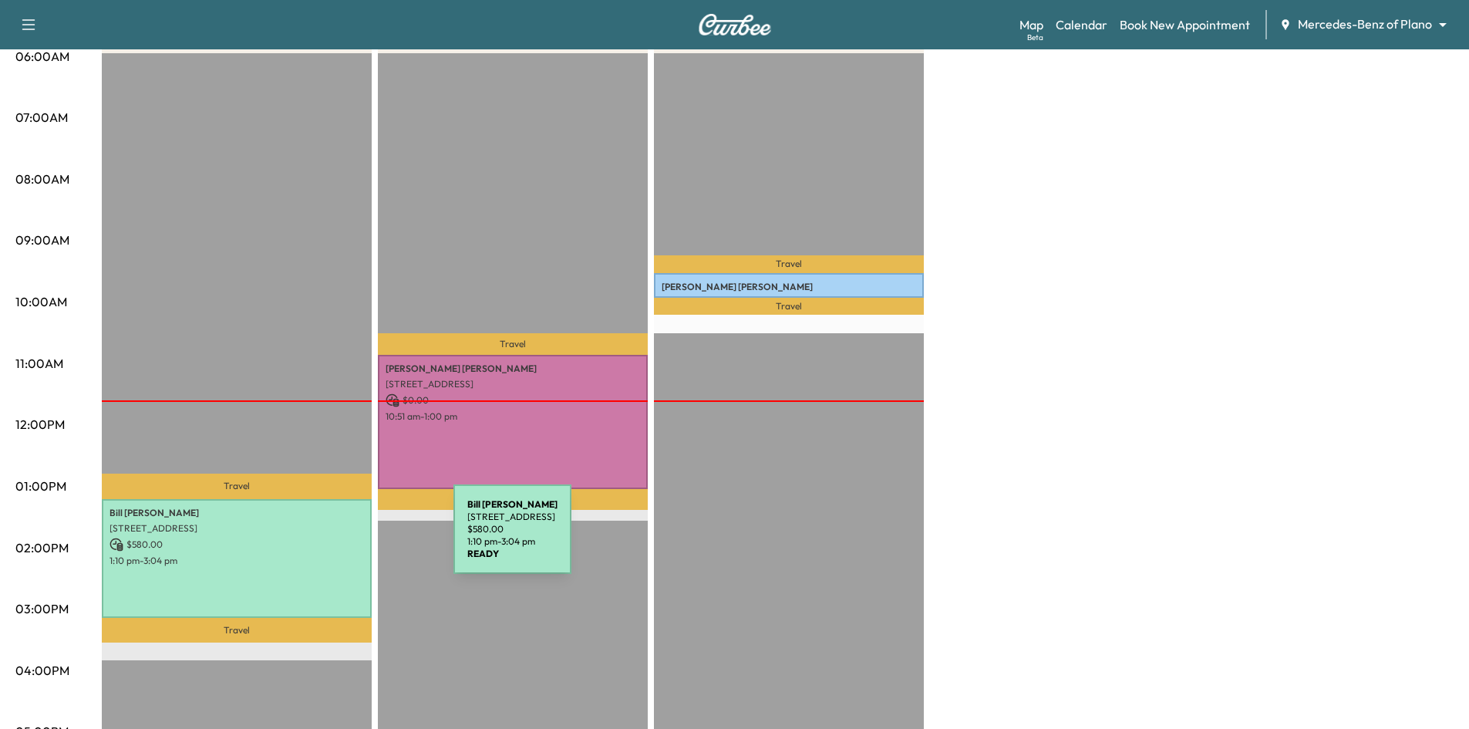
click at [336, 540] on p "$ 580.00" at bounding box center [237, 545] width 254 height 14
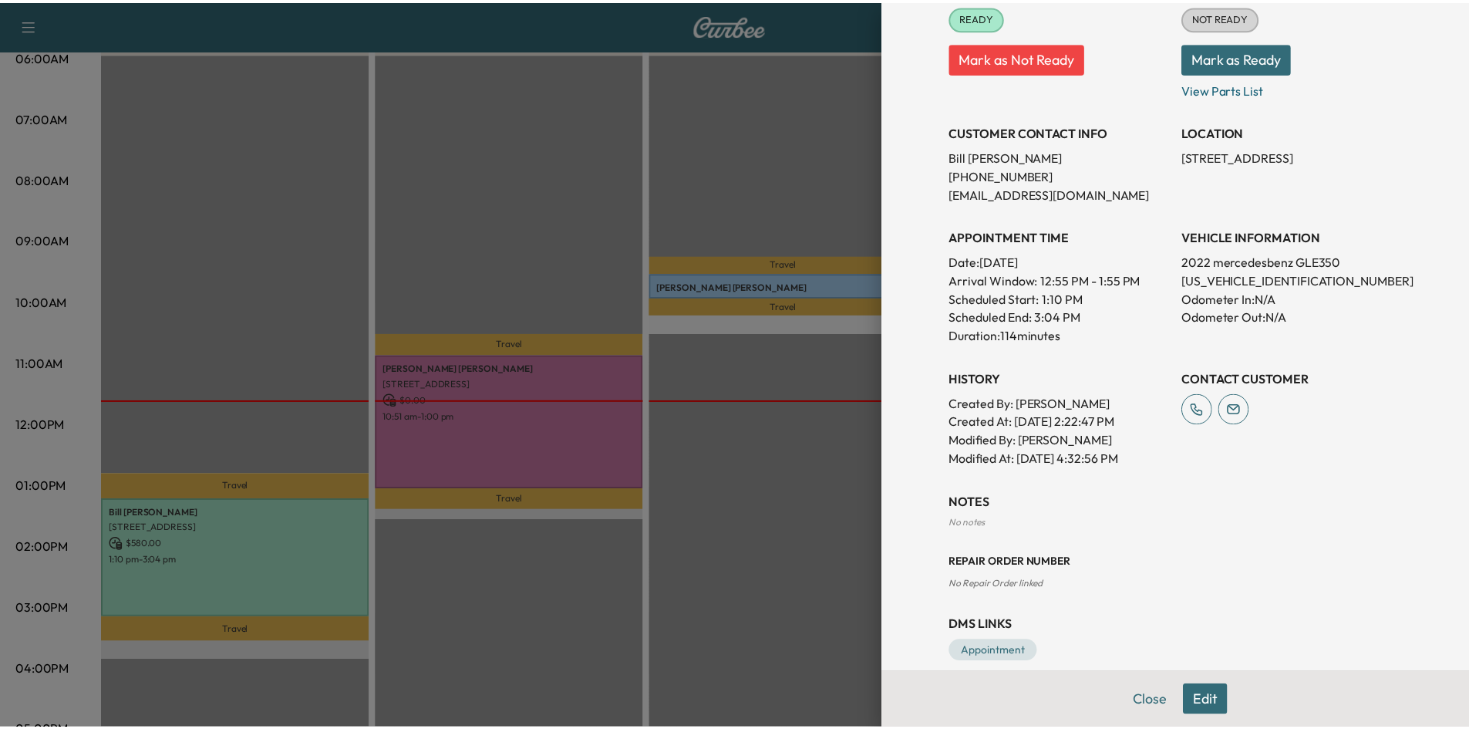
scroll to position [252, 0]
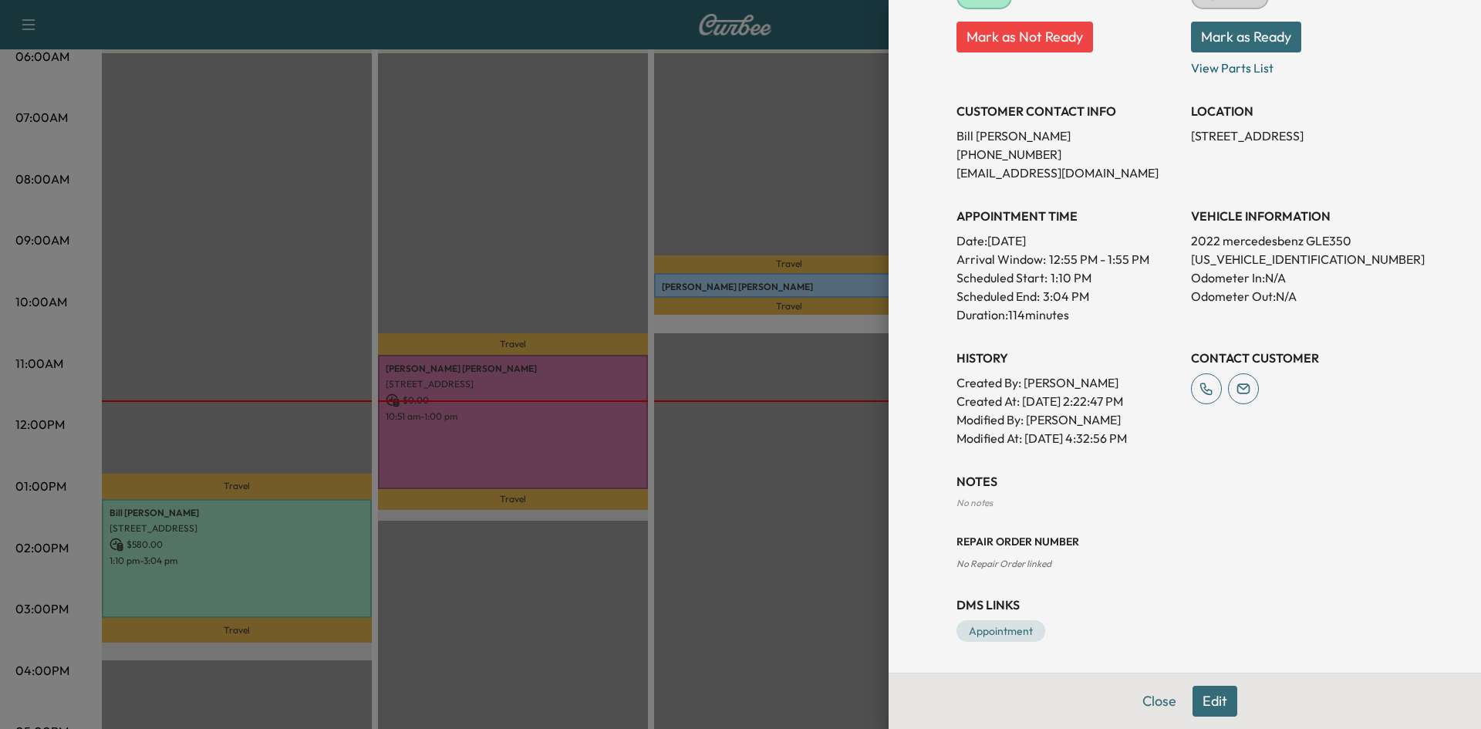
click at [690, 560] on div at bounding box center [740, 364] width 1481 height 729
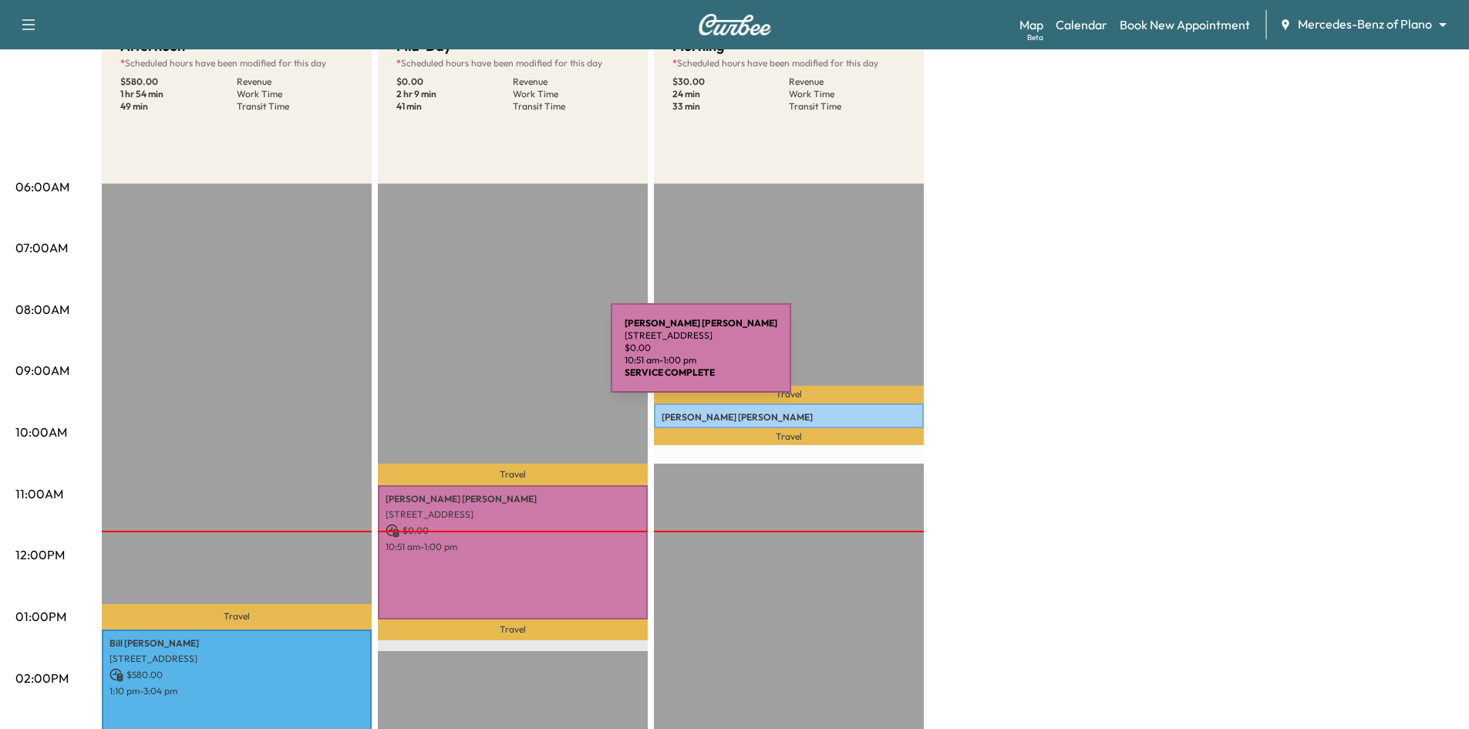
scroll to position [0, 0]
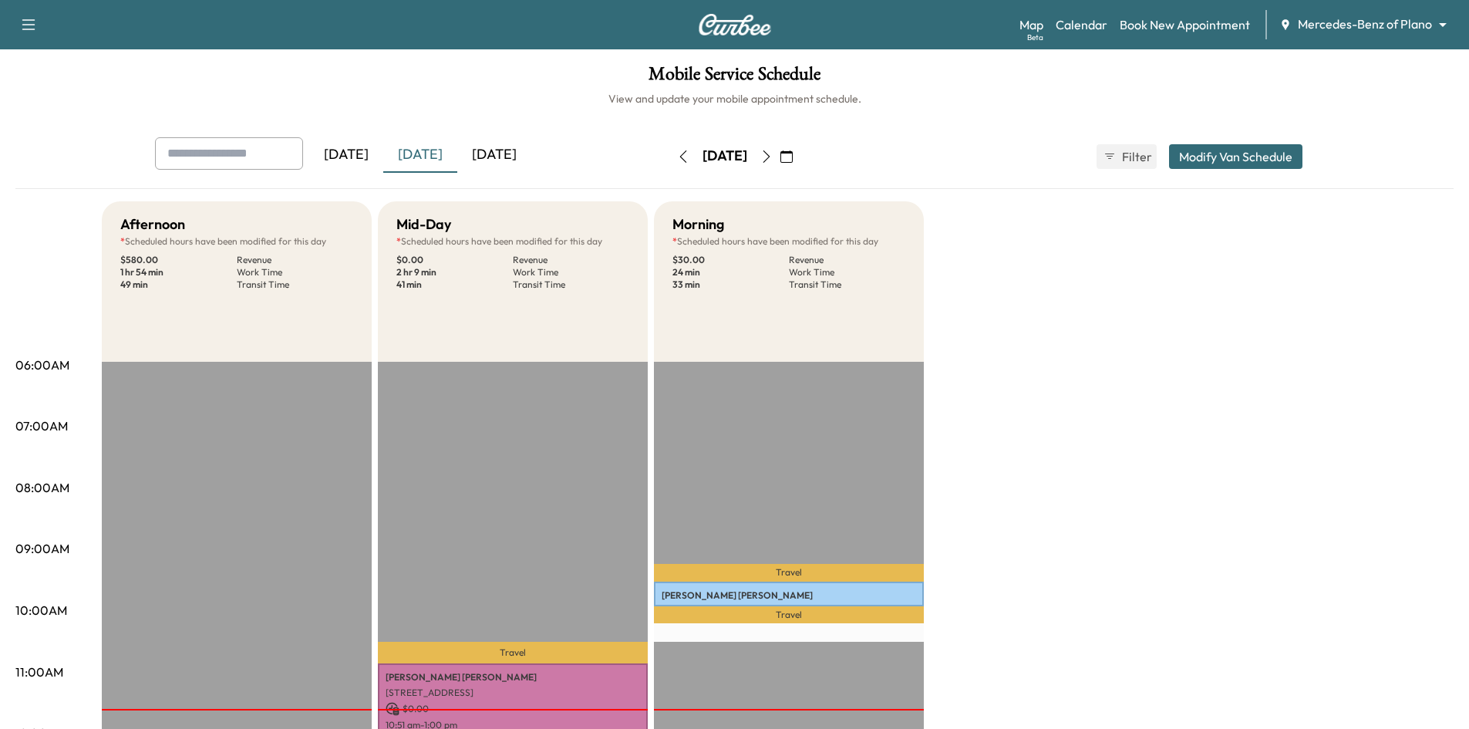
click at [490, 148] on div "[DATE]" at bounding box center [494, 154] width 74 height 35
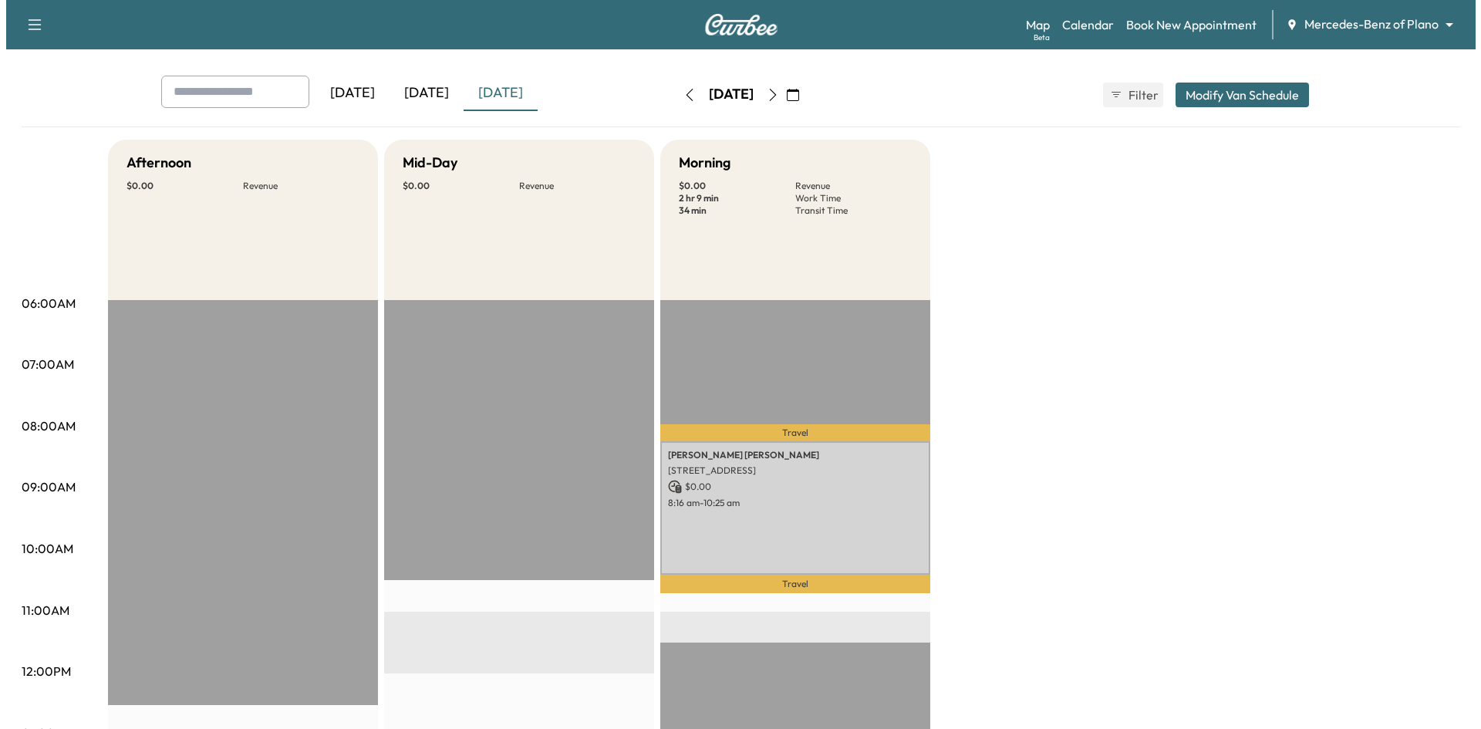
scroll to position [386, 0]
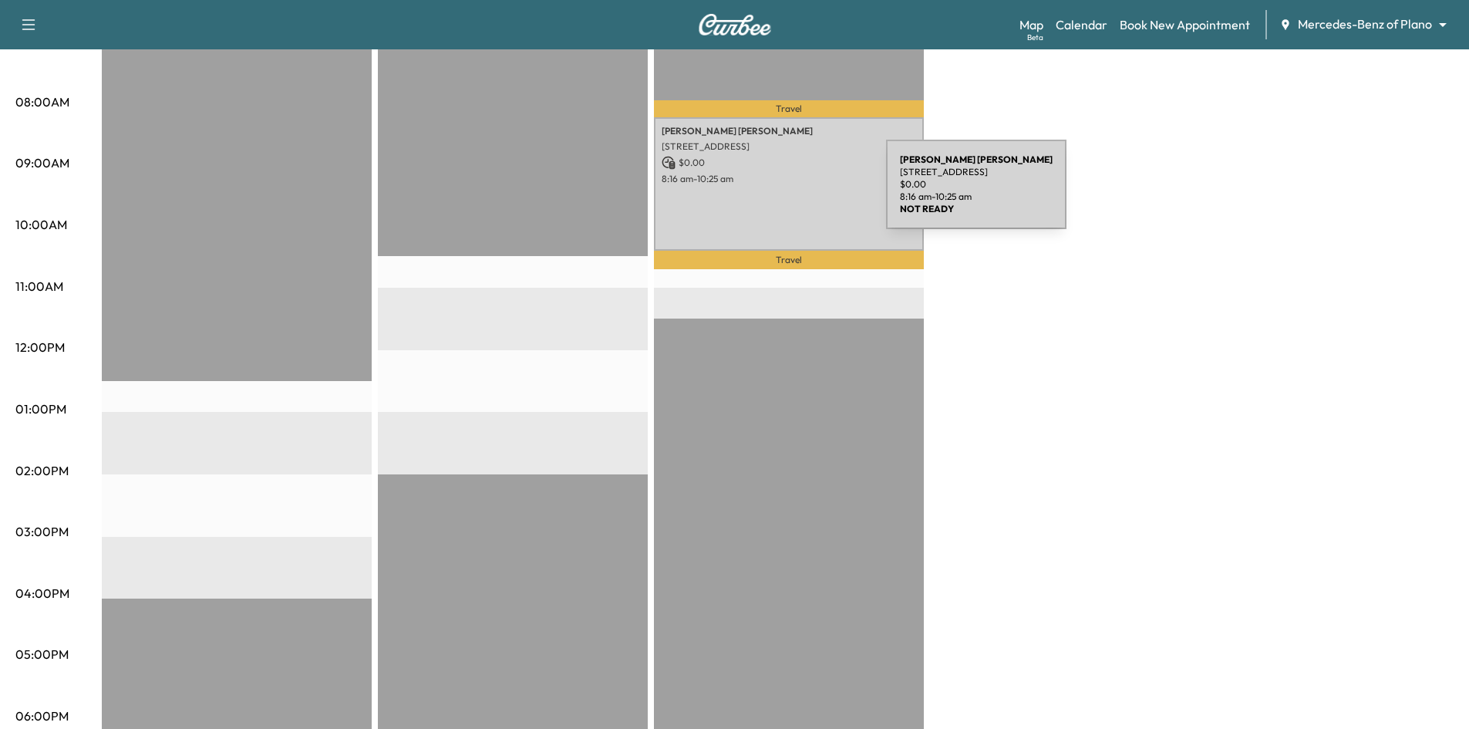
click at [770, 194] on div "Kimberly Powell 3635 Garden Brook Dr, Farmers Branch, TX 75234, USA $ 0.00 8:16…" at bounding box center [789, 184] width 270 height 134
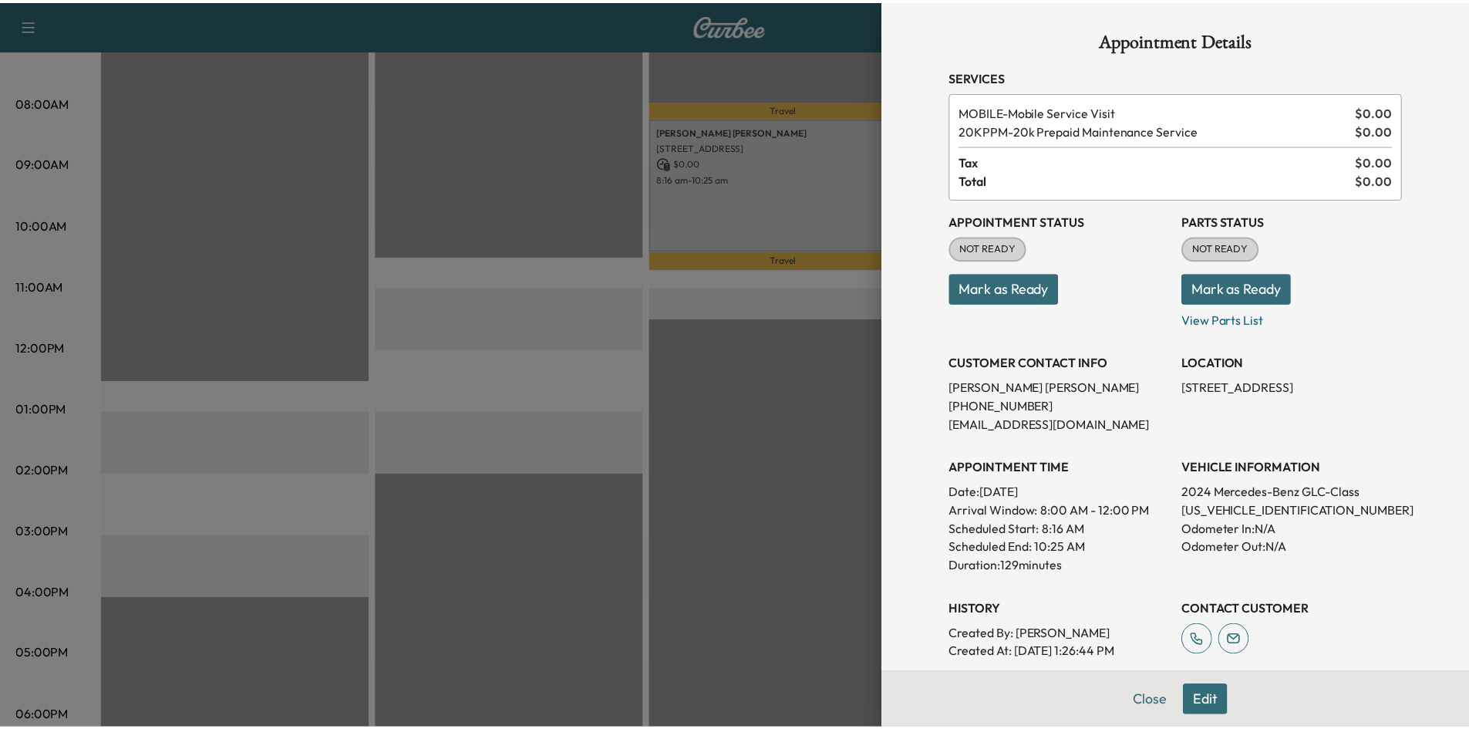
scroll to position [0, 0]
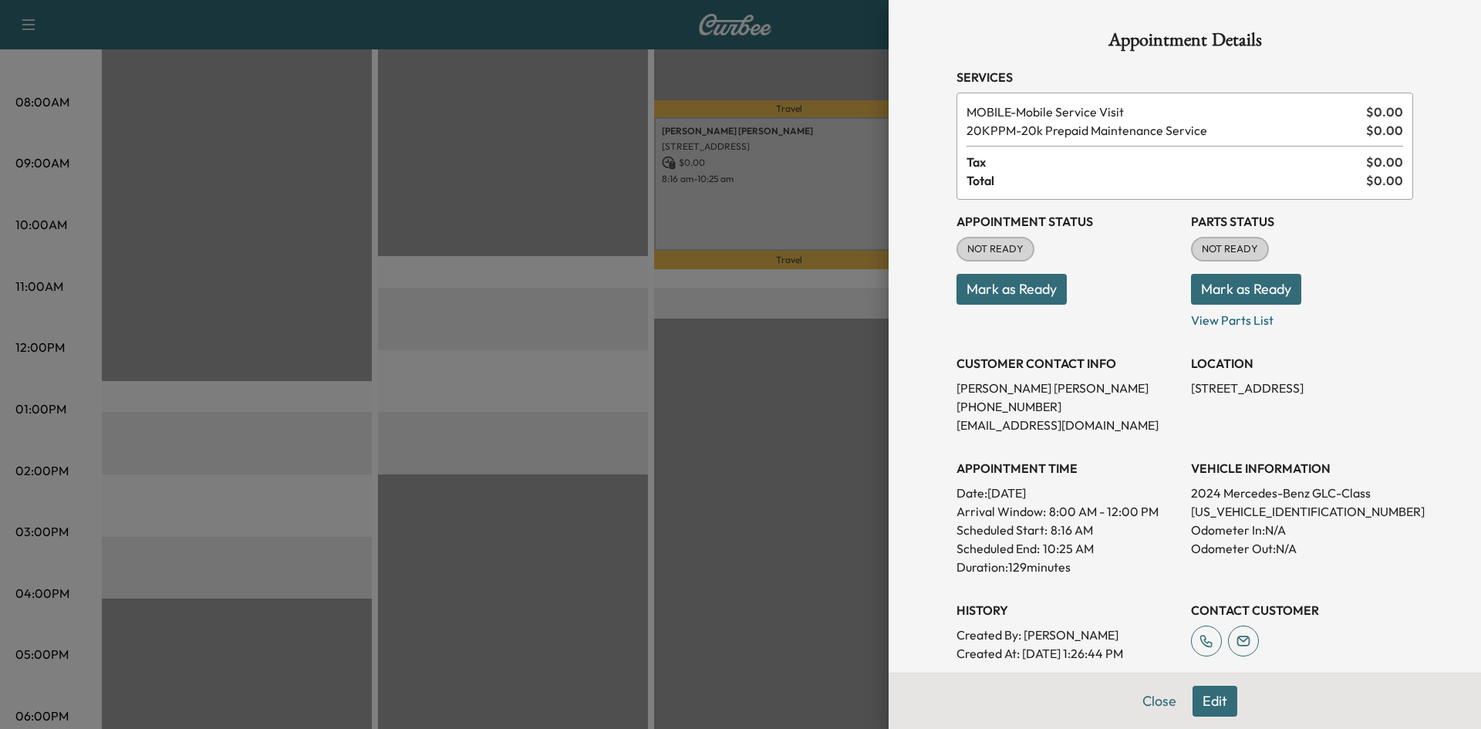
click at [803, 136] on div at bounding box center [740, 364] width 1481 height 729
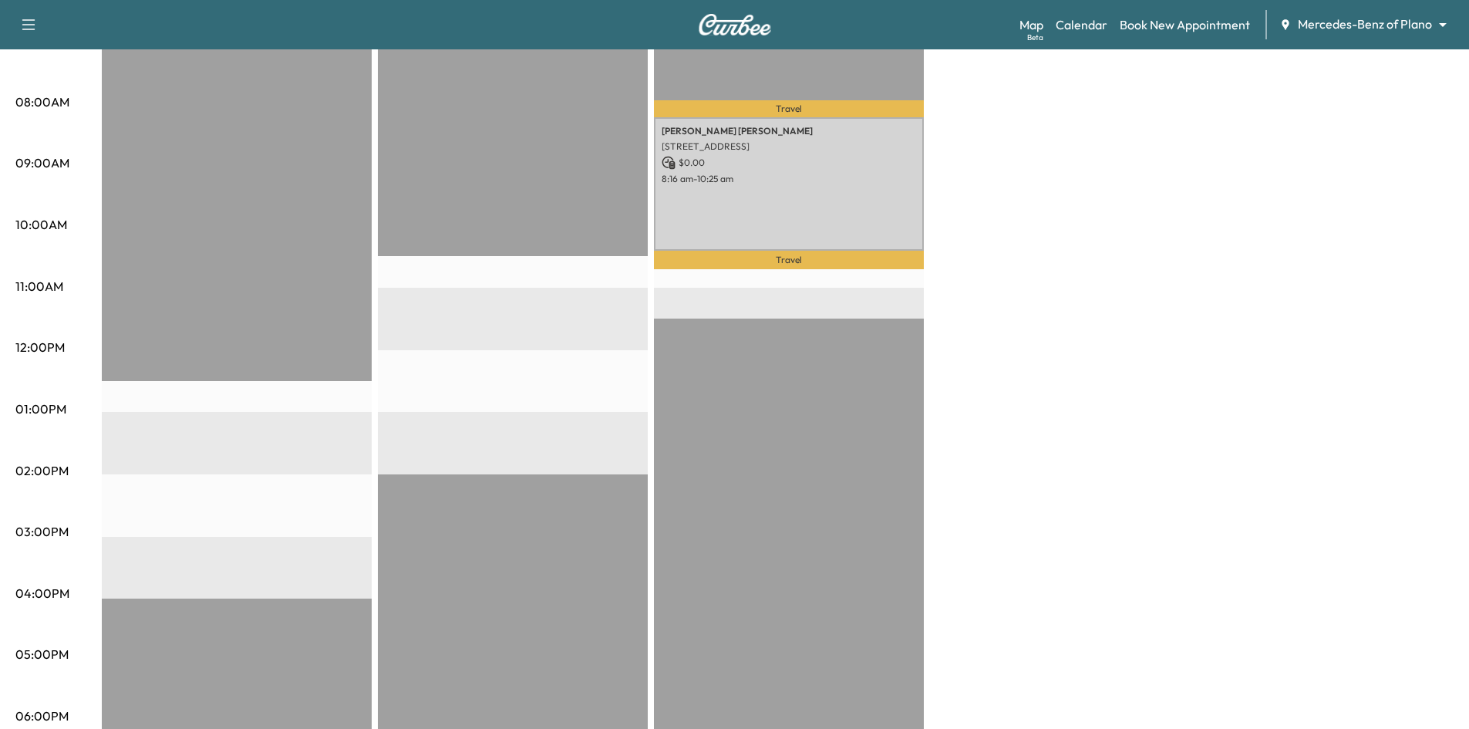
click at [511, 71] on div "EST Start" at bounding box center [513, 474] width 270 height 996
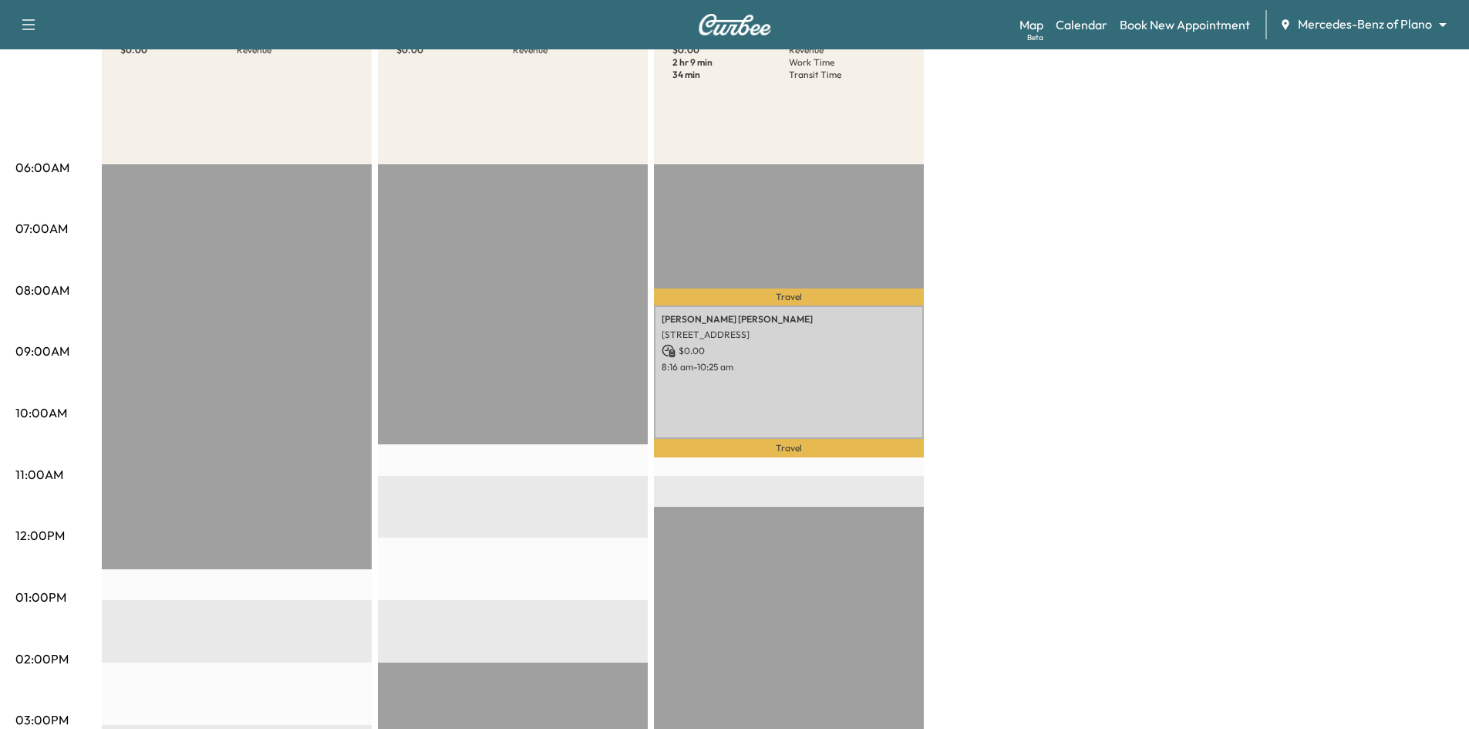
scroll to position [77, 0]
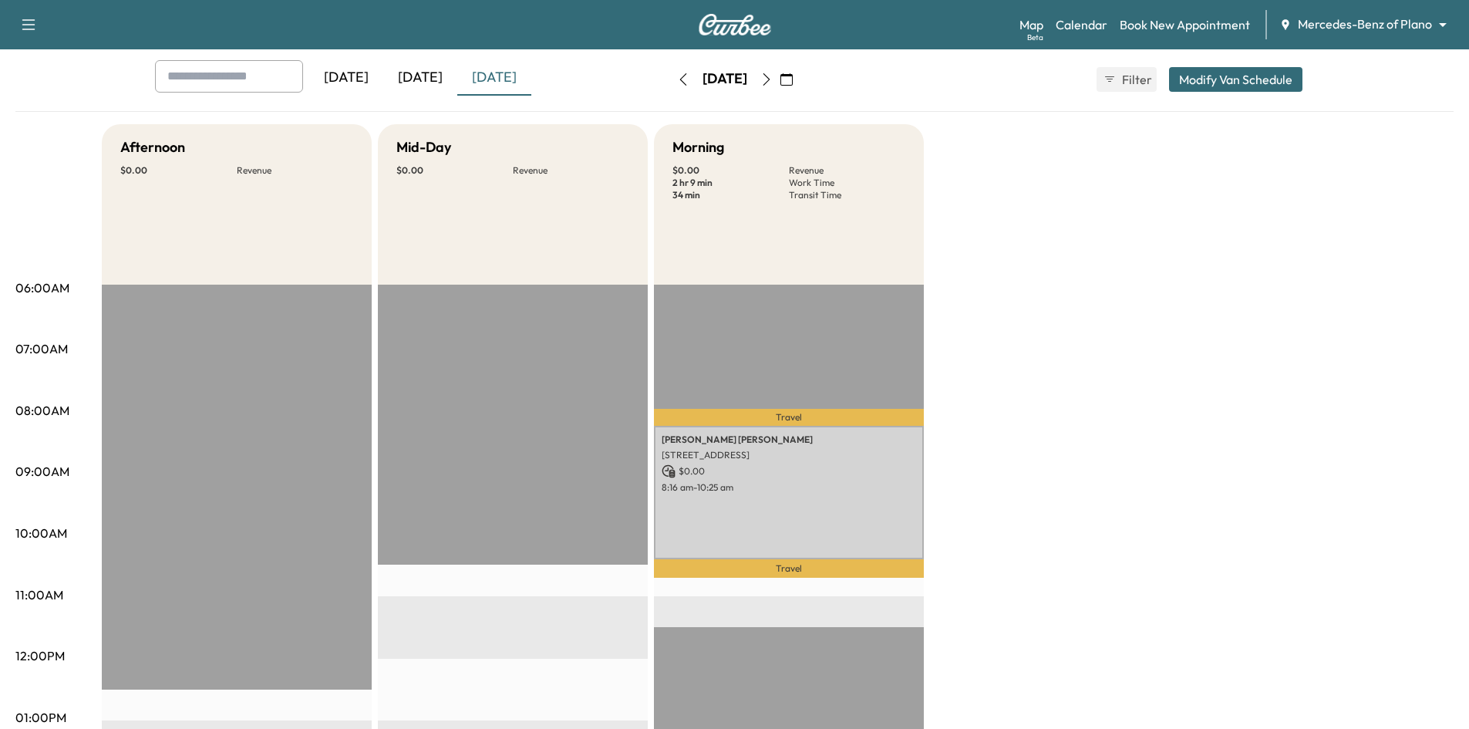
click at [420, 77] on div "[DATE]" at bounding box center [420, 77] width 74 height 35
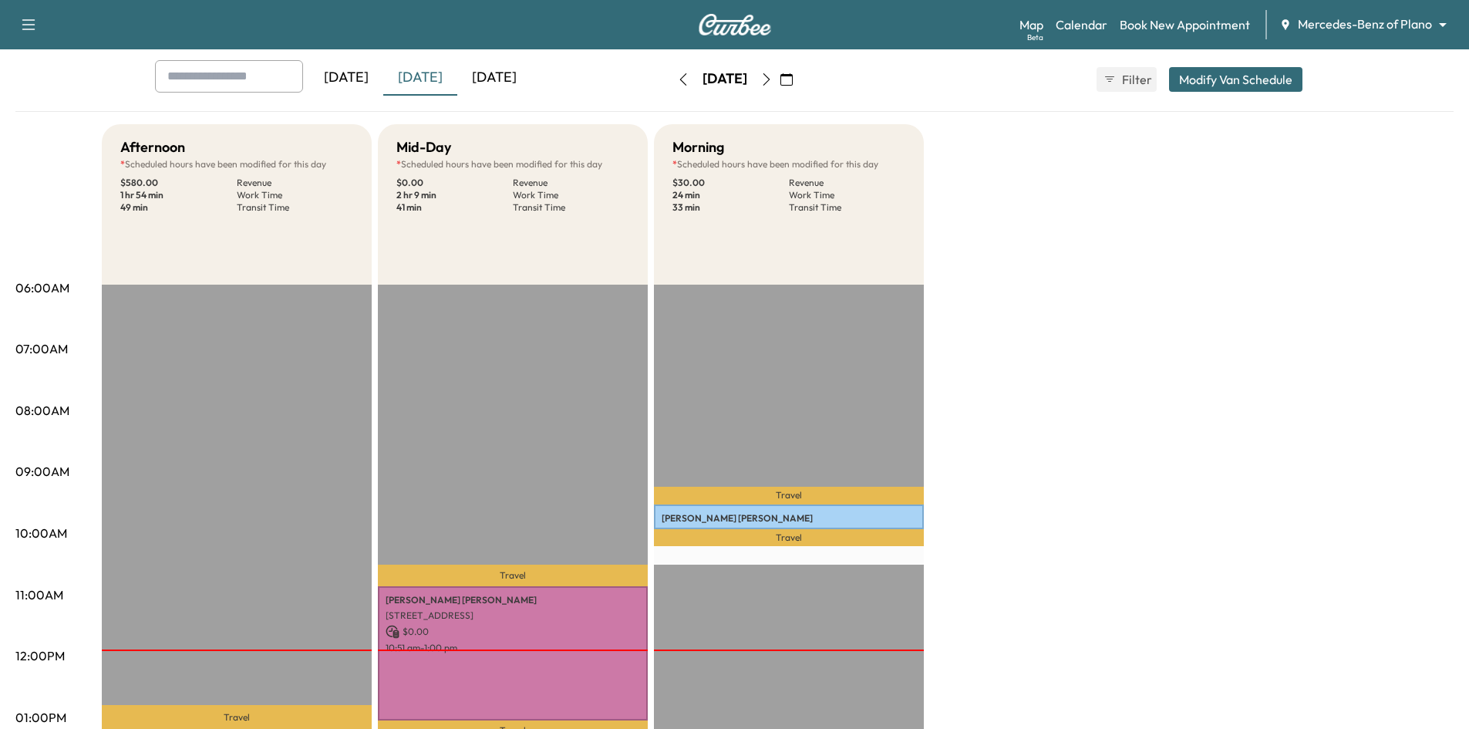
click at [793, 79] on icon "button" at bounding box center [786, 79] width 12 height 12
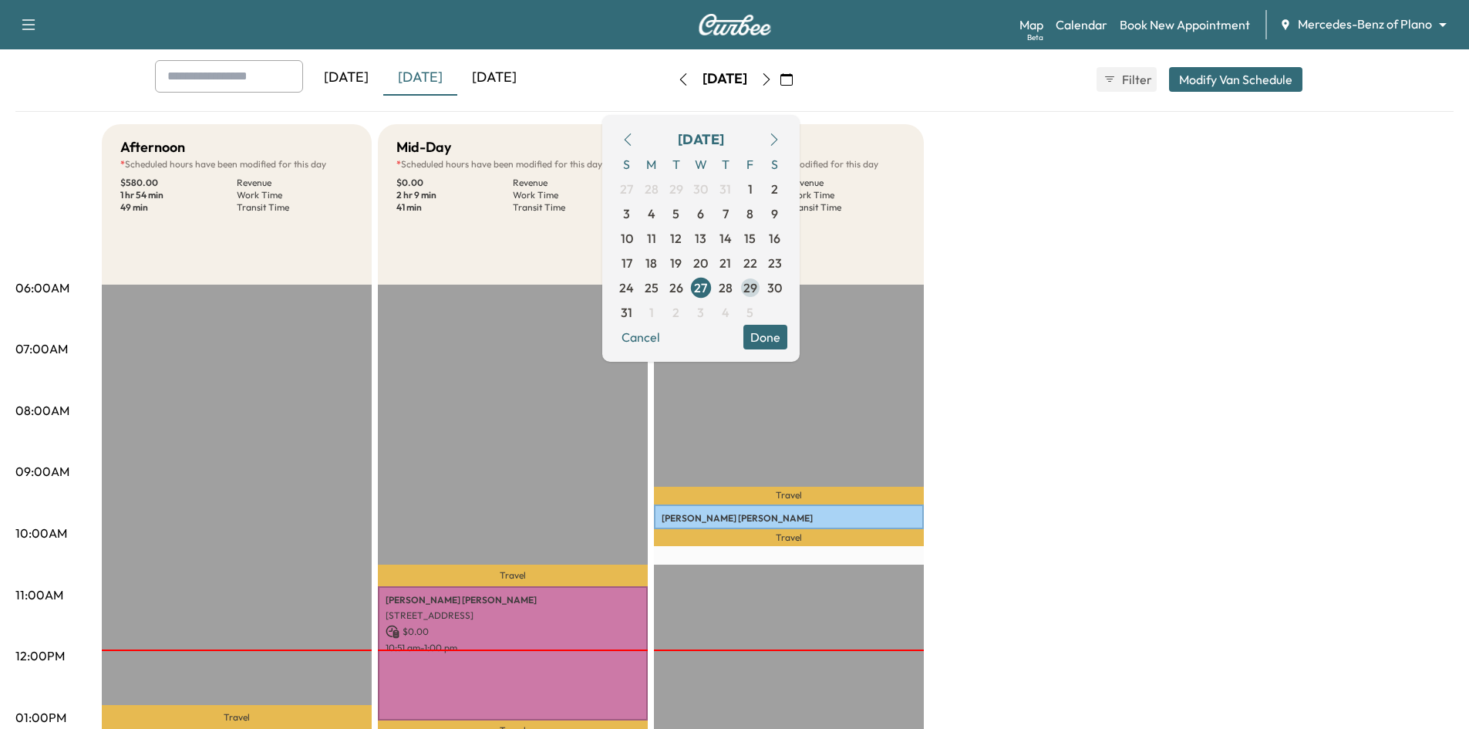
click at [757, 289] on span "29" at bounding box center [750, 287] width 14 height 19
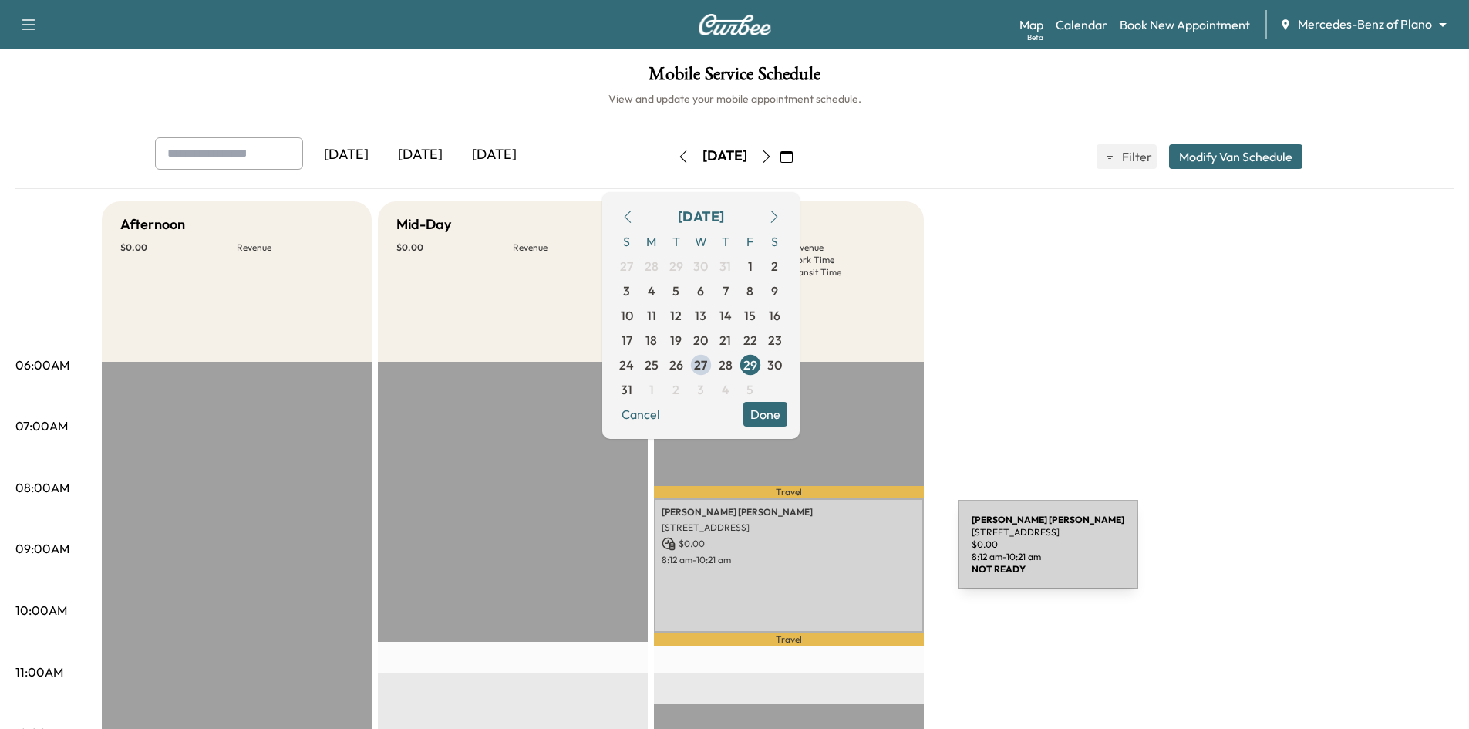
click at [842, 554] on p "8:12 am - 10:21 am" at bounding box center [789, 560] width 254 height 12
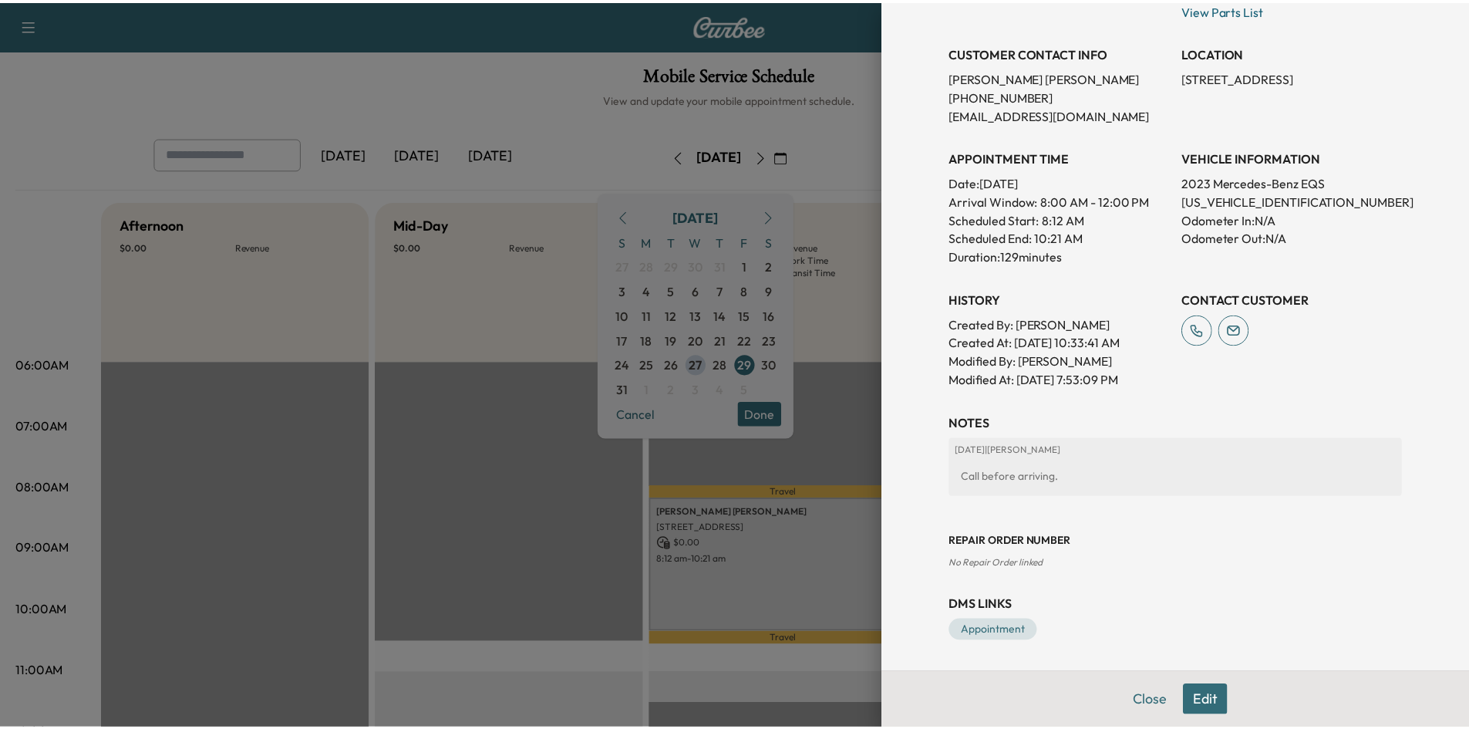
scroll to position [2, 0]
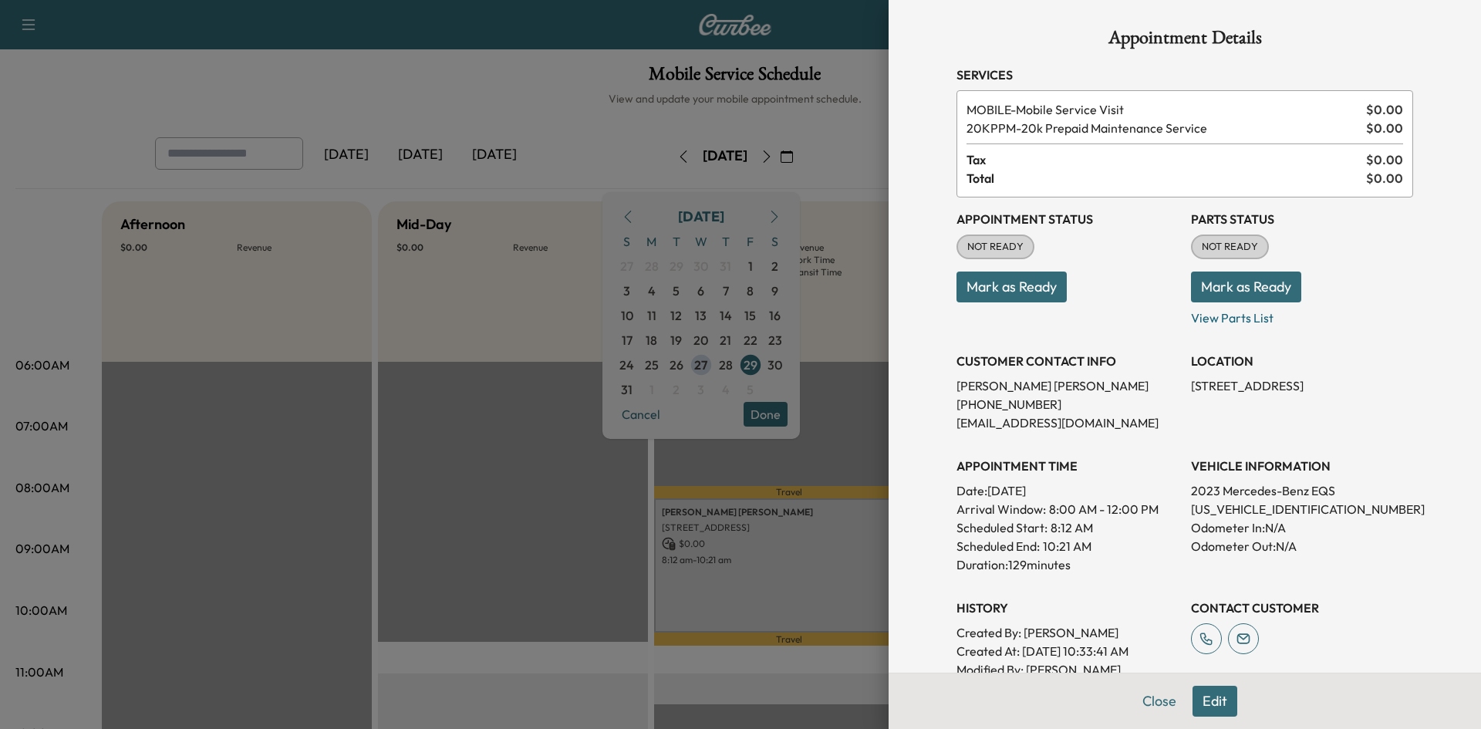
drag, startPoint x: 548, startPoint y: 512, endPoint x: 598, endPoint y: 507, distance: 51.2
click at [554, 511] on div at bounding box center [740, 364] width 1481 height 729
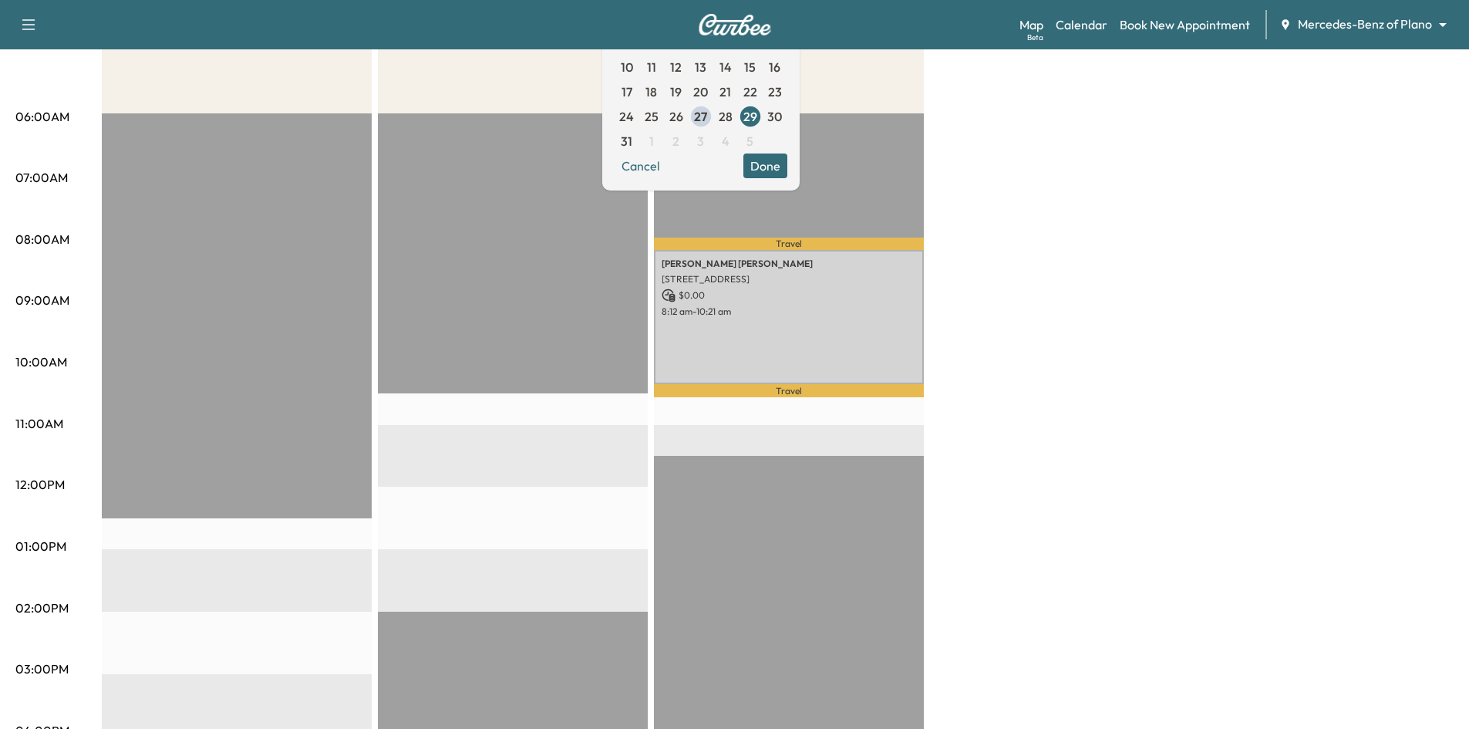
scroll to position [0, 0]
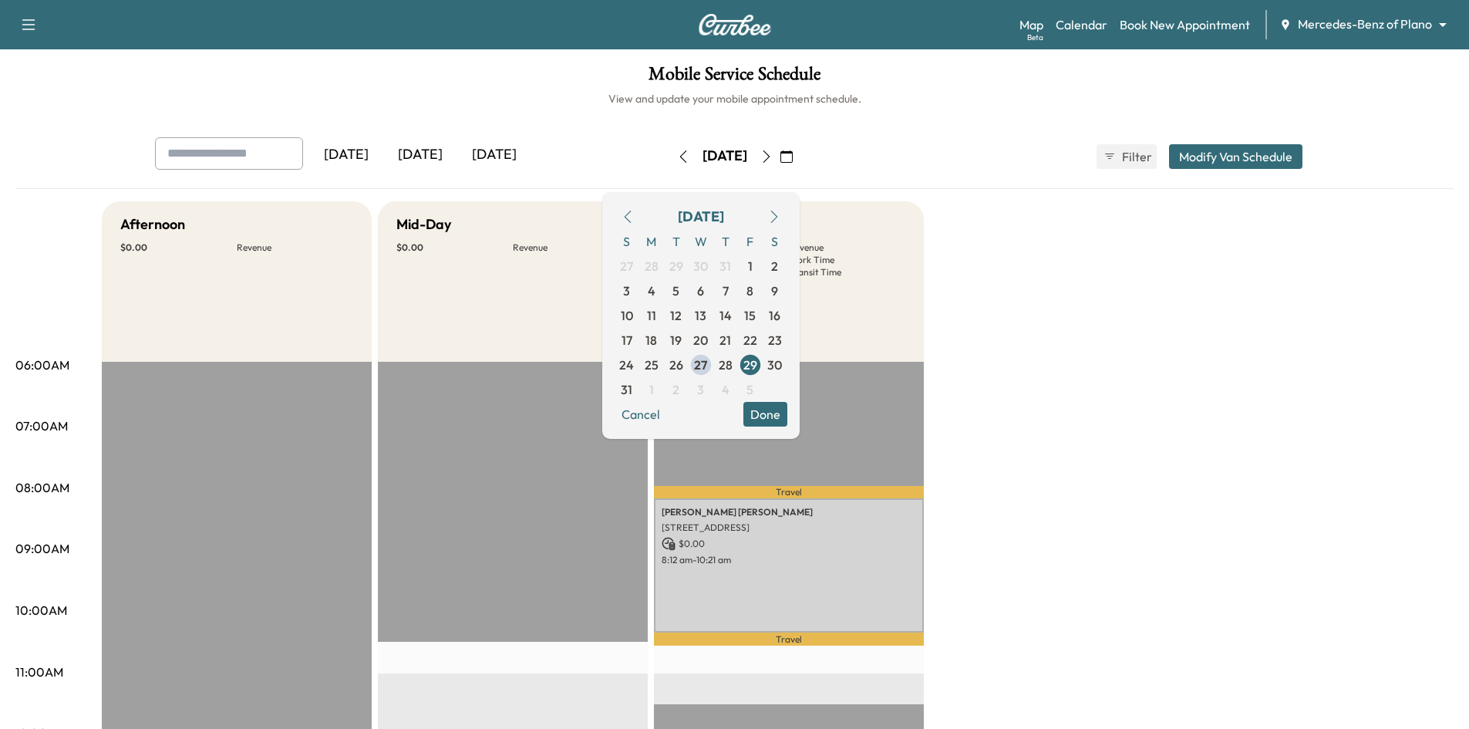
click at [418, 153] on div "[DATE]" at bounding box center [420, 154] width 74 height 35
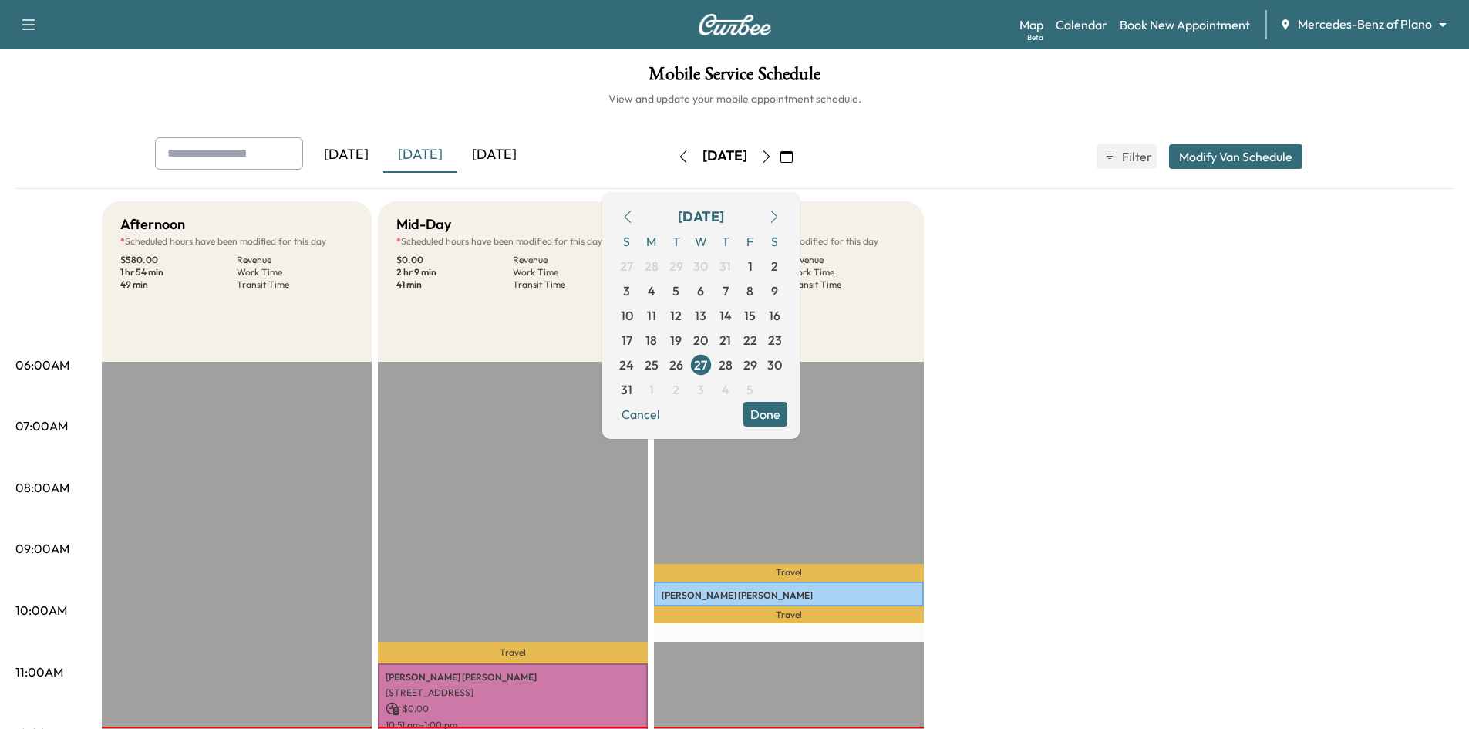
drag, startPoint x: 804, startPoint y: 416, endPoint x: 782, endPoint y: 379, distance: 42.9
click at [787, 414] on button "Done" at bounding box center [765, 414] width 44 height 25
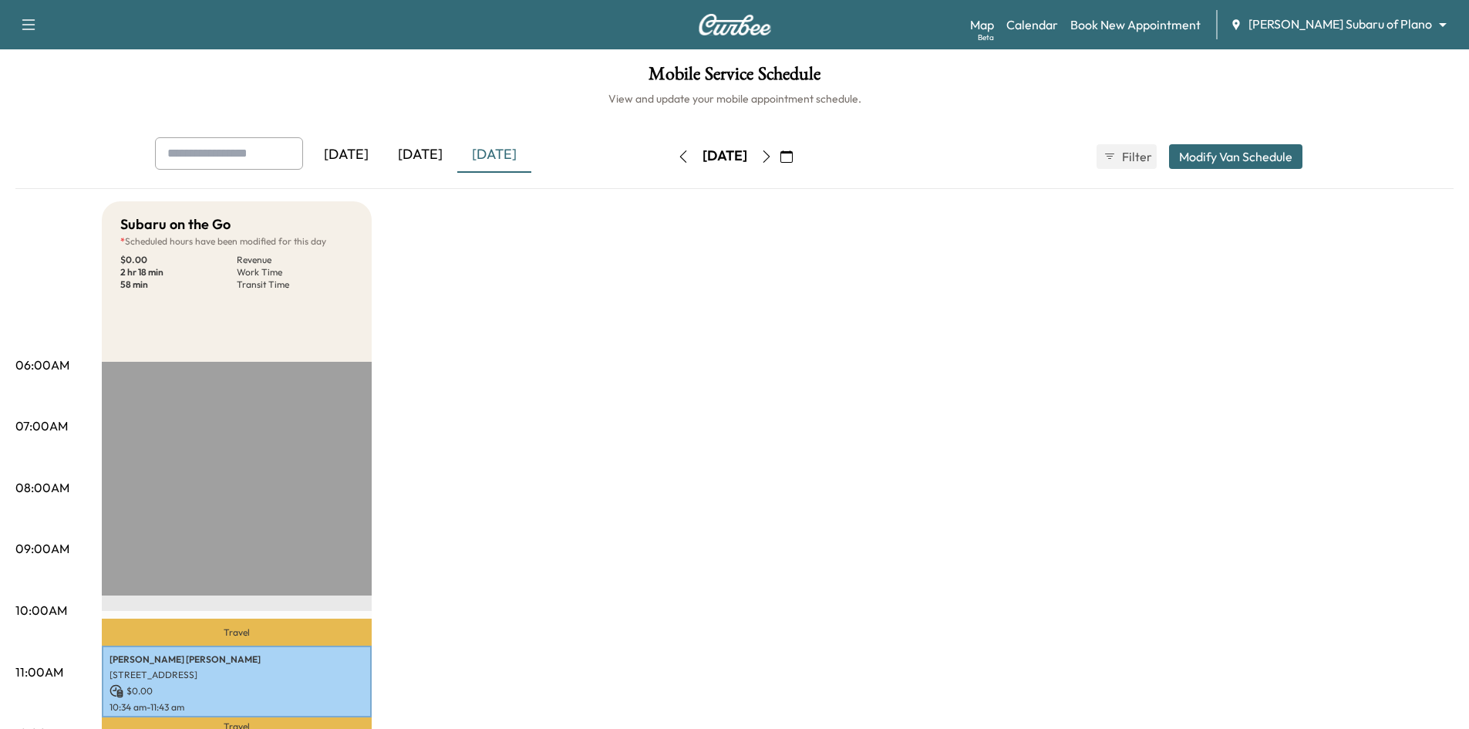
click at [506, 157] on div "[DATE]" at bounding box center [494, 154] width 74 height 35
click at [507, 157] on div "[DATE]" at bounding box center [494, 154] width 74 height 35
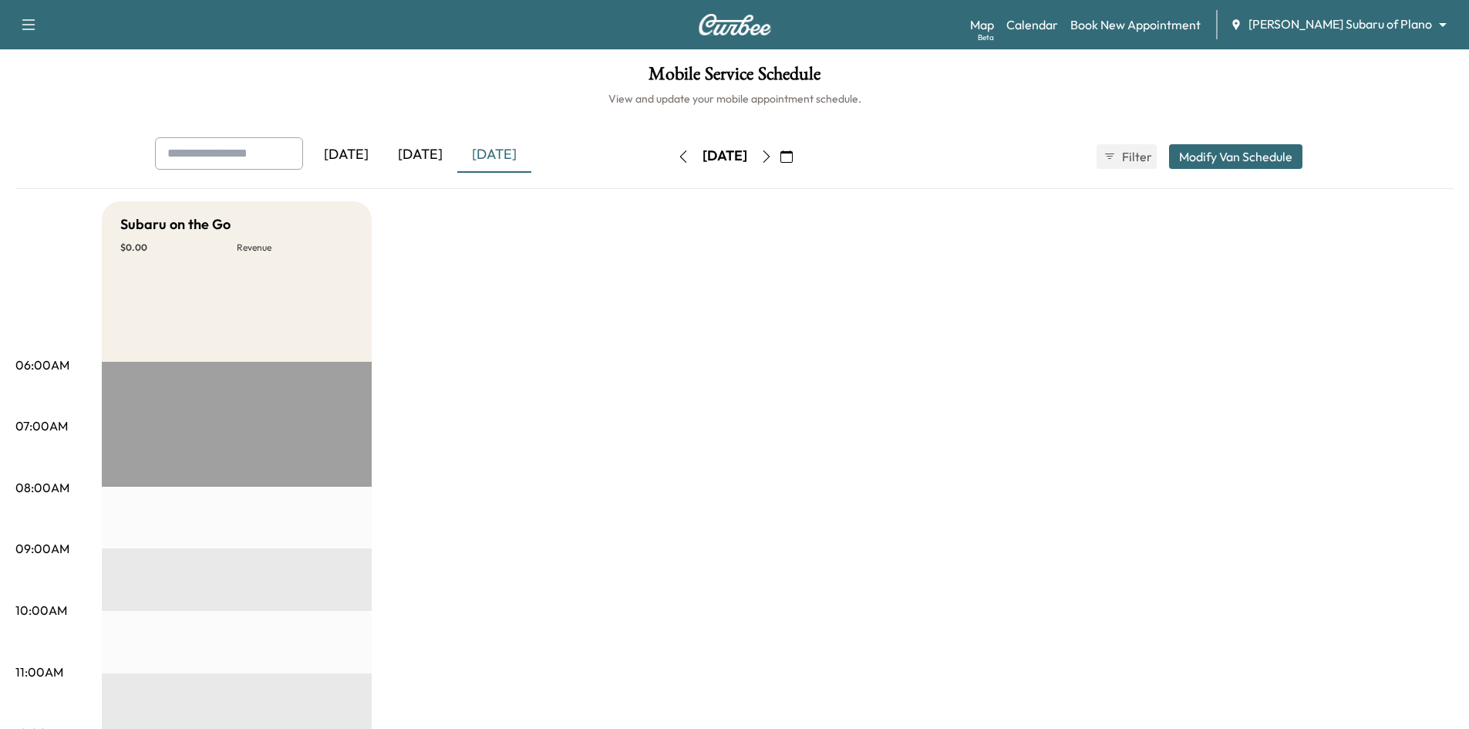
drag, startPoint x: 435, startPoint y: 152, endPoint x: 434, endPoint y: 140, distance: 11.6
click at [435, 149] on div "[DATE]" at bounding box center [420, 154] width 74 height 35
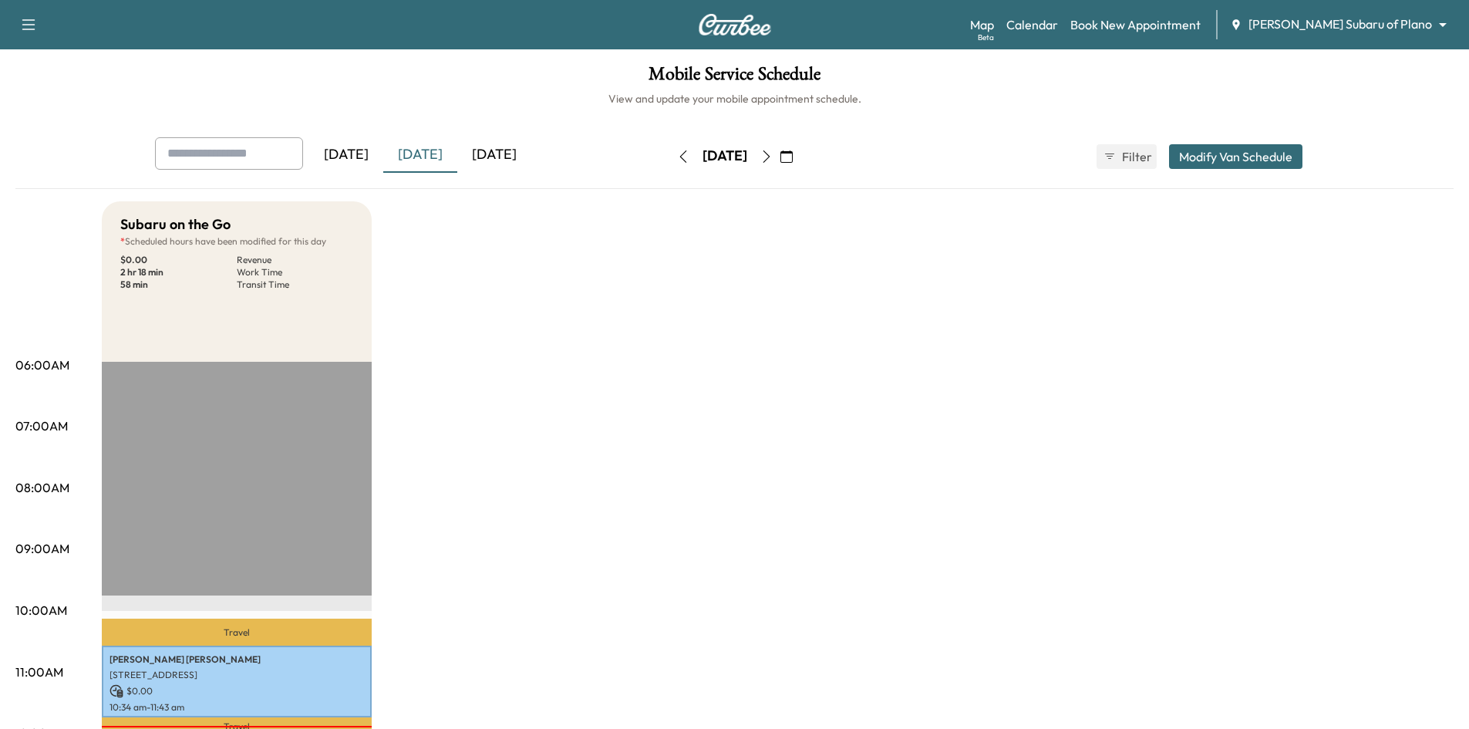
click at [800, 163] on button "button" at bounding box center [786, 156] width 26 height 25
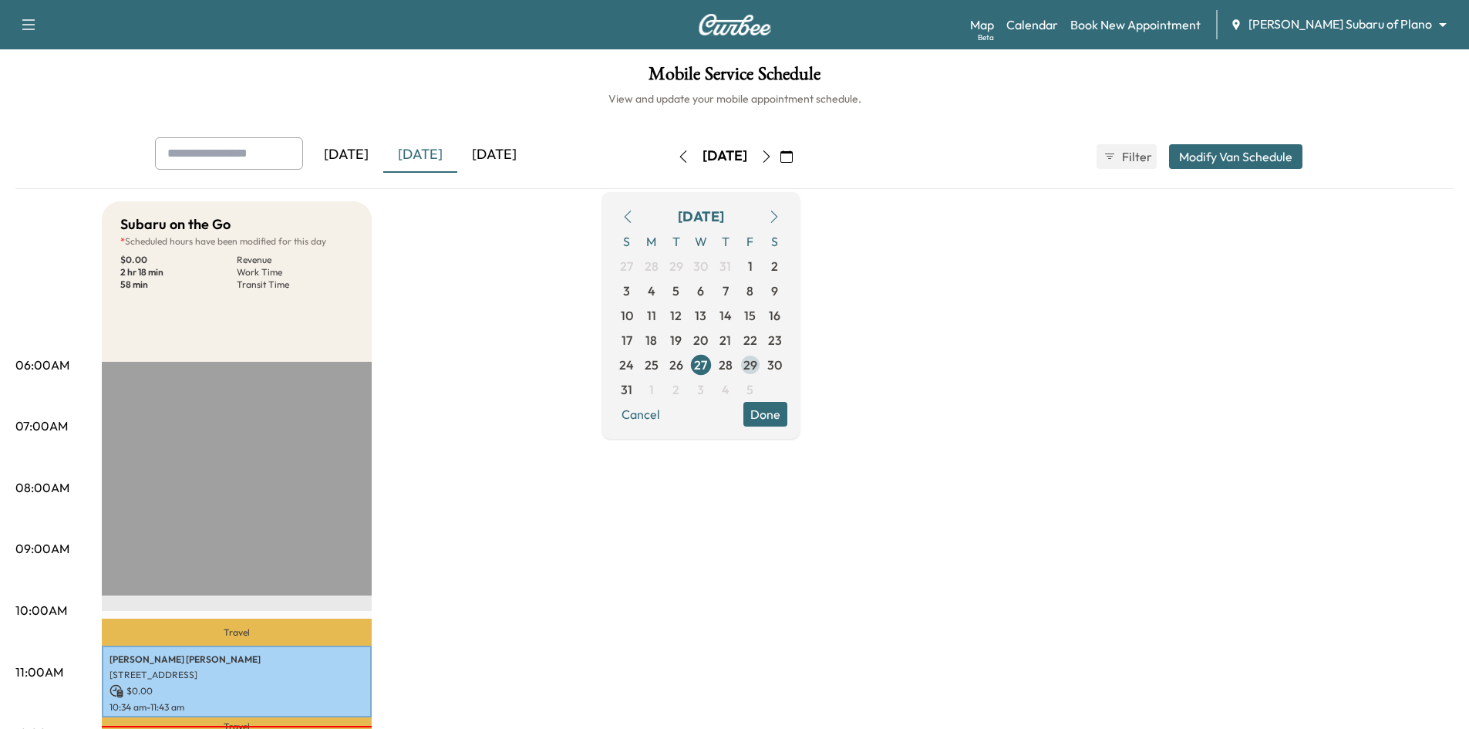
click at [757, 358] on span "29" at bounding box center [750, 365] width 14 height 19
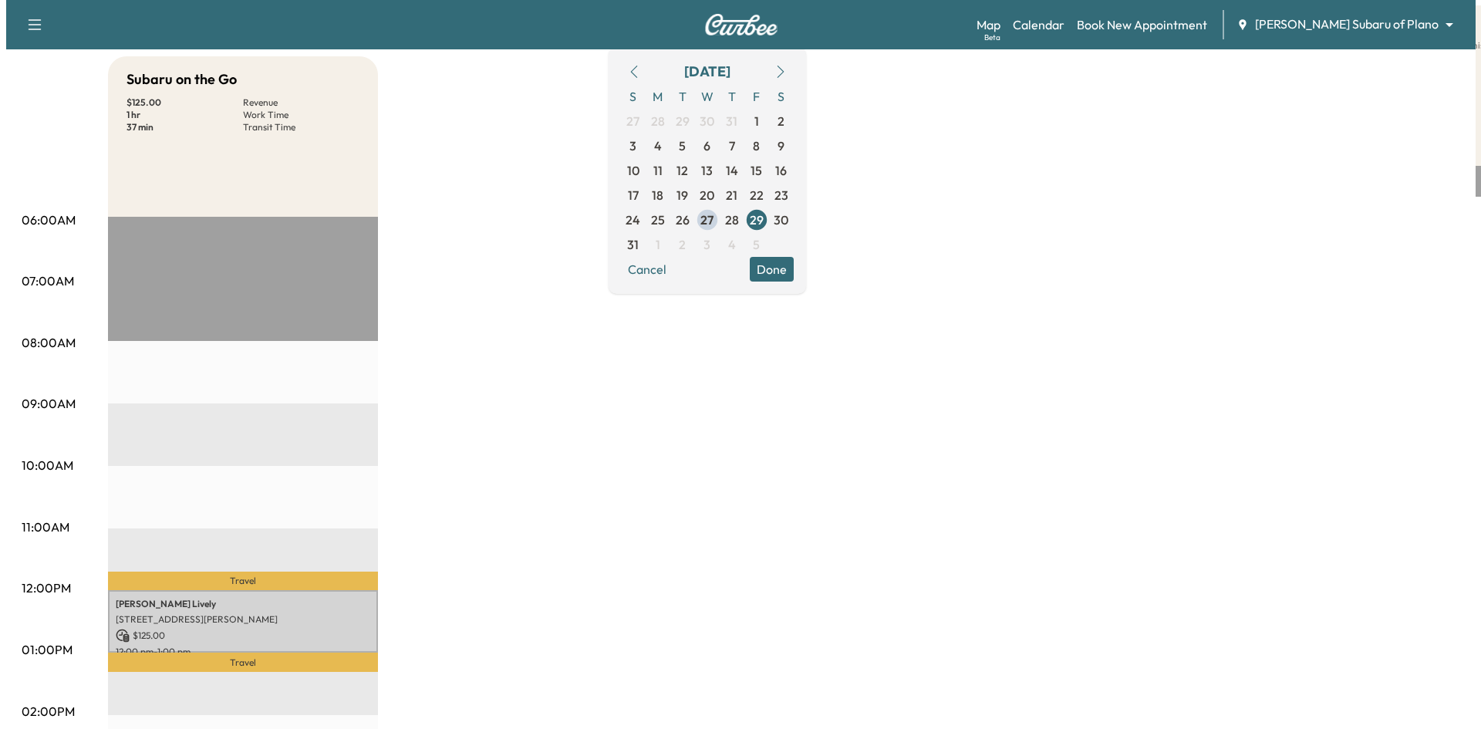
scroll to position [308, 0]
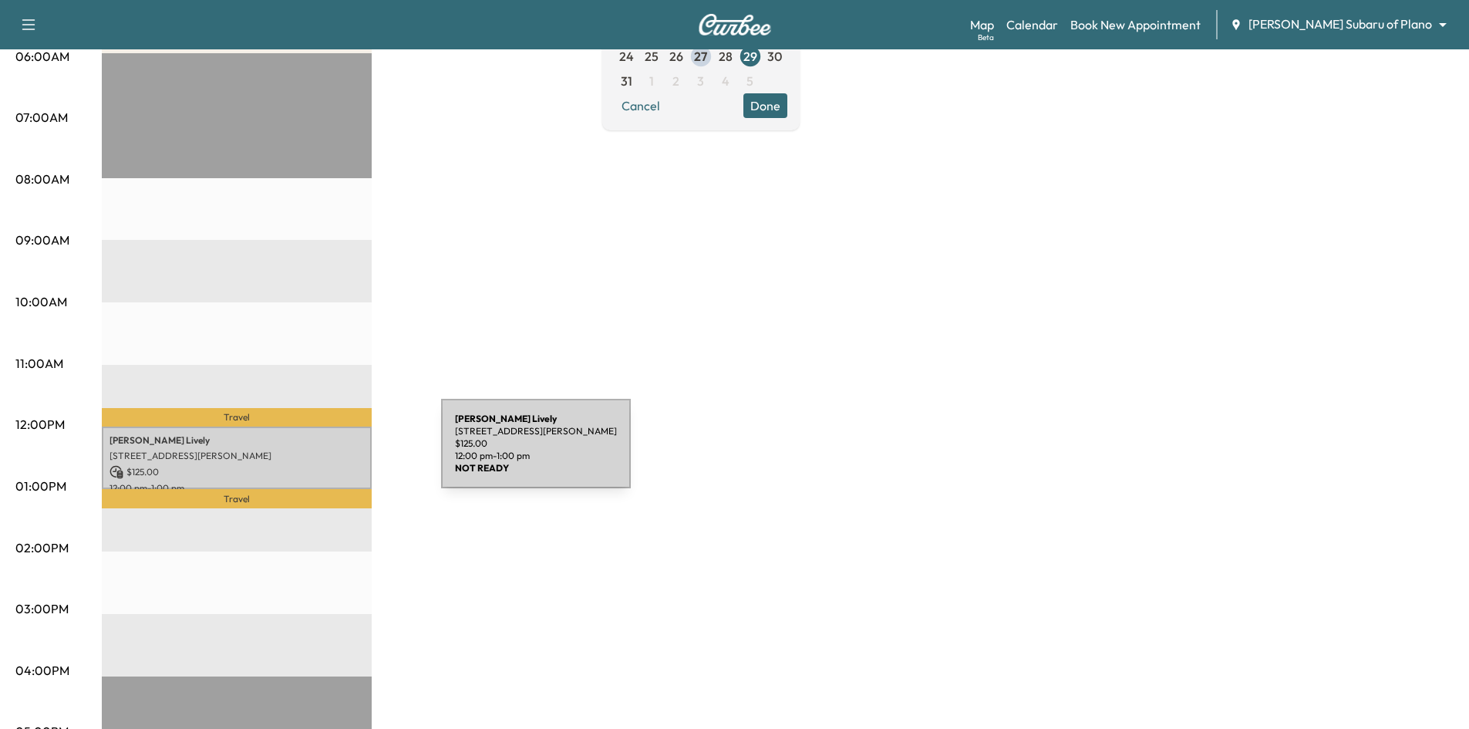
click at [325, 453] on p "2401 Luna Rd, Carrollton, TX 75006, USA" at bounding box center [237, 456] width 254 height 12
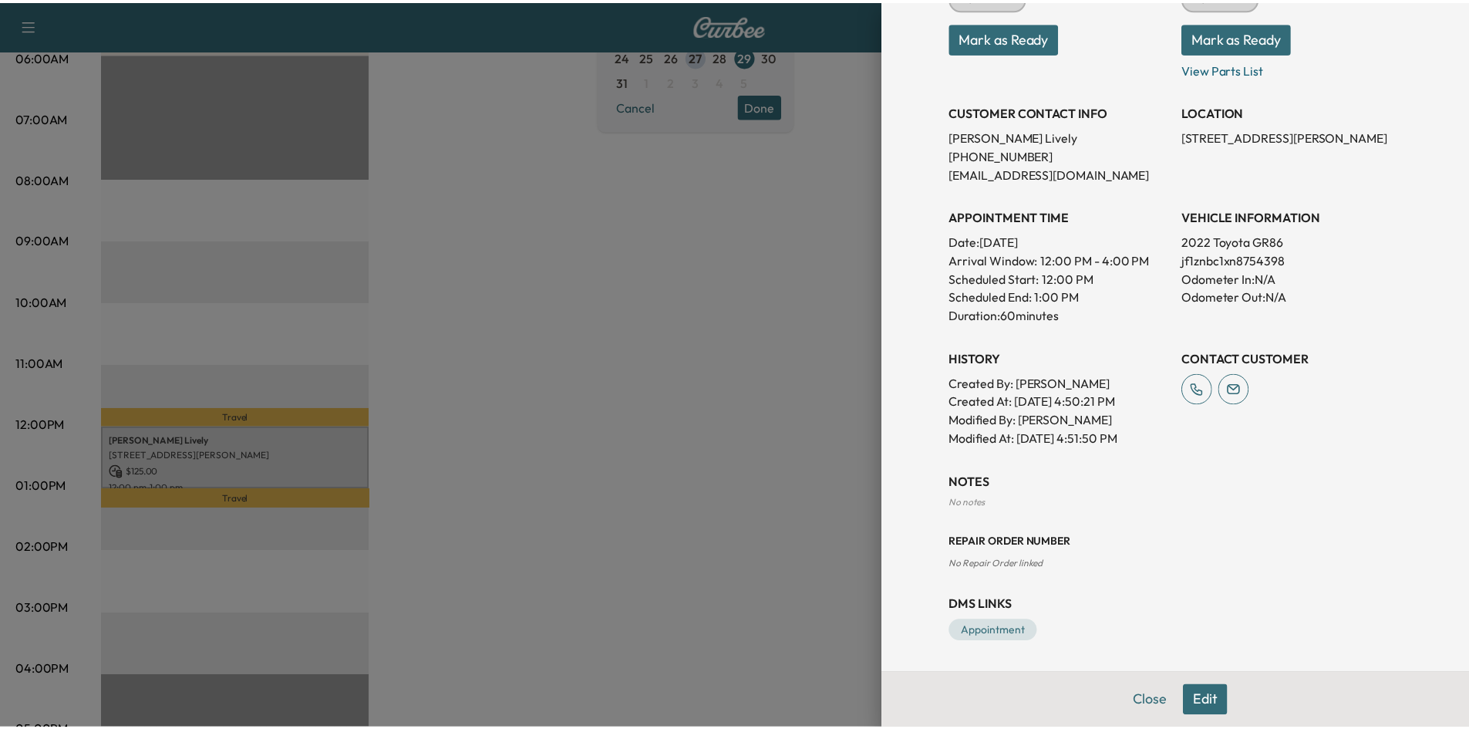
scroll to position [0, 0]
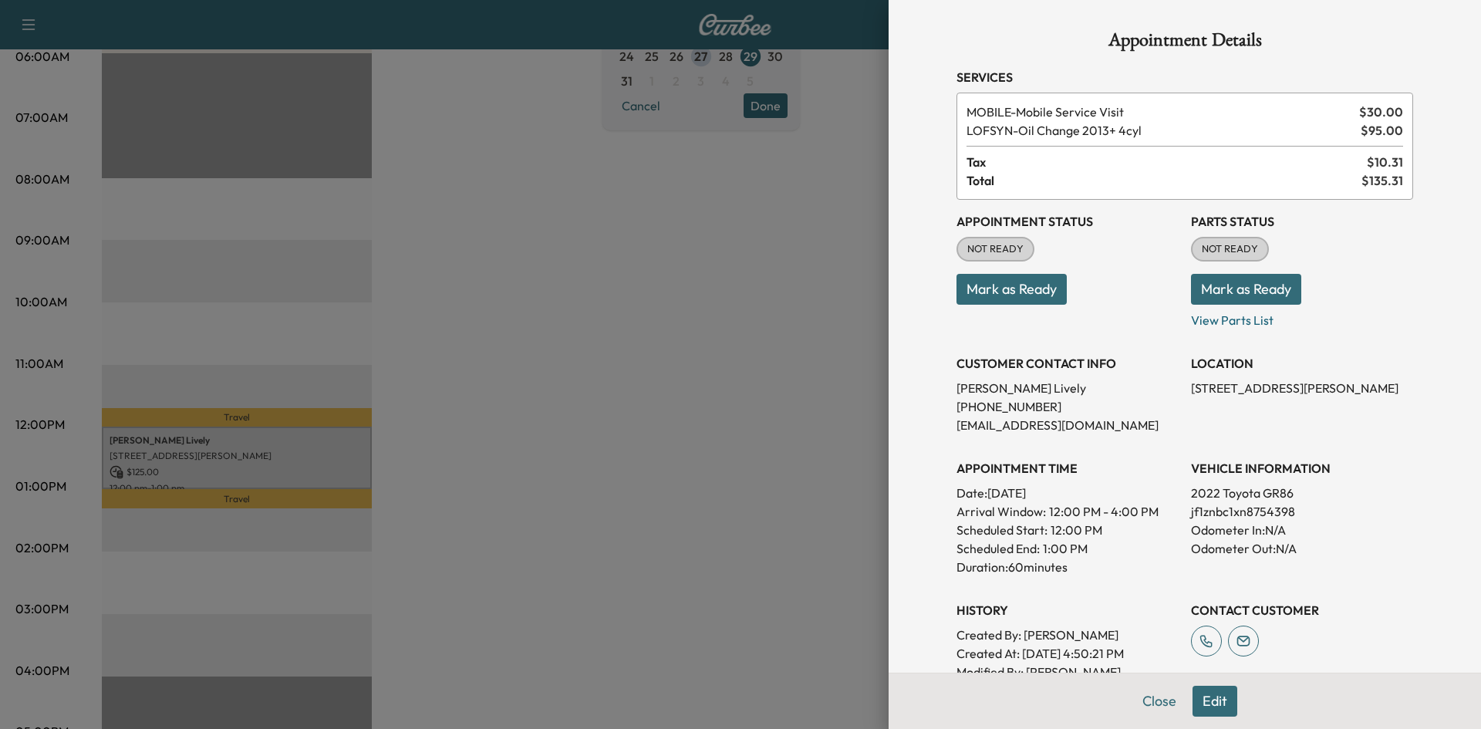
drag, startPoint x: 706, startPoint y: 363, endPoint x: 710, endPoint y: 335, distance: 28.9
click at [707, 357] on div at bounding box center [740, 364] width 1481 height 729
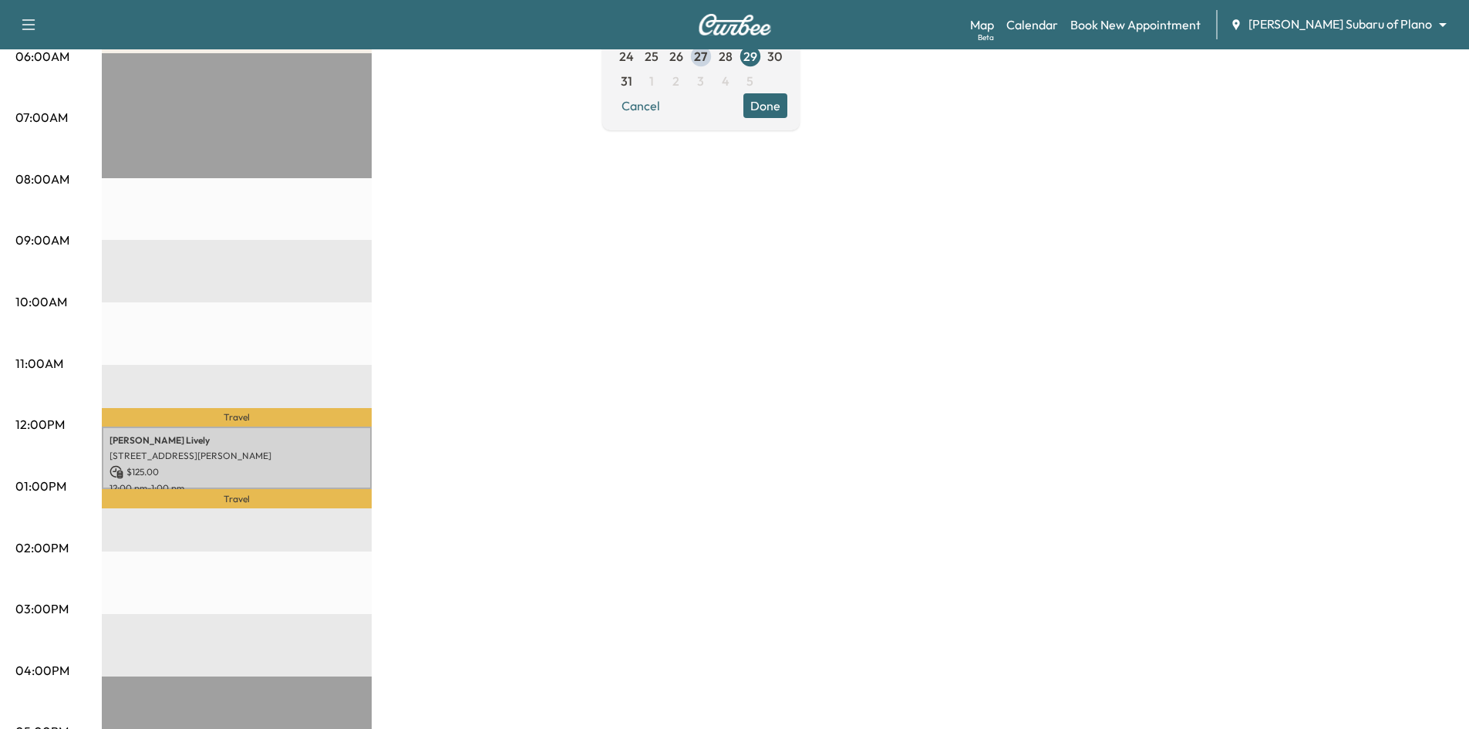
click at [787, 104] on button "Done" at bounding box center [765, 105] width 44 height 25
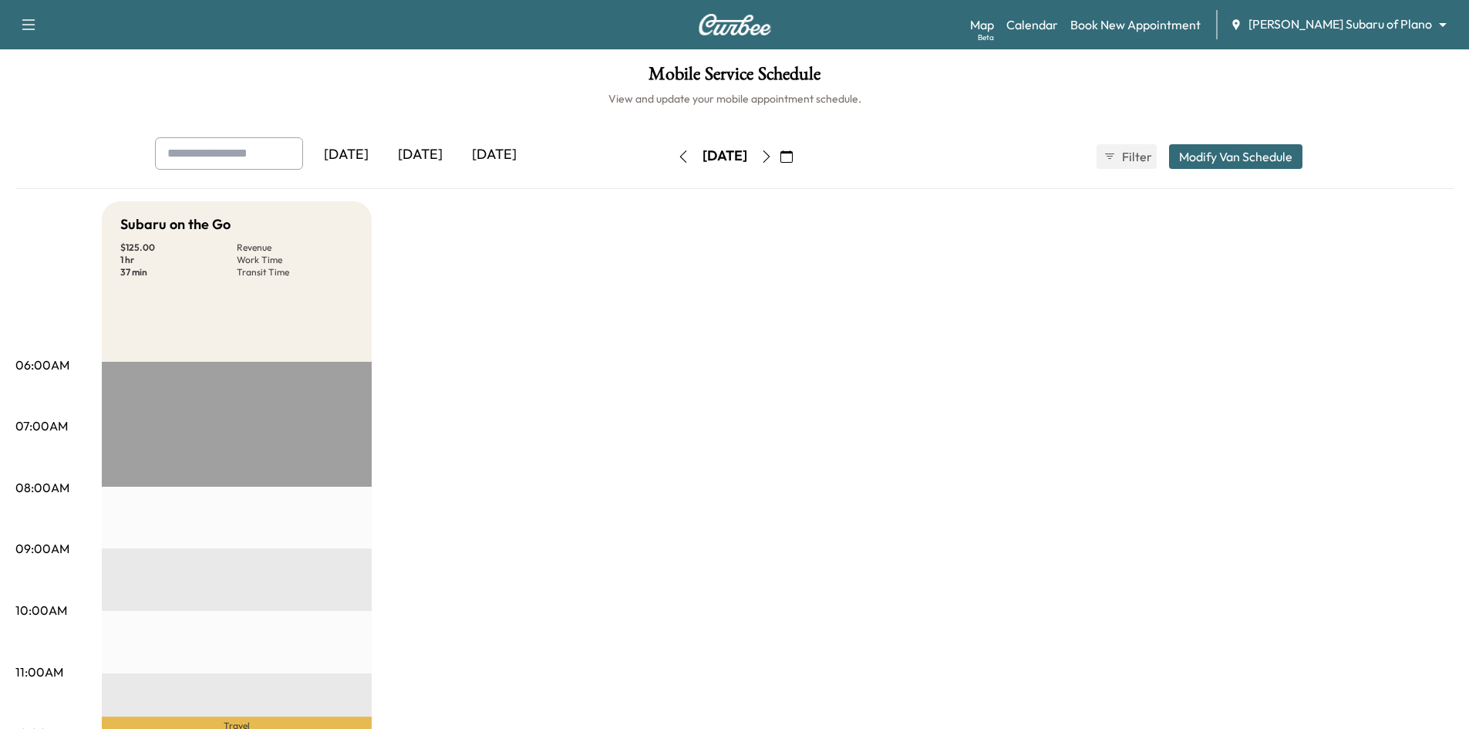
click at [432, 153] on div "[DATE]" at bounding box center [420, 154] width 74 height 35
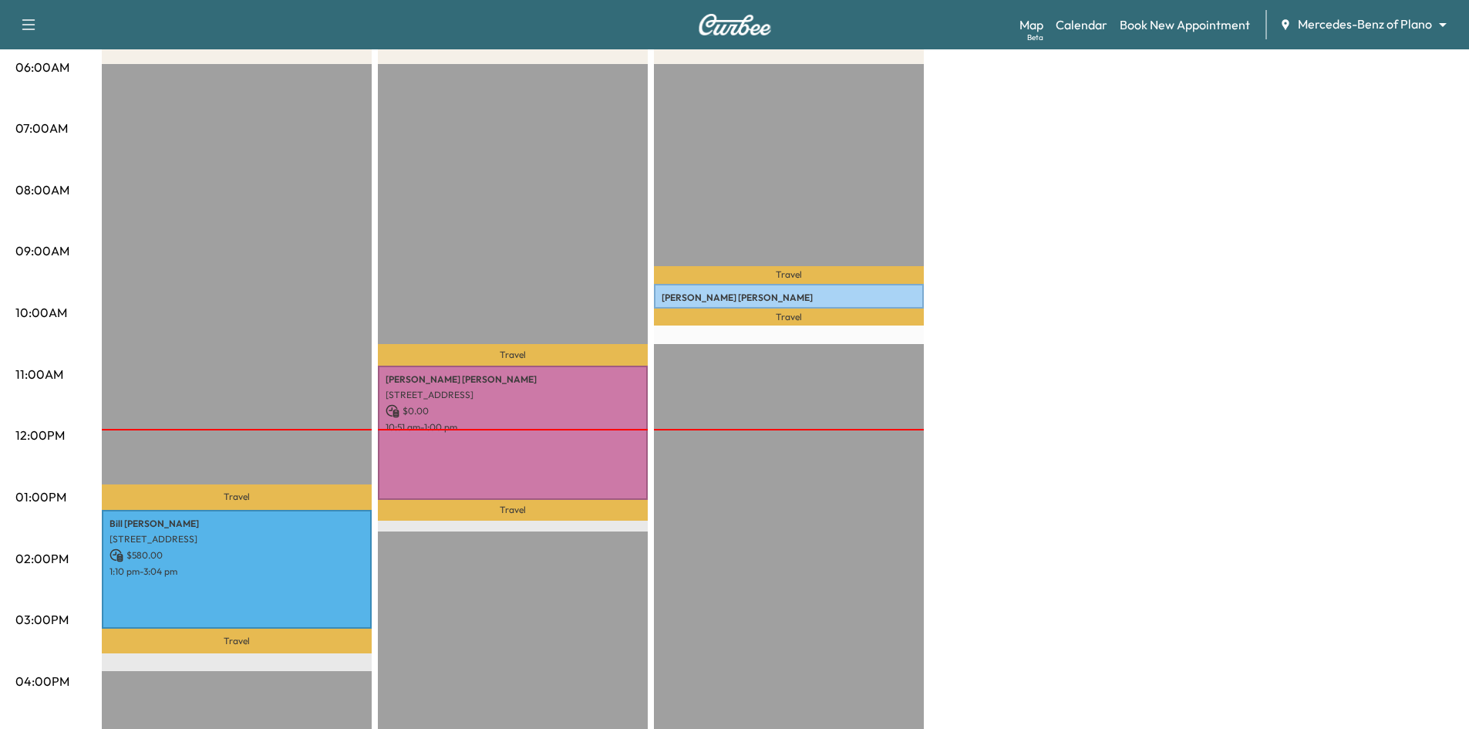
scroll to position [386, 0]
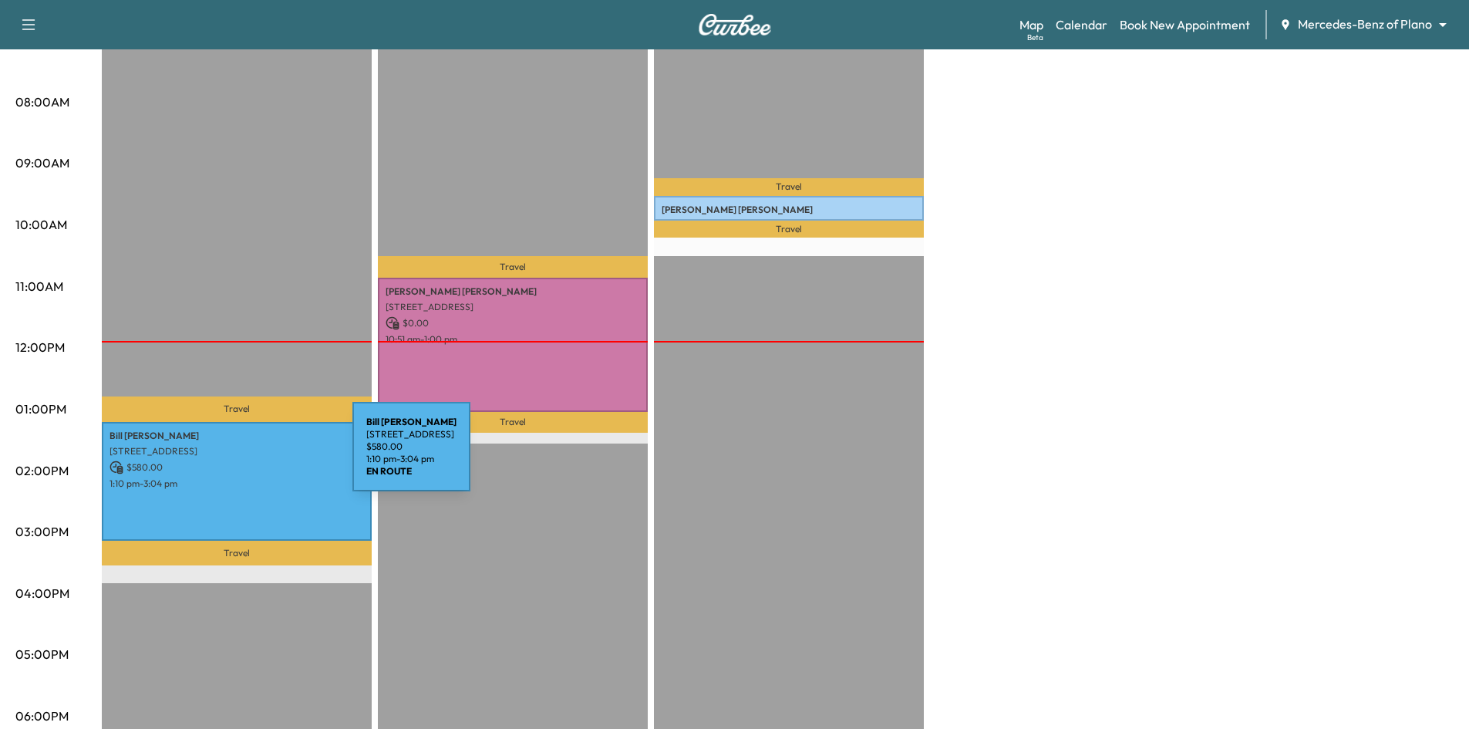
click at [238, 460] on p "$ 580.00" at bounding box center [237, 467] width 254 height 14
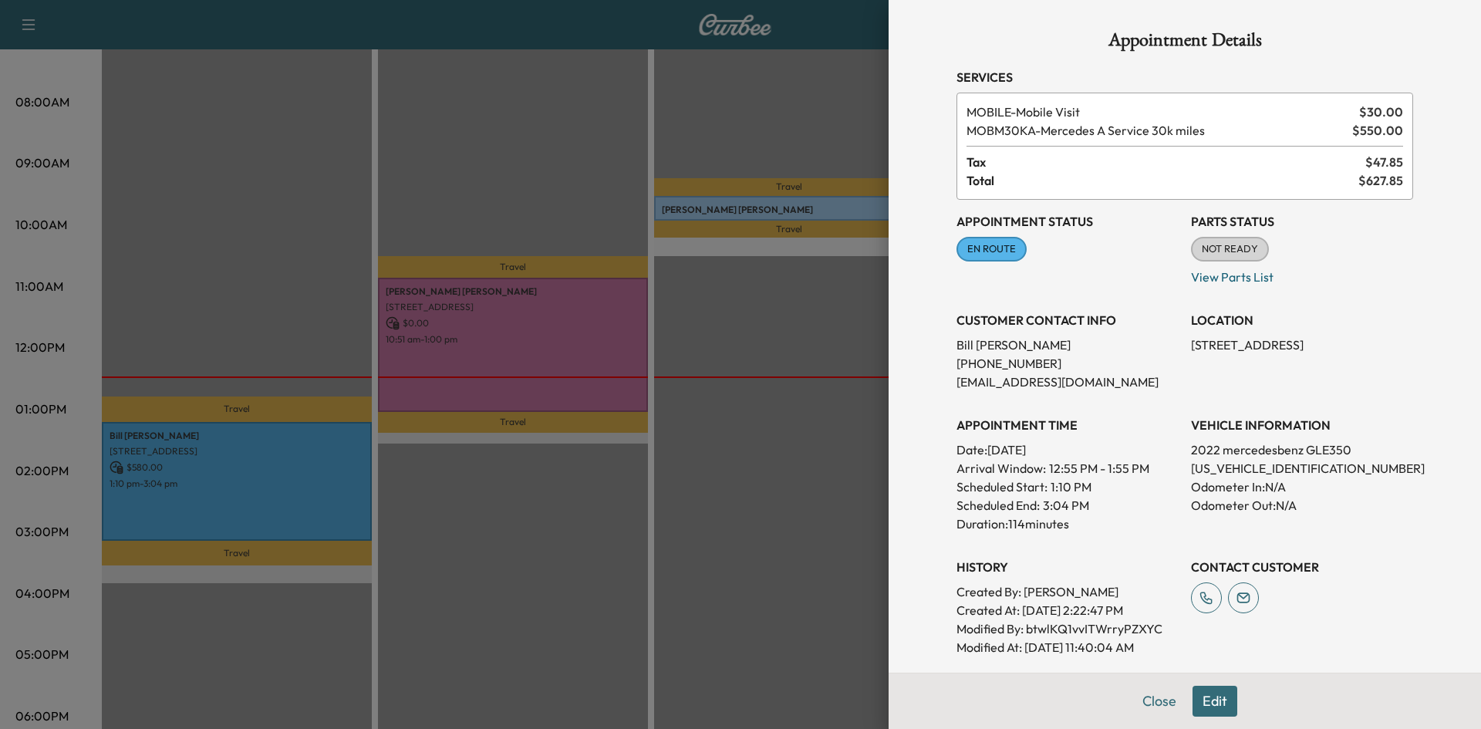
click at [1254, 467] on p "[US_VEHICLE_IDENTIFICATION_NUMBER]" at bounding box center [1302, 468] width 222 height 19
copy p "[US_VEHICLE_IDENTIFICATION_NUMBER]"
click at [533, 123] on div at bounding box center [740, 364] width 1481 height 729
